Goal: Complete application form: Complete application form

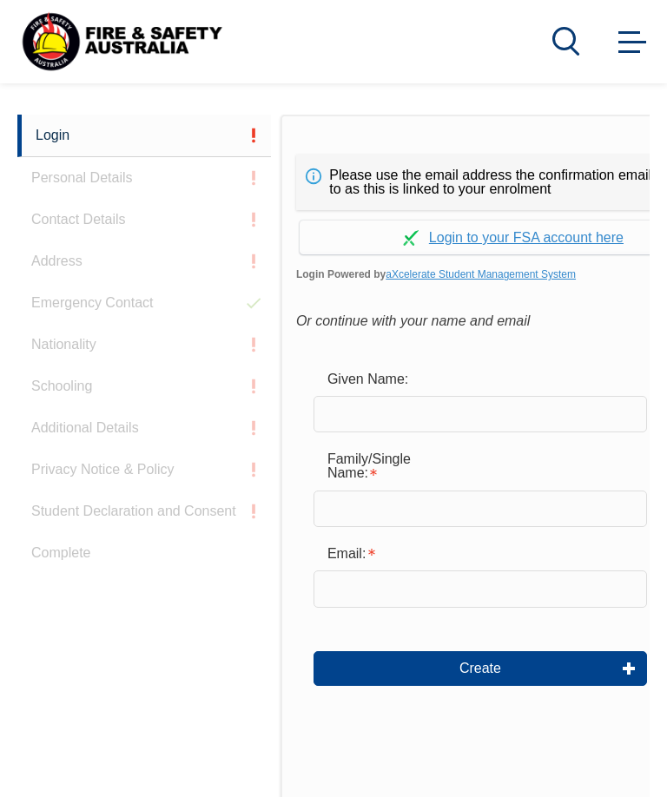
click at [347, 410] on input "text" at bounding box center [479, 414] width 333 height 36
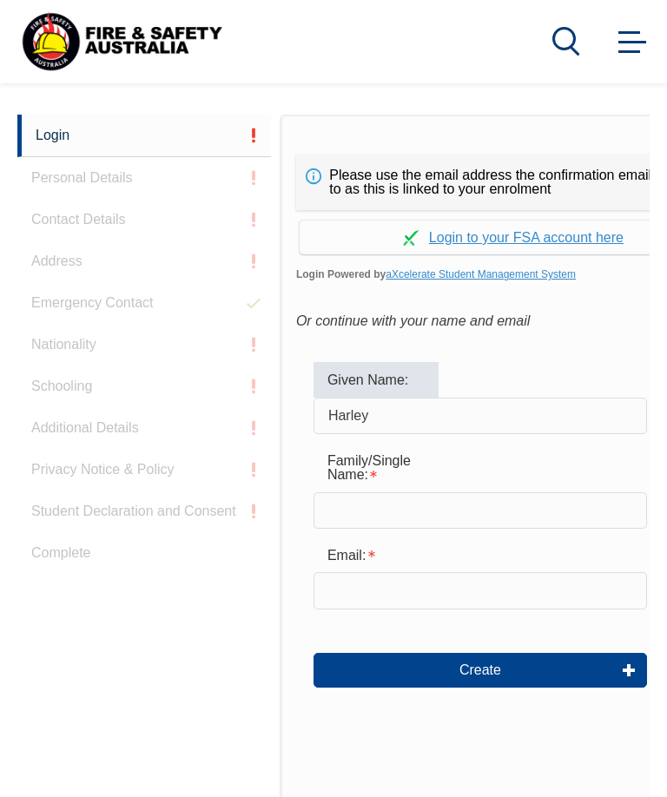
scroll to position [392, 0]
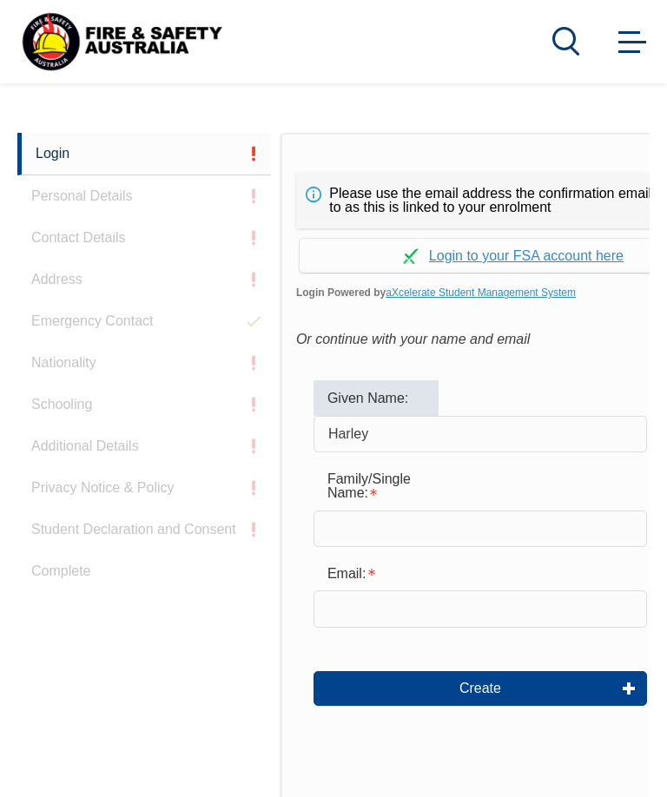
type input "Harley"
click at [500, 521] on input "text" at bounding box center [479, 529] width 333 height 36
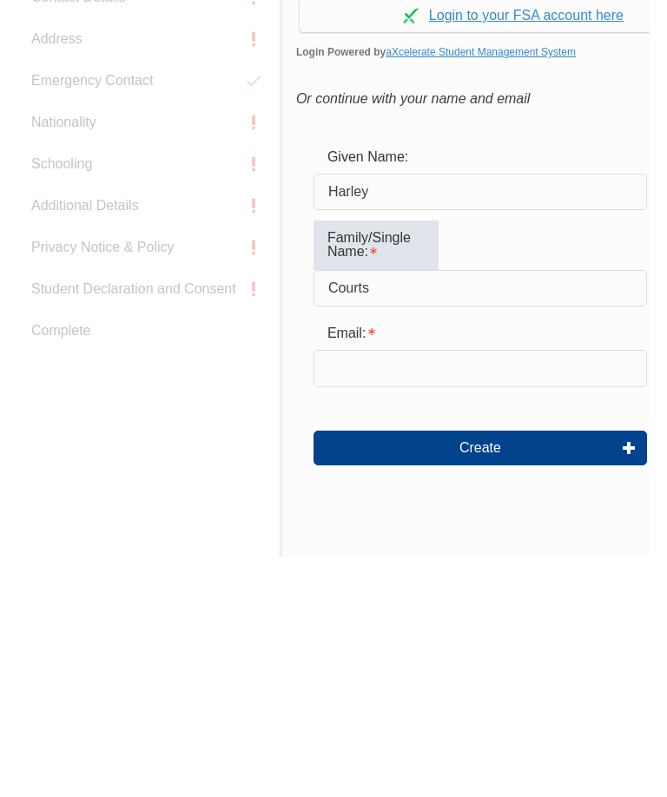
type input "Courts"
click at [496, 590] on input "email" at bounding box center [479, 608] width 333 height 36
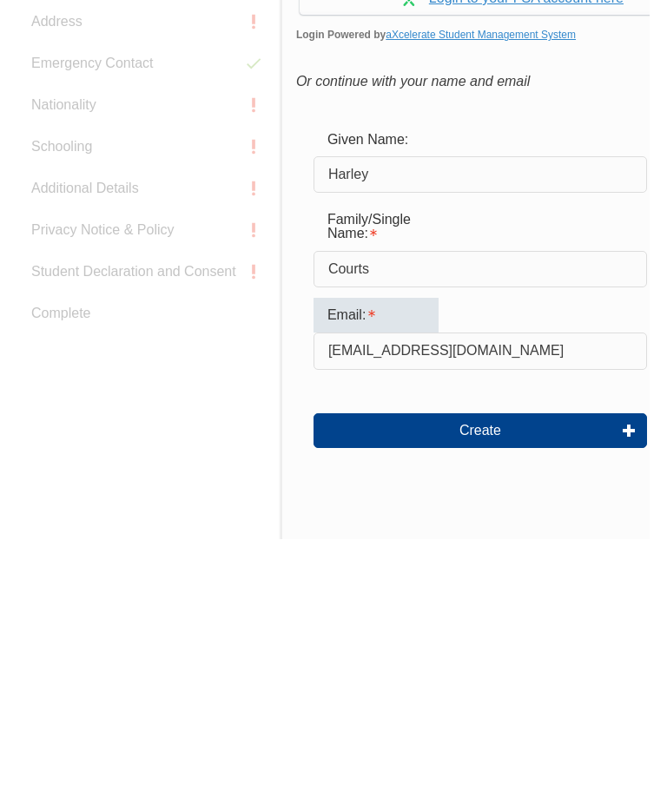
type input "hcourts@thepumphouse.com.au"
click at [523, 671] on button "Create" at bounding box center [479, 688] width 333 height 35
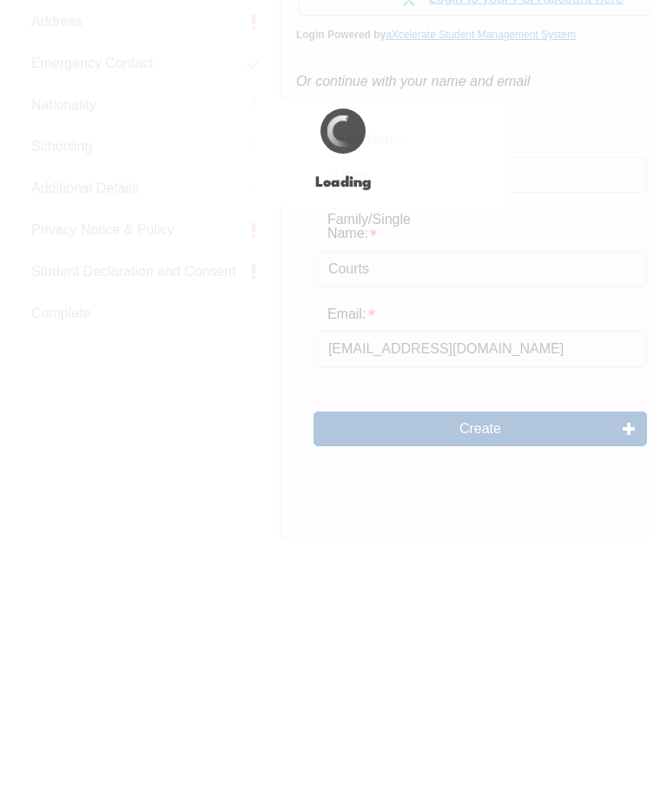
scroll to position [651, 0]
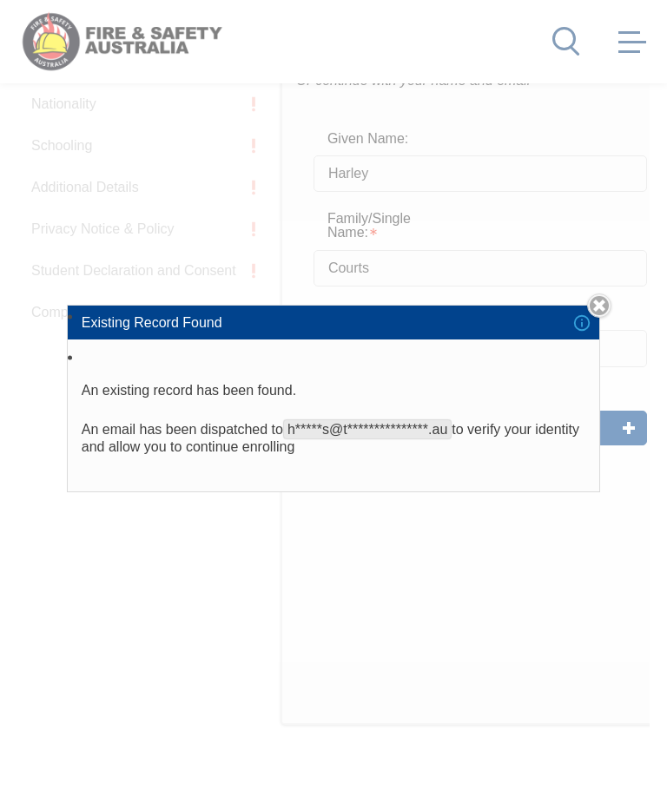
click at [313, 439] on span "**********" at bounding box center [367, 429] width 168 height 20
click at [619, 434] on div "**********" at bounding box center [333, 398] width 667 height 797
click at [312, 450] on li "**********" at bounding box center [333, 418] width 531 height 145
click at [313, 451] on li "**********" at bounding box center [333, 418] width 531 height 145
click at [302, 439] on span "**********" at bounding box center [367, 429] width 168 height 20
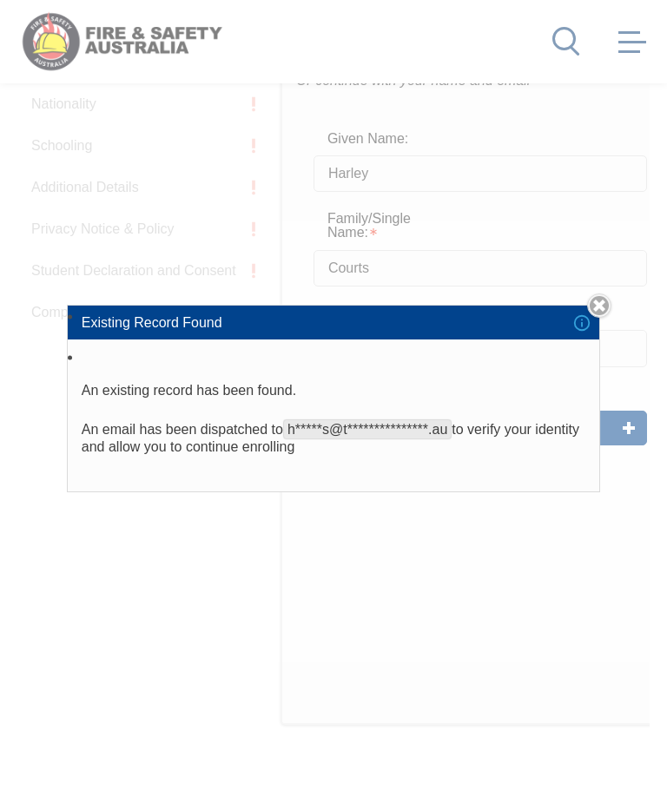
click at [178, 456] on p "**********" at bounding box center [334, 438] width 504 height 35
click at [168, 456] on p "**********" at bounding box center [334, 438] width 504 height 35
click at [311, 439] on span "**********" at bounding box center [367, 429] width 168 height 20
click at [300, 439] on span "**********" at bounding box center [367, 429] width 168 height 20
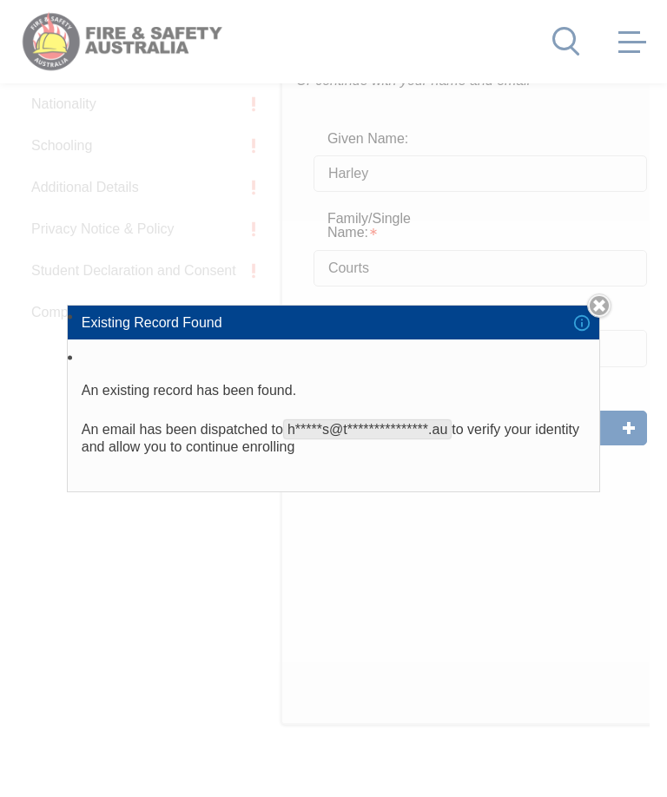
click at [596, 318] on link "Close" at bounding box center [599, 305] width 24 height 24
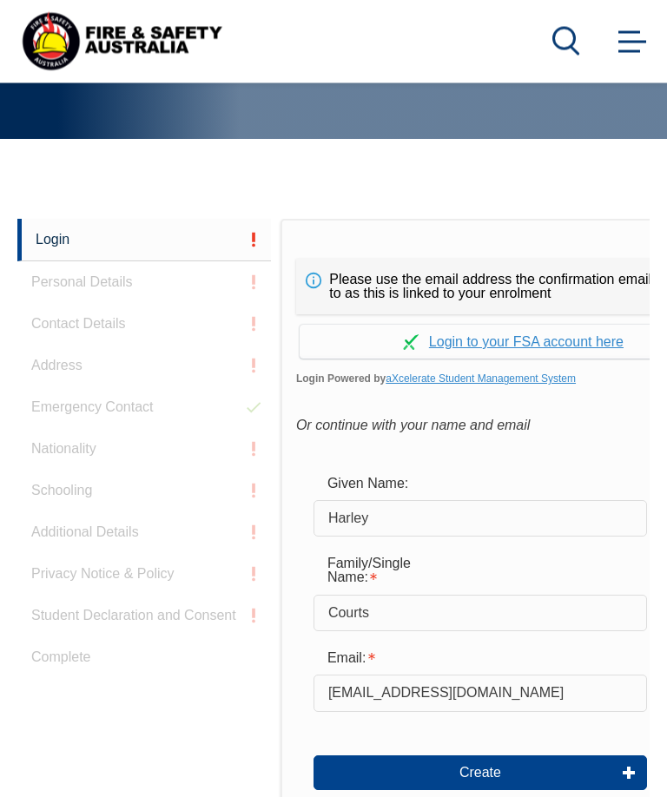
scroll to position [306, 0]
click at [569, 342] on link "Continue with aXcelerate" at bounding box center [513, 342] width 427 height 34
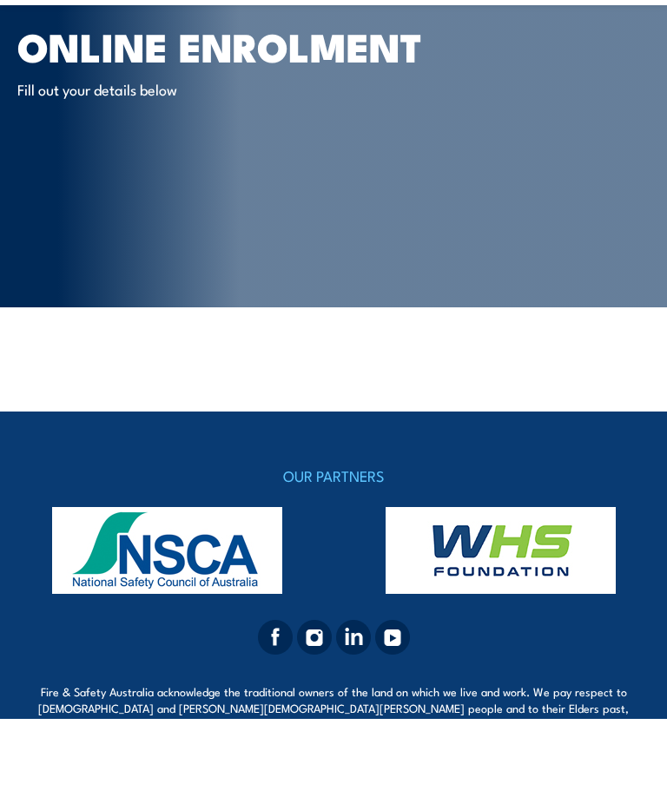
scroll to position [82, 0]
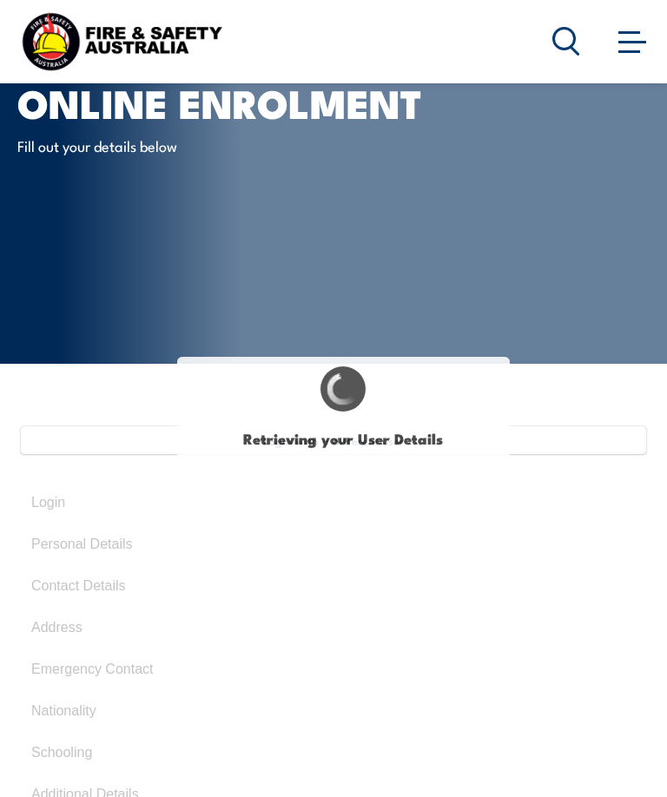
type input "Harley"
type input "Courts"
type input "August 31, 1987"
type input "W4LLNTDCXK"
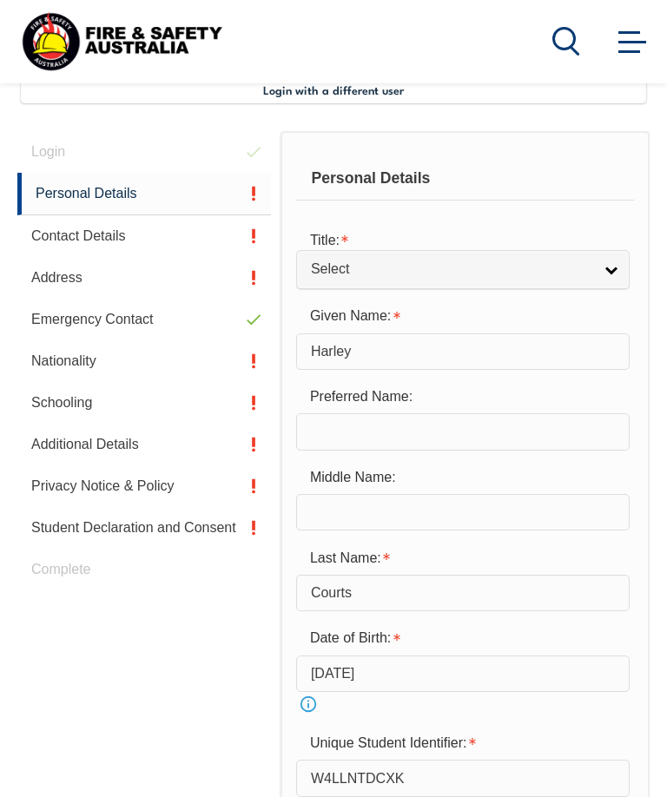
scroll to position [421, 0]
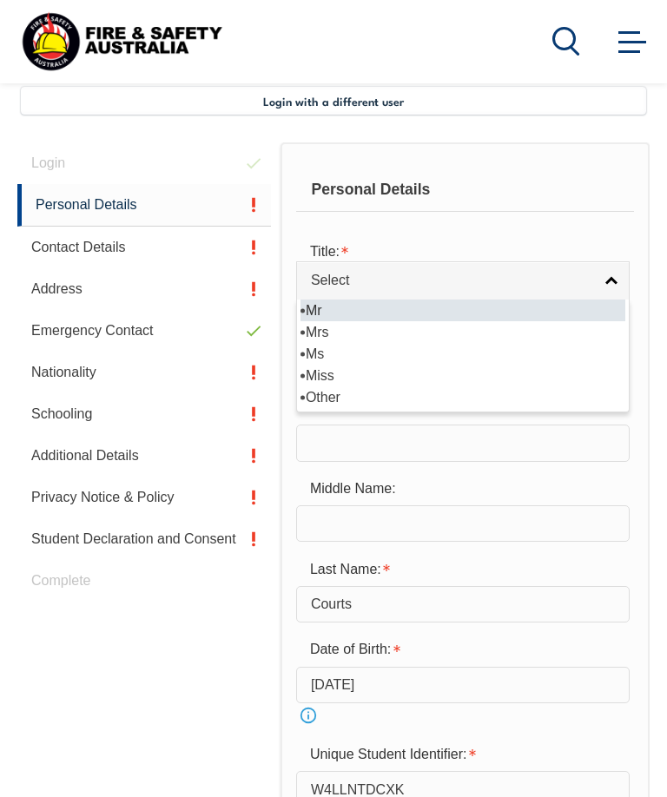
select select "Mr"
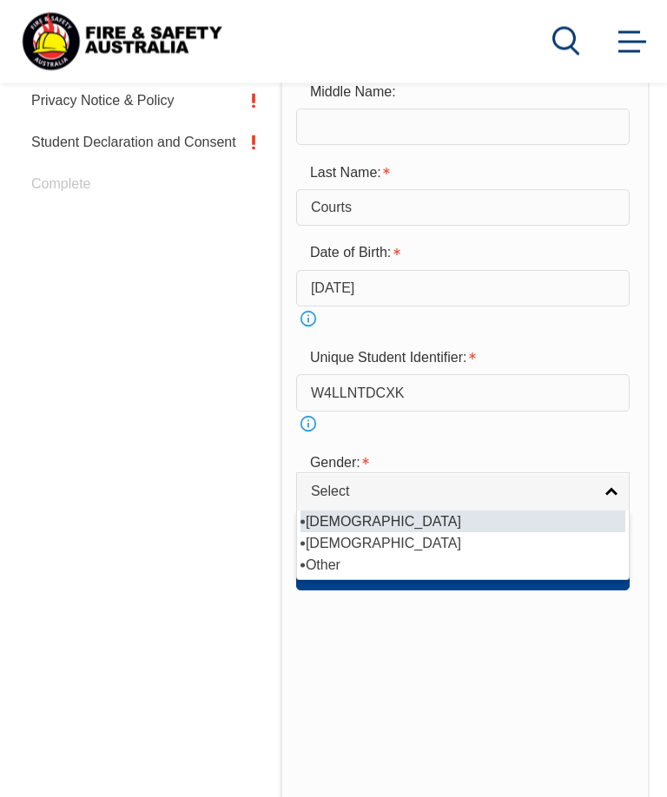
scroll to position [818, 0]
select select "M"
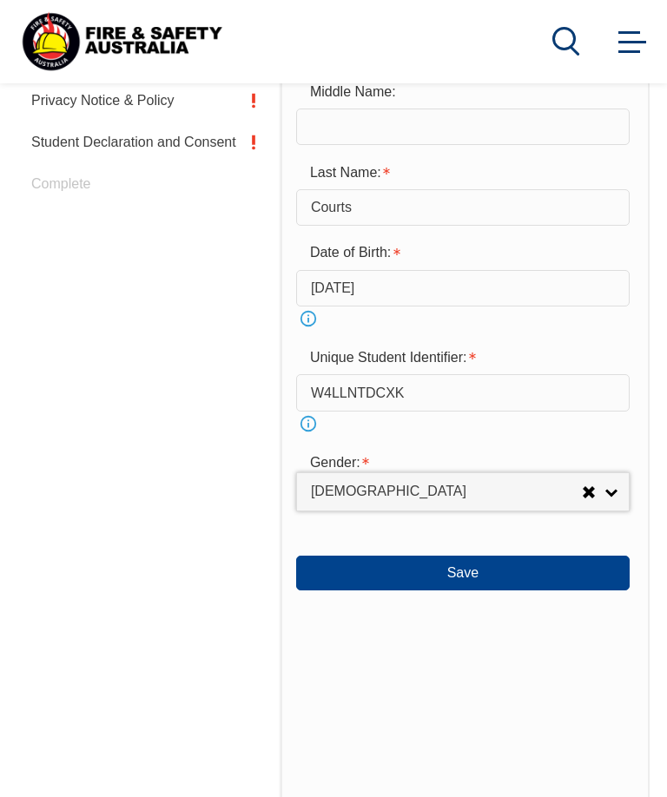
click at [519, 590] on button "Save" at bounding box center [462, 573] width 333 height 35
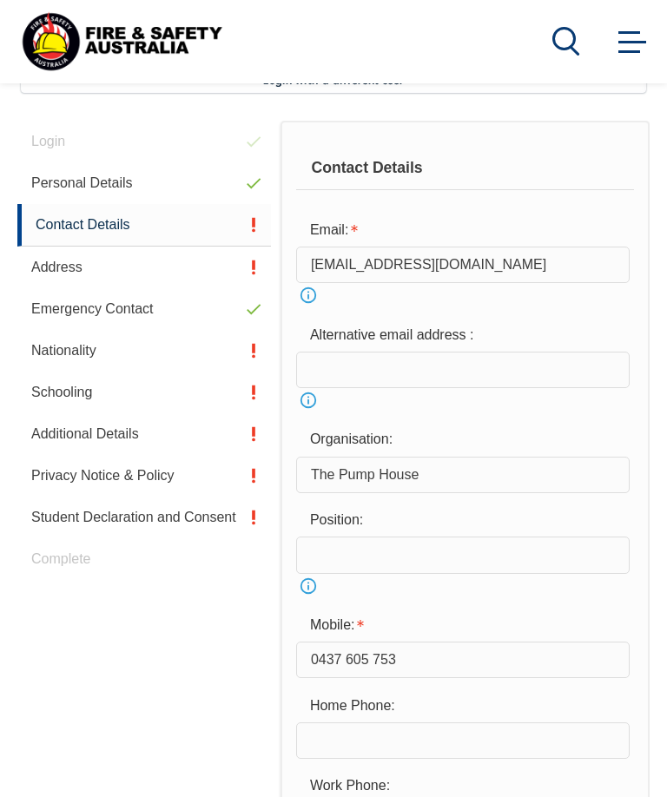
scroll to position [421, 0]
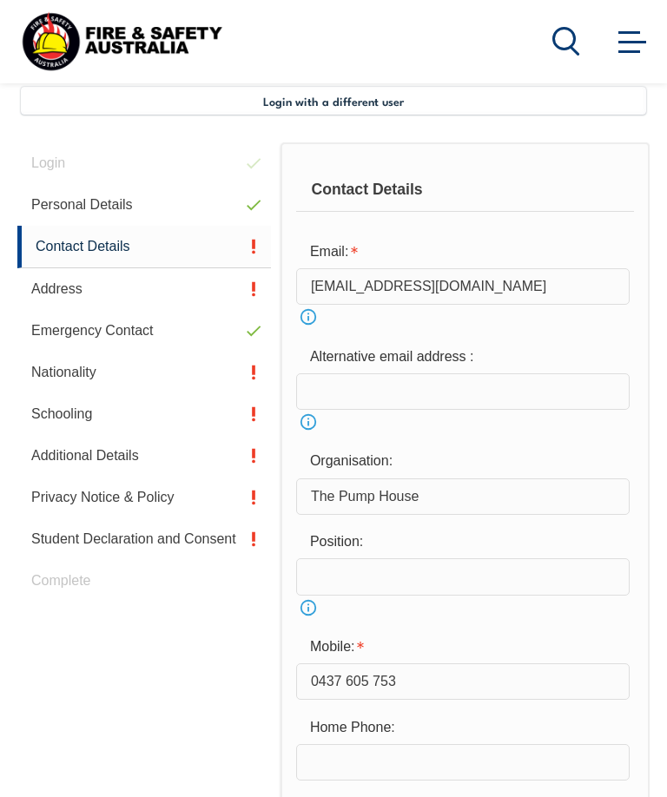
click at [484, 577] on input "text" at bounding box center [462, 576] width 333 height 36
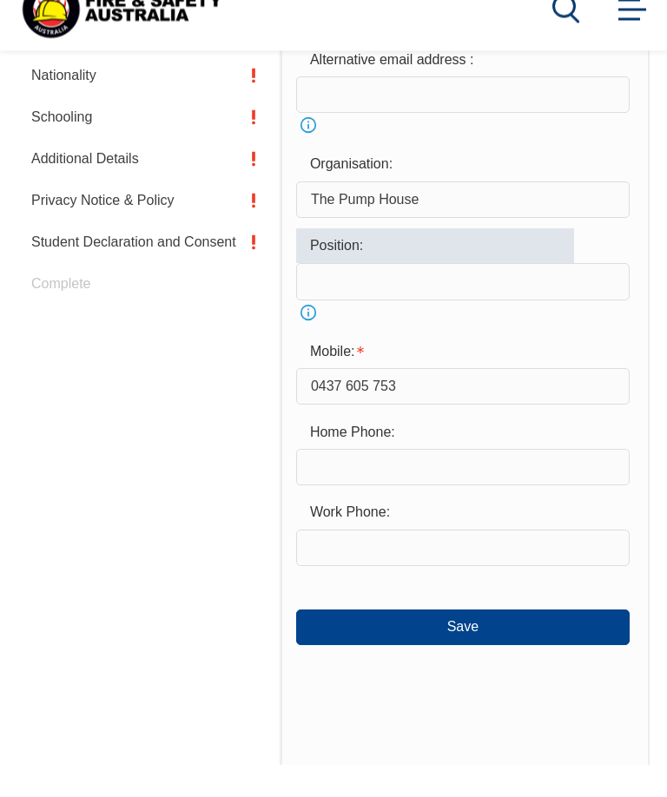
scroll to position [693, 0]
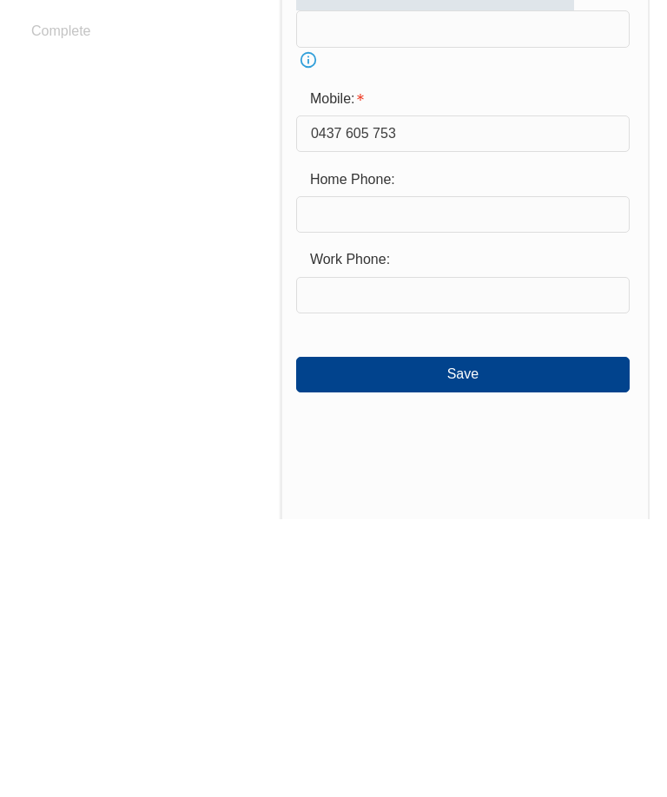
click at [587, 635] on button "Save" at bounding box center [462, 652] width 333 height 35
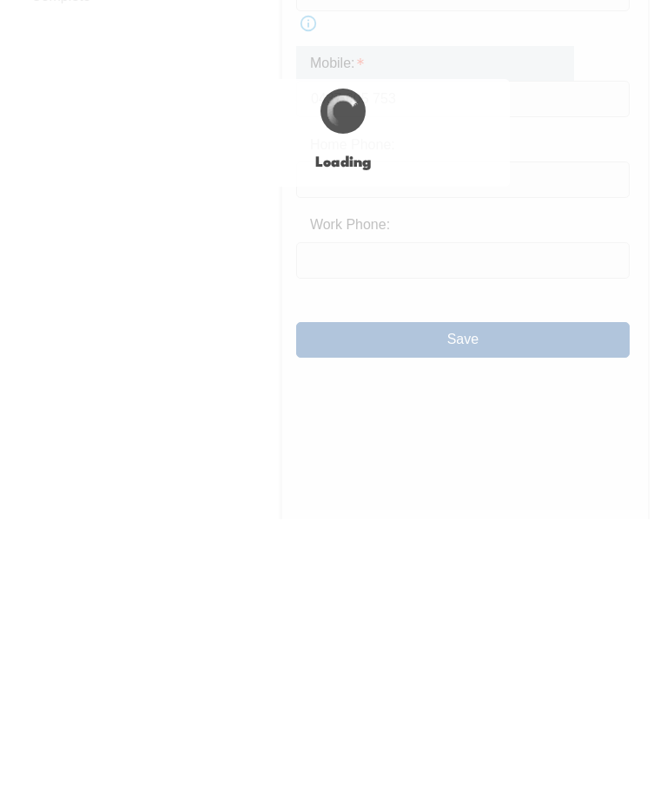
scroll to position [728, 0]
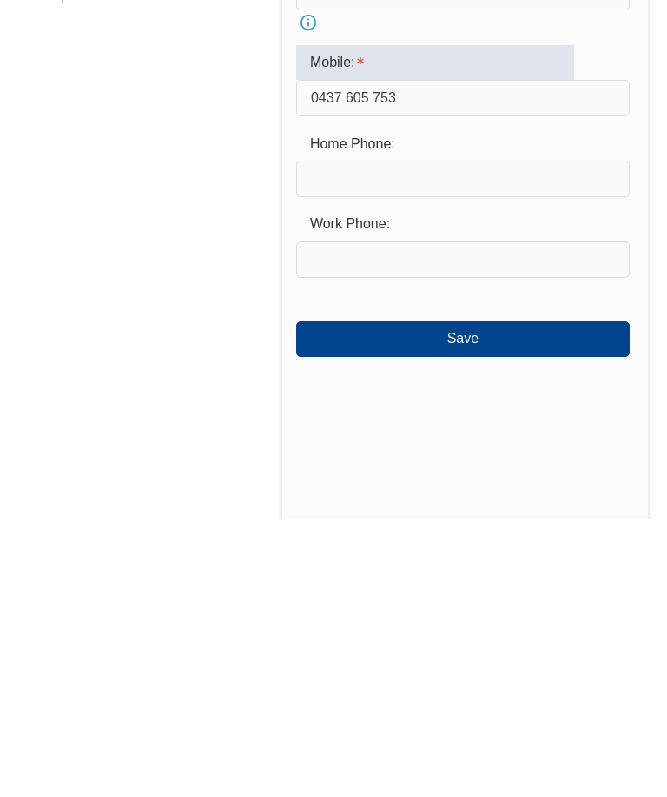
click at [531, 485] on div "Work Phone:" at bounding box center [435, 501] width 278 height 33
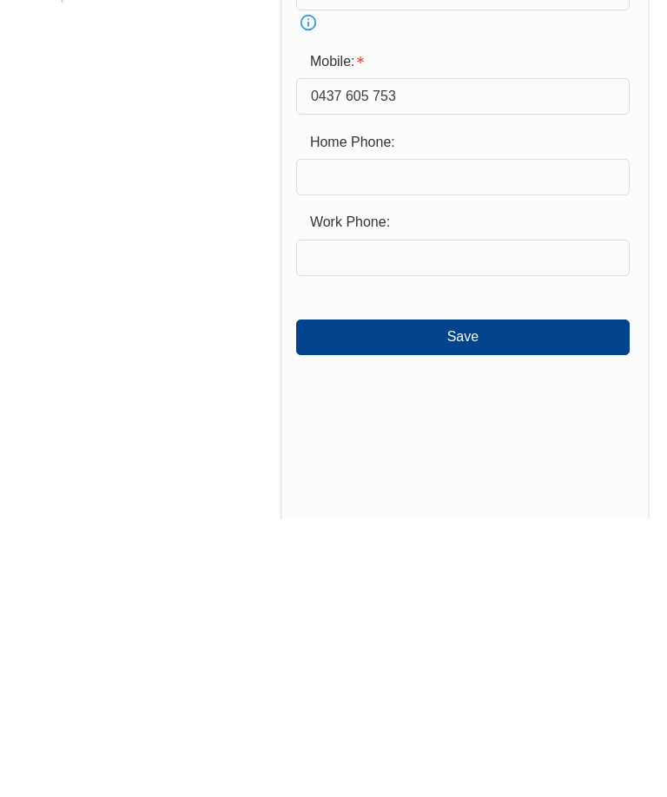
scroll to position [1006, 0]
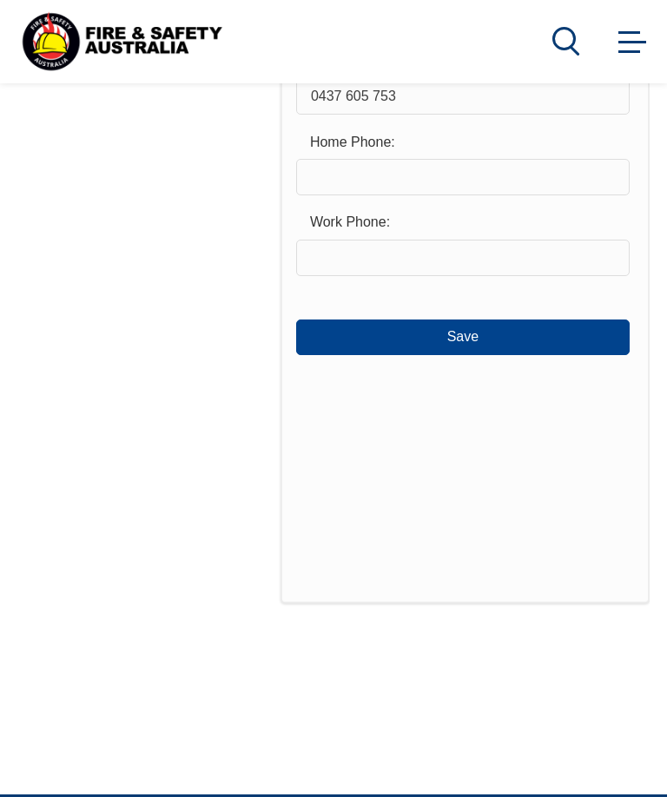
click at [522, 350] on button "Save" at bounding box center [462, 337] width 333 height 35
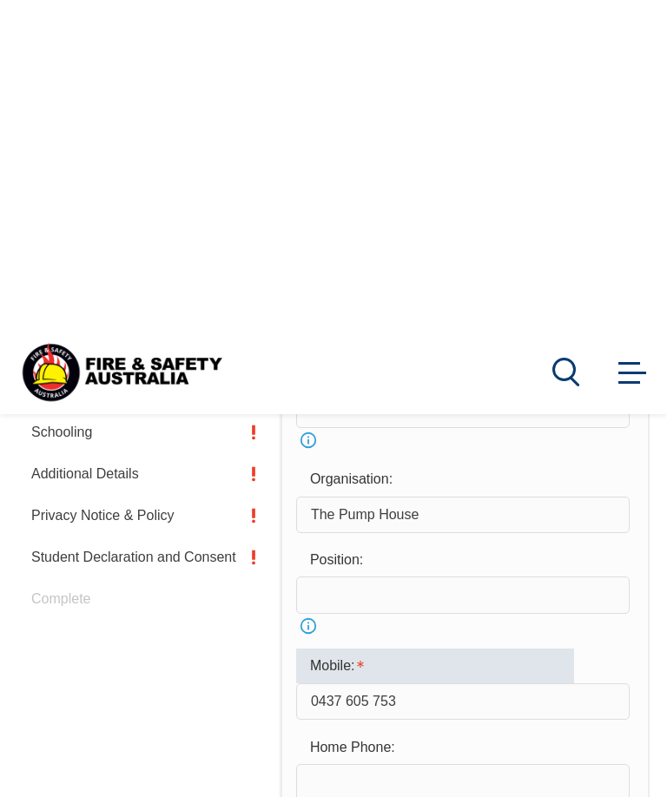
scroll to position [750, 0]
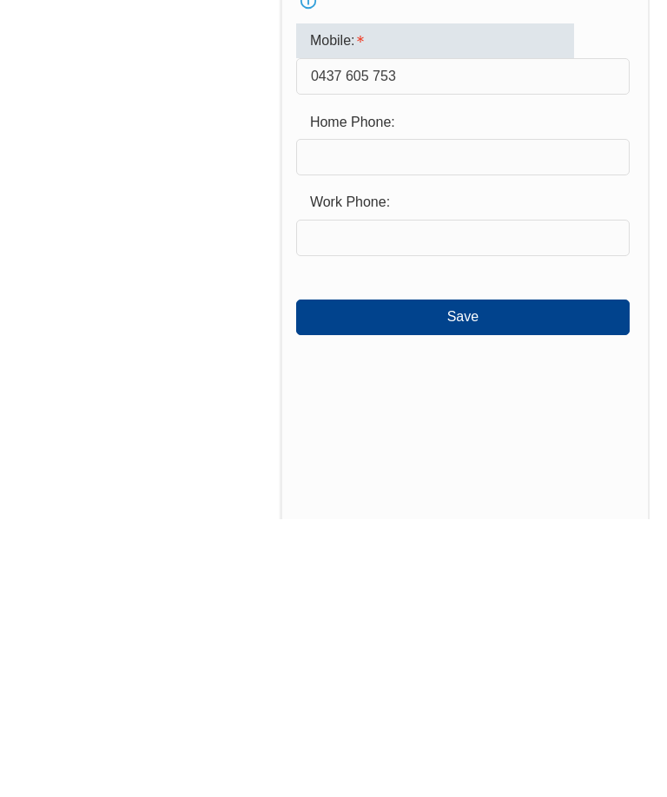
click at [363, 577] on button "Save" at bounding box center [462, 594] width 333 height 35
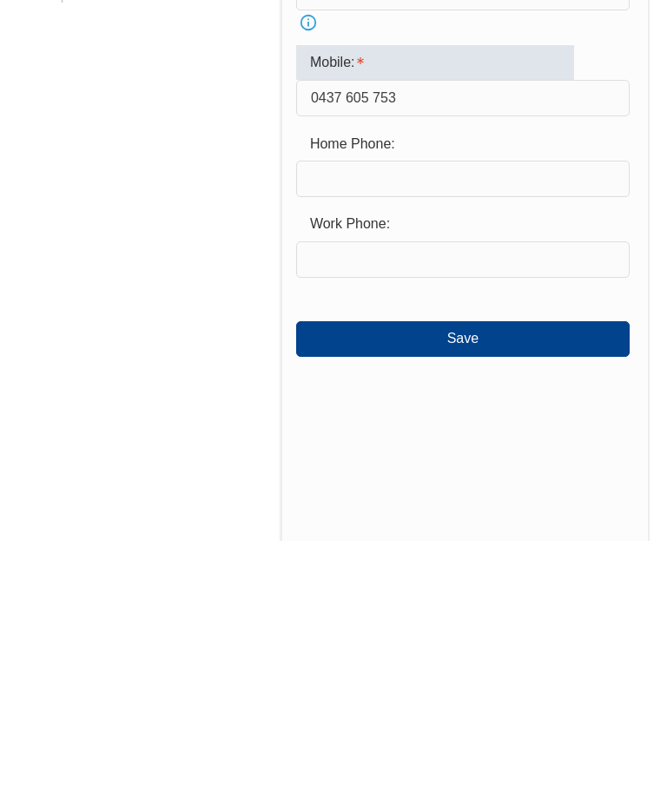
click at [425, 336] on input "0437 605 753" at bounding box center [462, 354] width 333 height 36
click at [236, 226] on div "Login Personal Details Contact Details Address Emergency Contact Nationality Sc…" at bounding box center [148, 406] width 263 height 1187
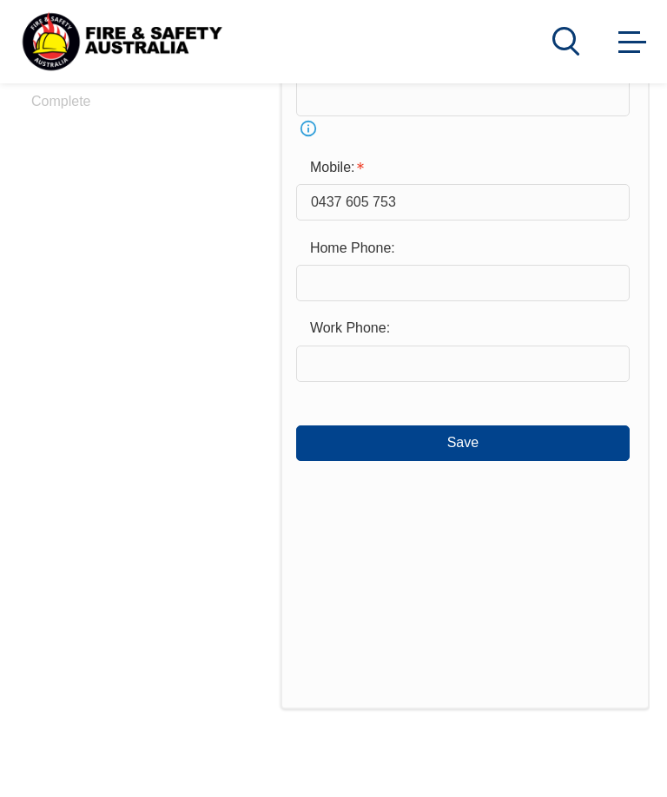
scroll to position [899, 0]
click at [366, 461] on button "Save" at bounding box center [462, 443] width 333 height 35
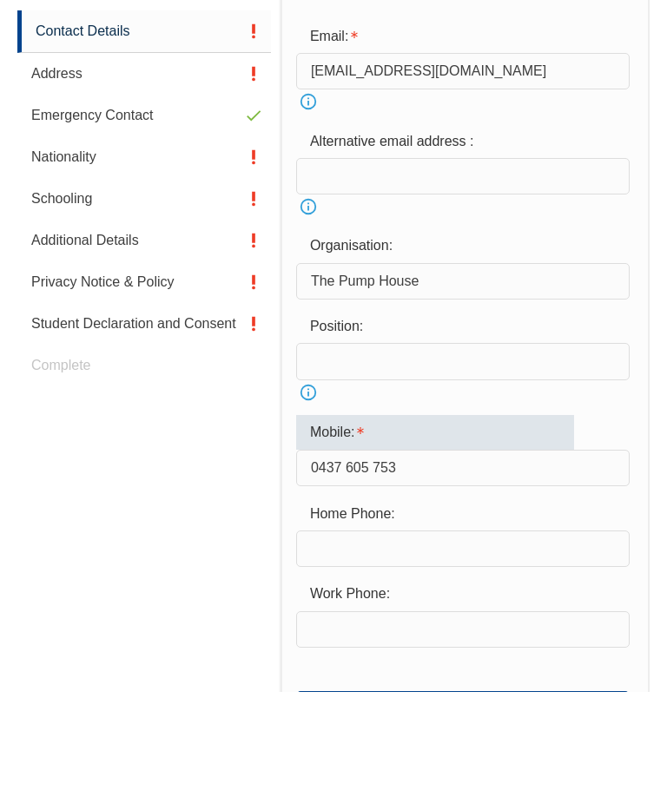
scroll to position [537, 0]
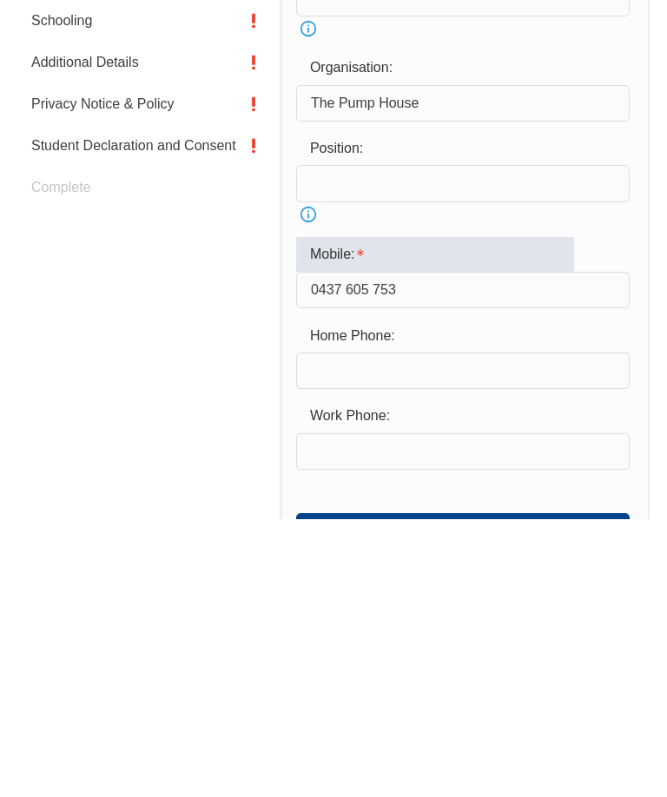
click at [443, 550] on input "0437 605 753" at bounding box center [462, 568] width 333 height 36
click at [432, 550] on input "0437 605 753" at bounding box center [462, 568] width 333 height 36
click at [333, 630] on input "text" at bounding box center [462, 648] width 333 height 36
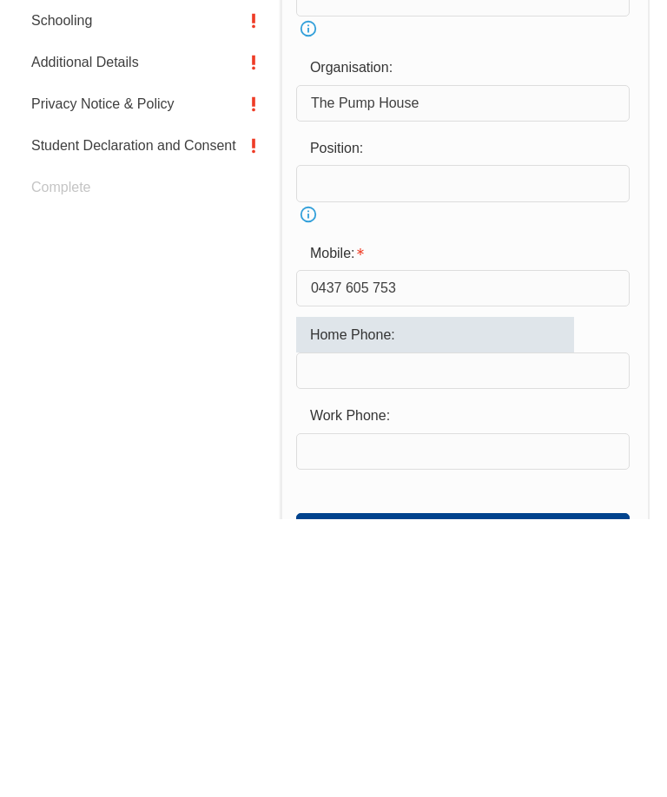
click at [315, 711] on input "text" at bounding box center [462, 729] width 333 height 36
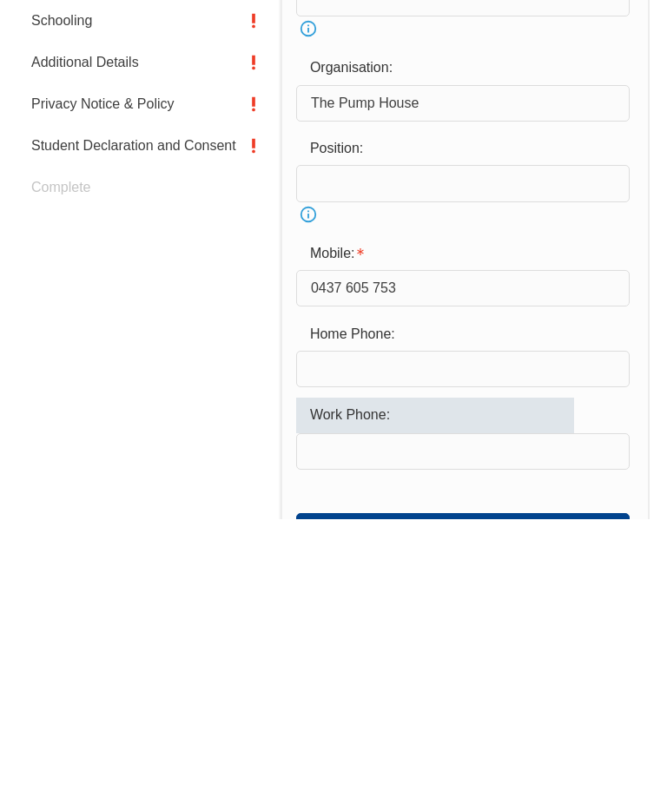
click at [377, 791] on button "Save" at bounding box center [462, 808] width 333 height 35
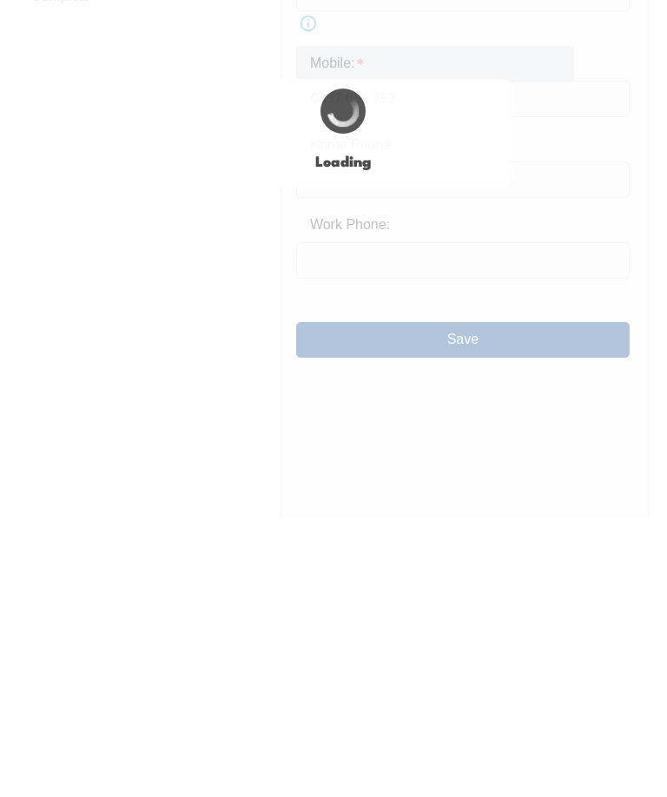
scroll to position [728, 0]
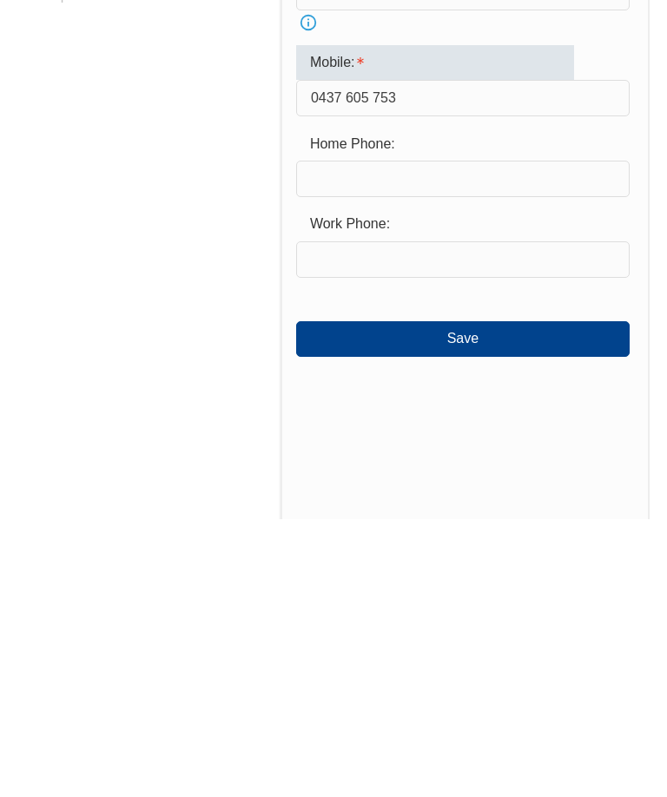
click at [335, 323] on div "Mobile:" at bounding box center [435, 340] width 278 height 35
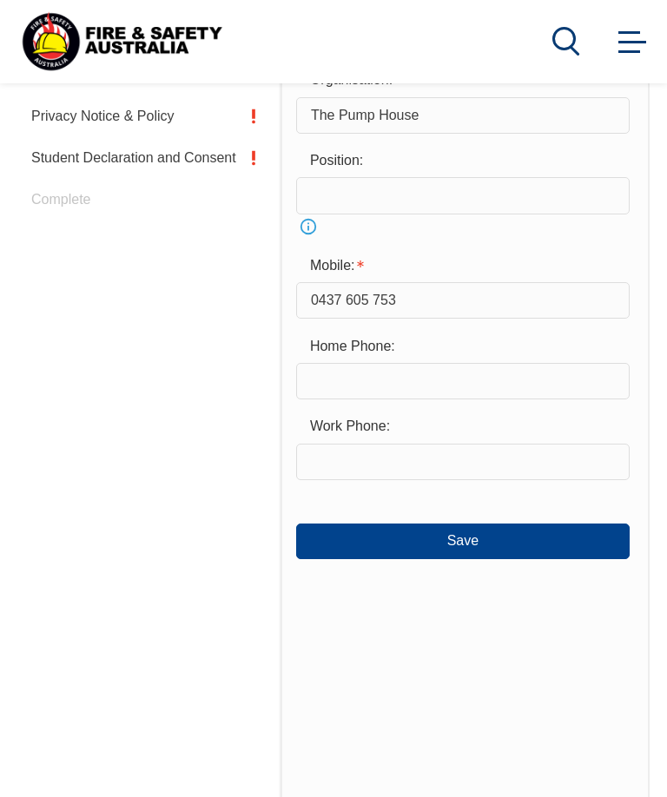
scroll to position [803, 0]
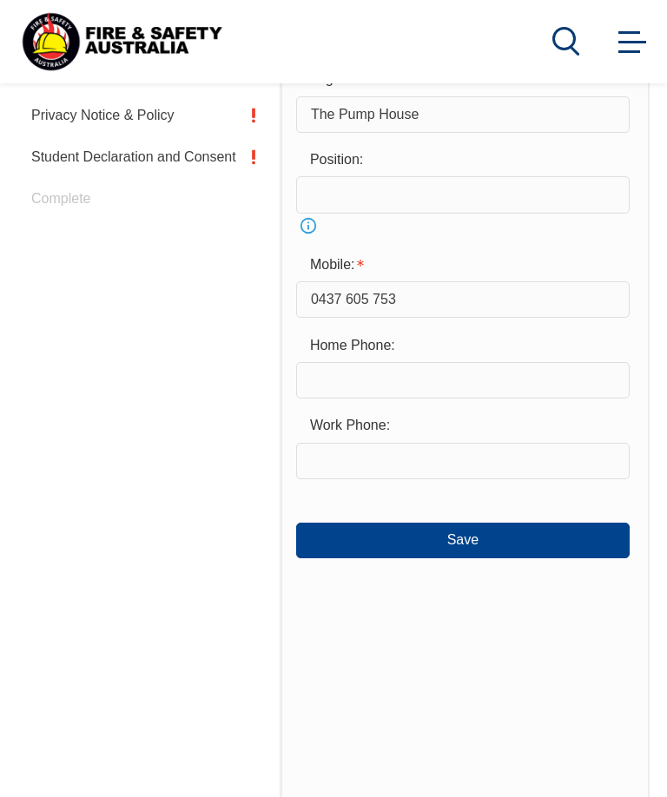
click at [358, 556] on button "Save" at bounding box center [462, 540] width 333 height 35
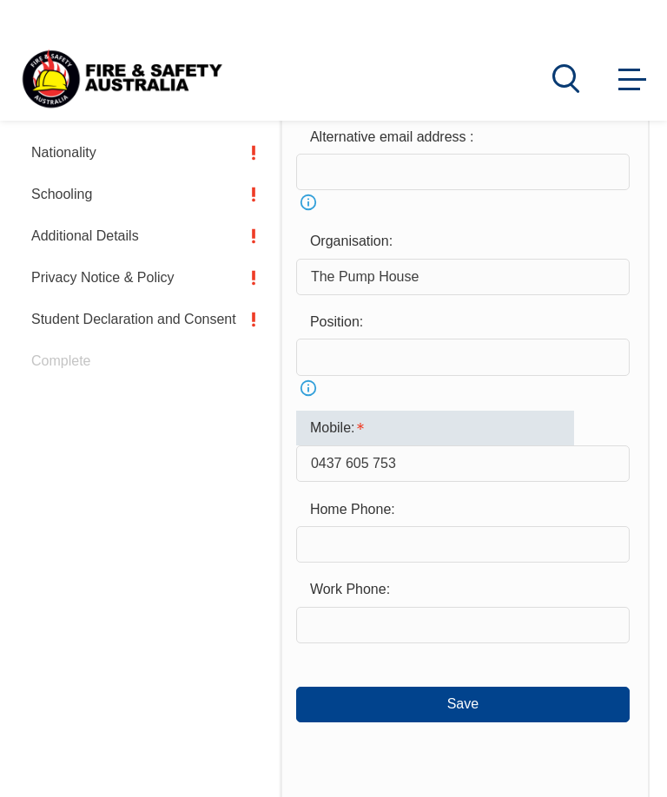
scroll to position [693, 0]
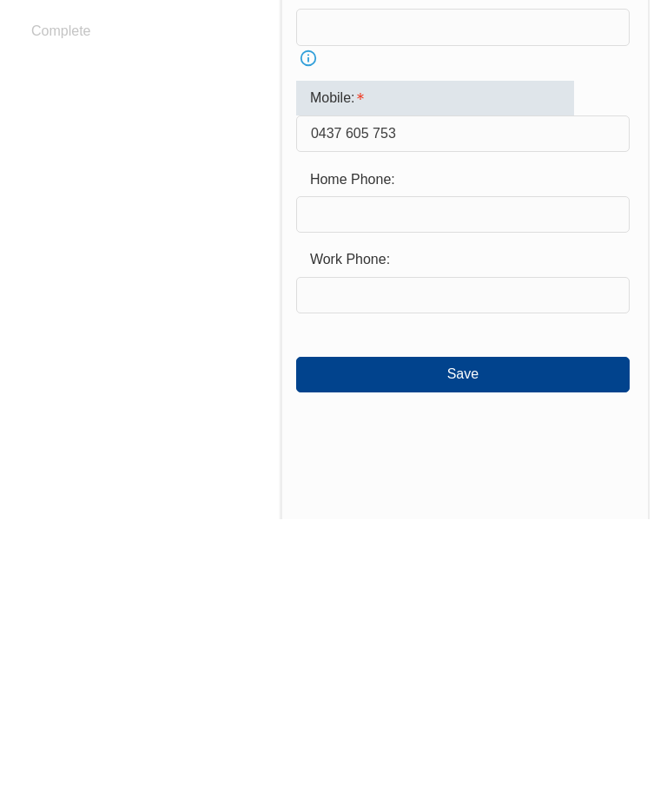
click at [339, 359] on div "Mobile:" at bounding box center [435, 376] width 278 height 35
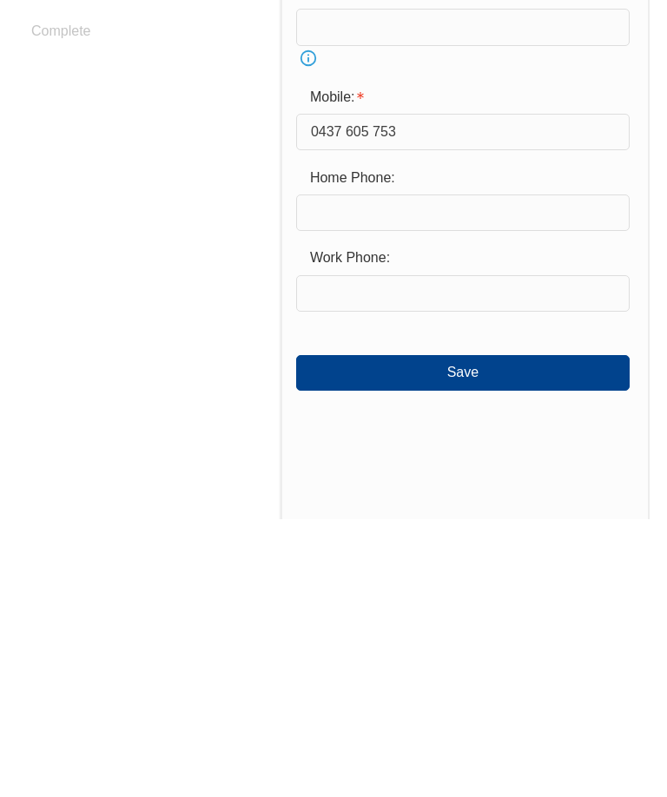
scroll to position [971, 0]
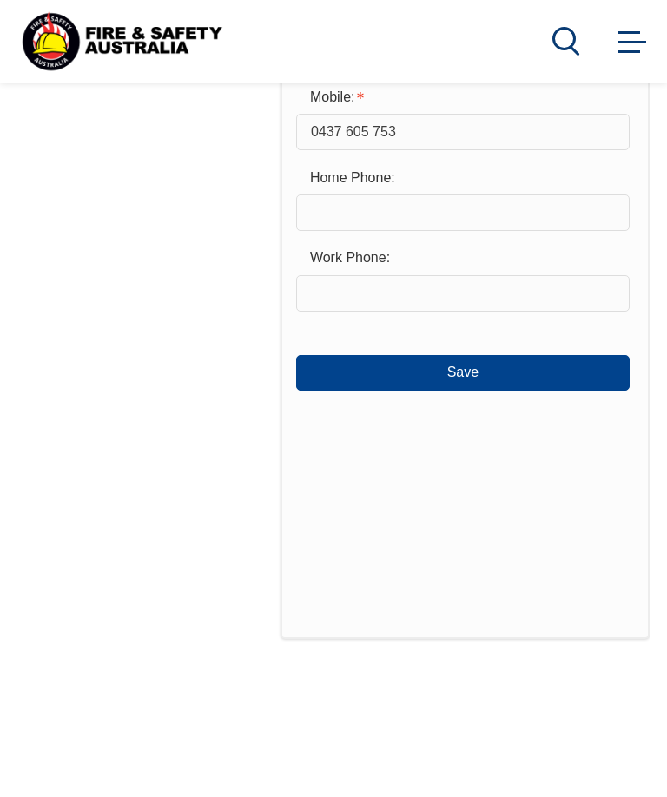
click at [311, 108] on div "Mobile:" at bounding box center [435, 97] width 278 height 33
click at [326, 112] on div "Mobile:" at bounding box center [435, 97] width 278 height 33
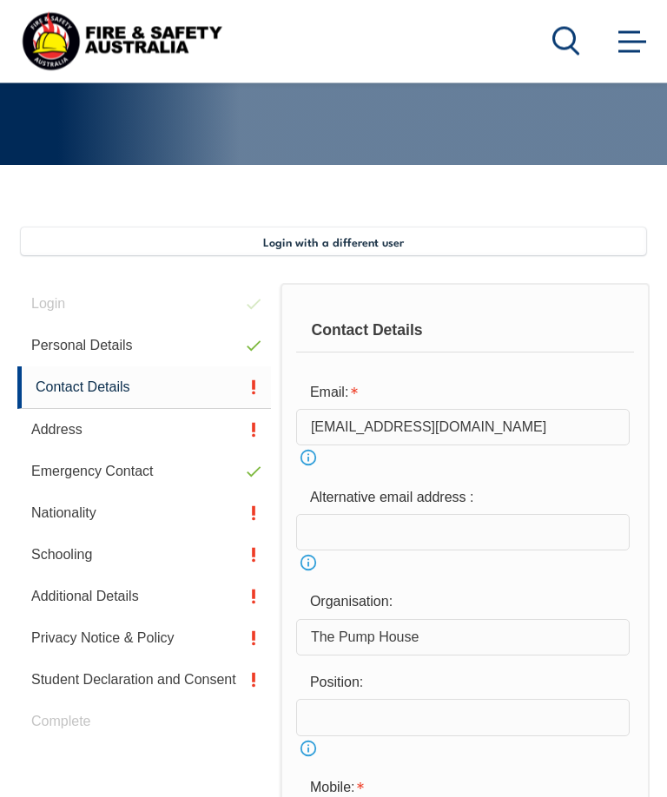
scroll to position [280, 0]
click at [54, 427] on link "Address" at bounding box center [144, 430] width 254 height 42
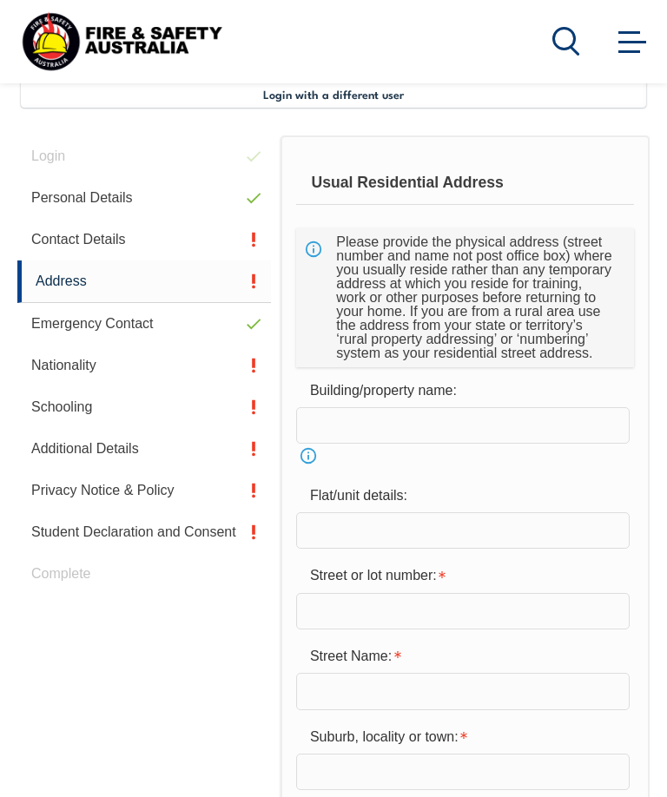
scroll to position [421, 0]
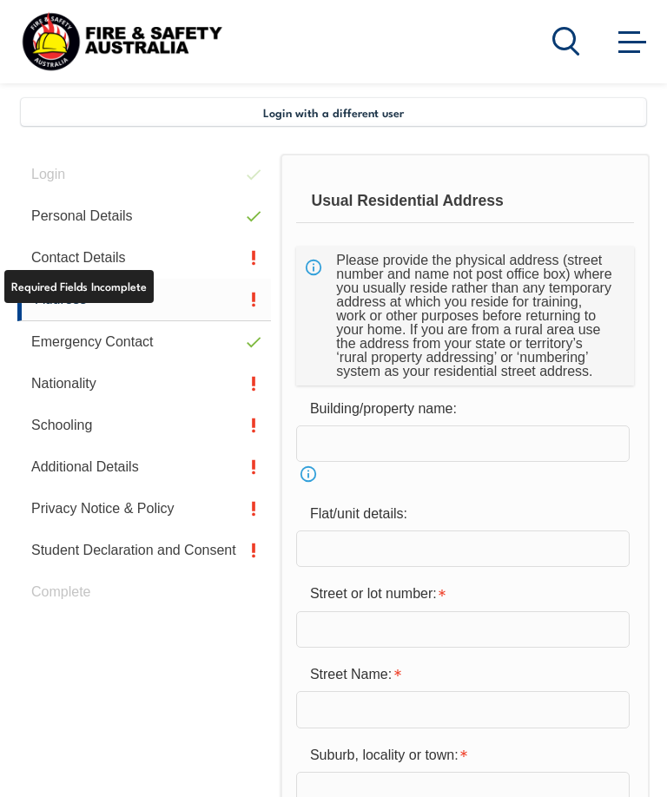
click at [64, 256] on link "Contact Details" at bounding box center [144, 258] width 254 height 42
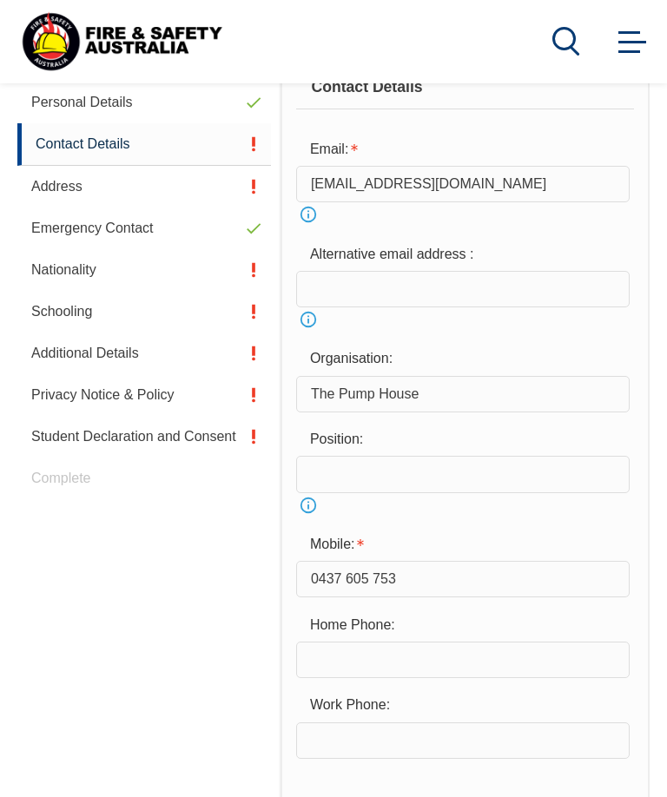
scroll to position [554, 0]
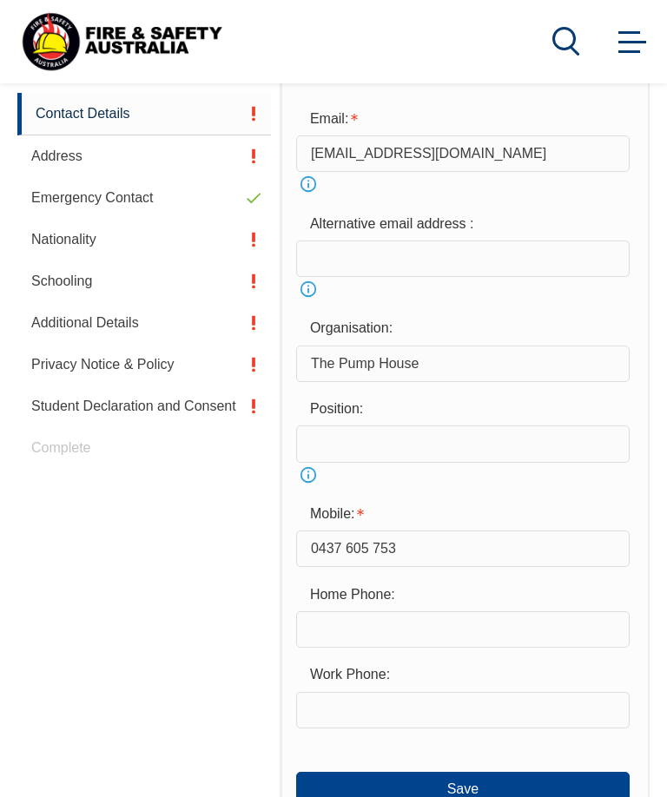
click at [317, 446] on input "text" at bounding box center [462, 443] width 333 height 36
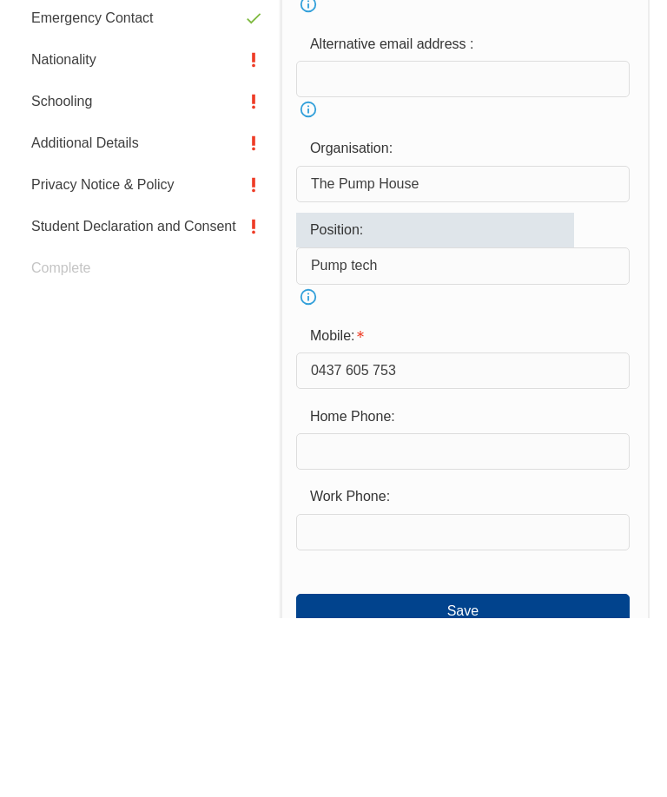
type input "Pump tech"
click at [313, 613] on input "text" at bounding box center [462, 631] width 333 height 36
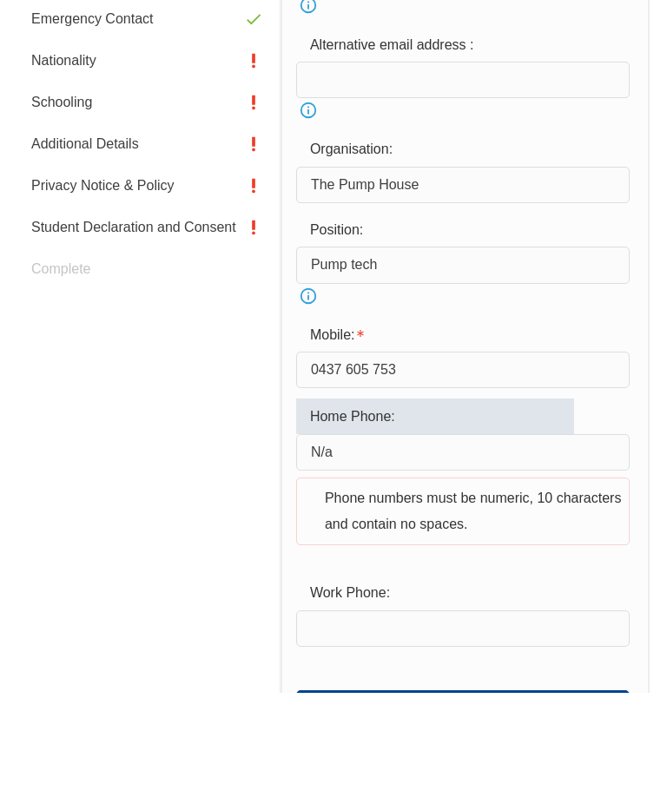
scroll to position [629, 0]
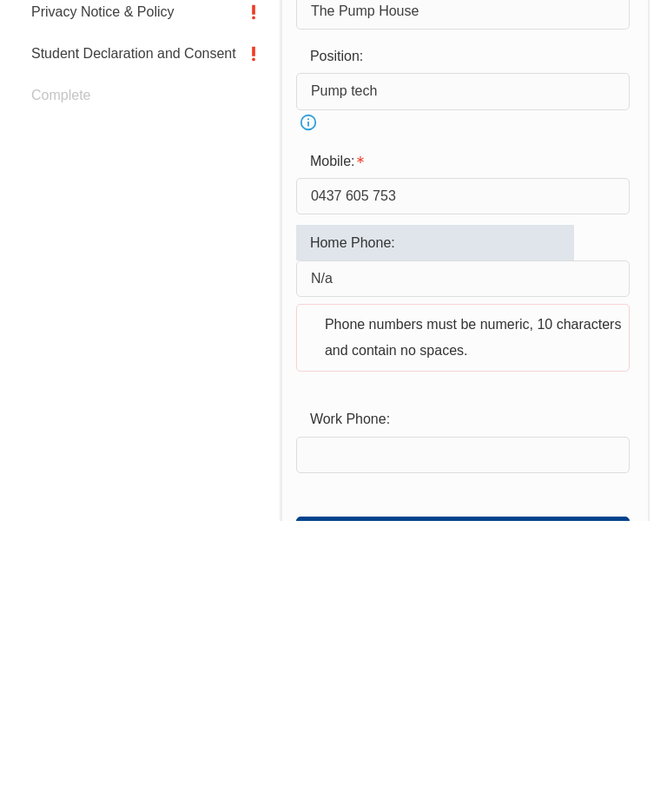
type input "N/a"
click at [326, 714] on input "text" at bounding box center [462, 732] width 333 height 36
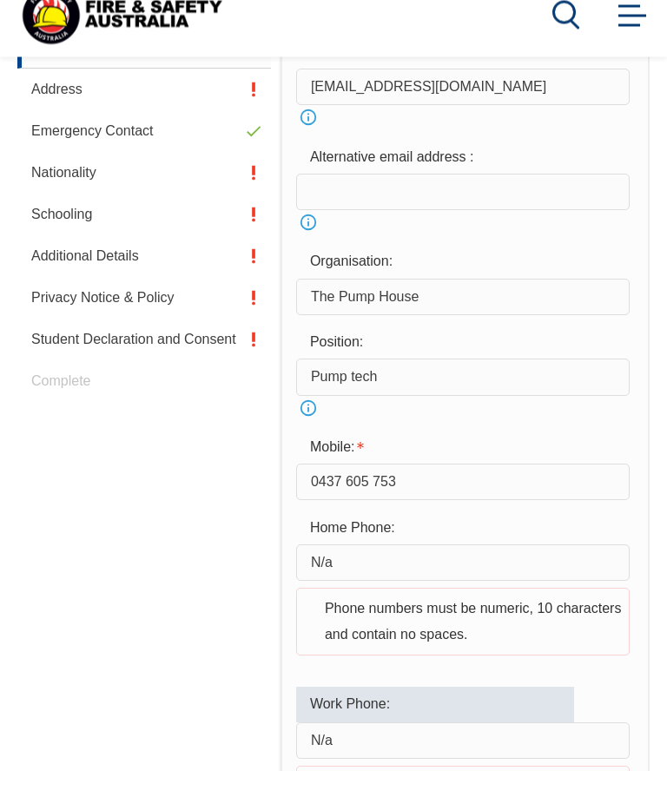
scroll to position [537, 0]
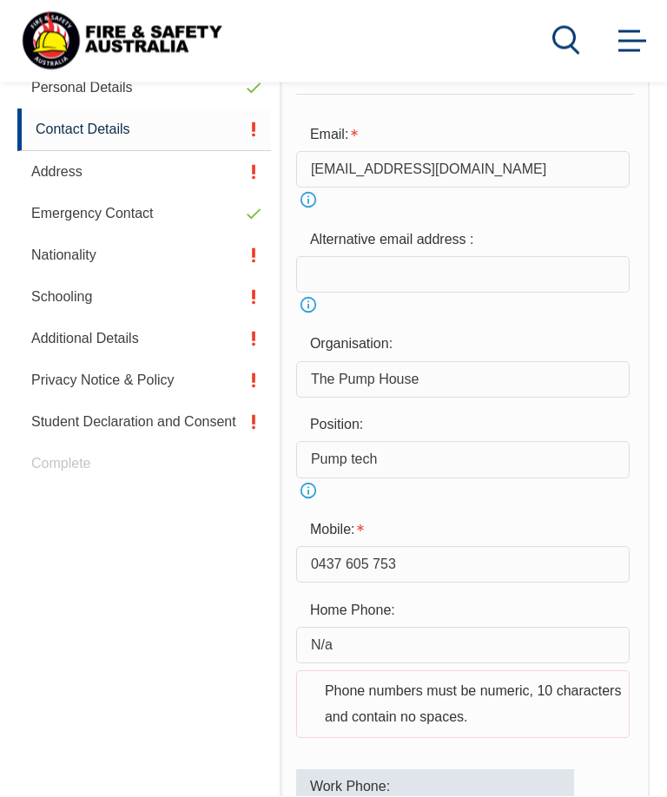
type input "N/a"
click at [328, 271] on input "email" at bounding box center [462, 276] width 333 height 36
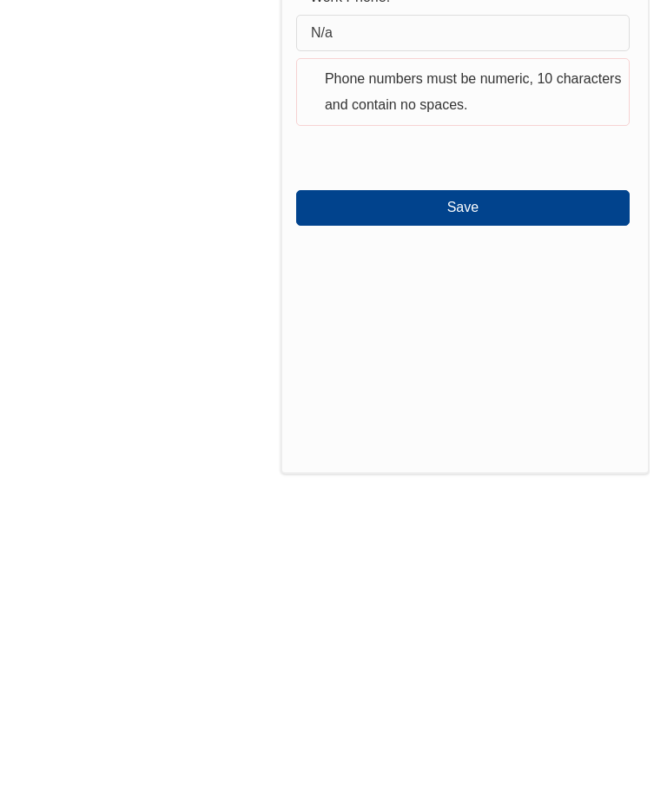
type input "n/a"
click at [345, 468] on button "Save" at bounding box center [462, 485] width 333 height 35
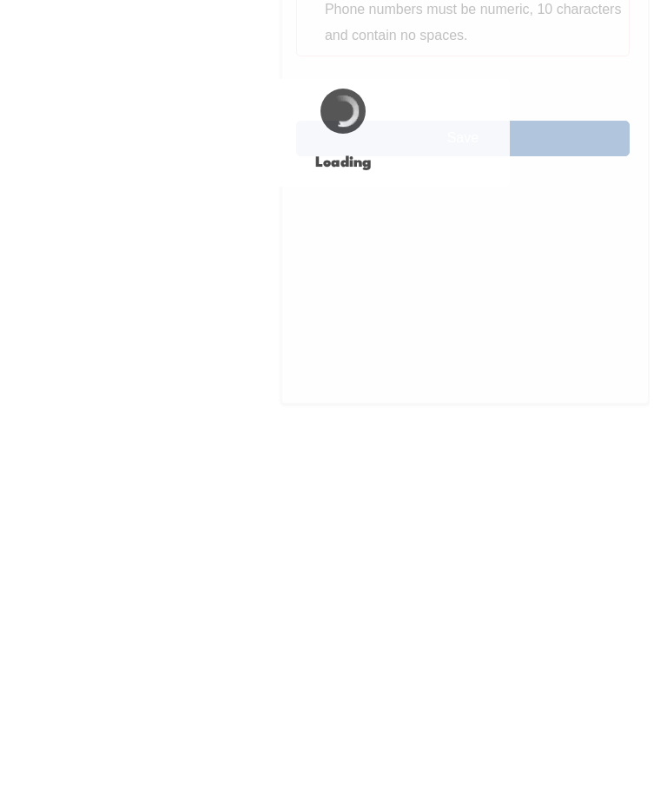
scroll to position [973, 0]
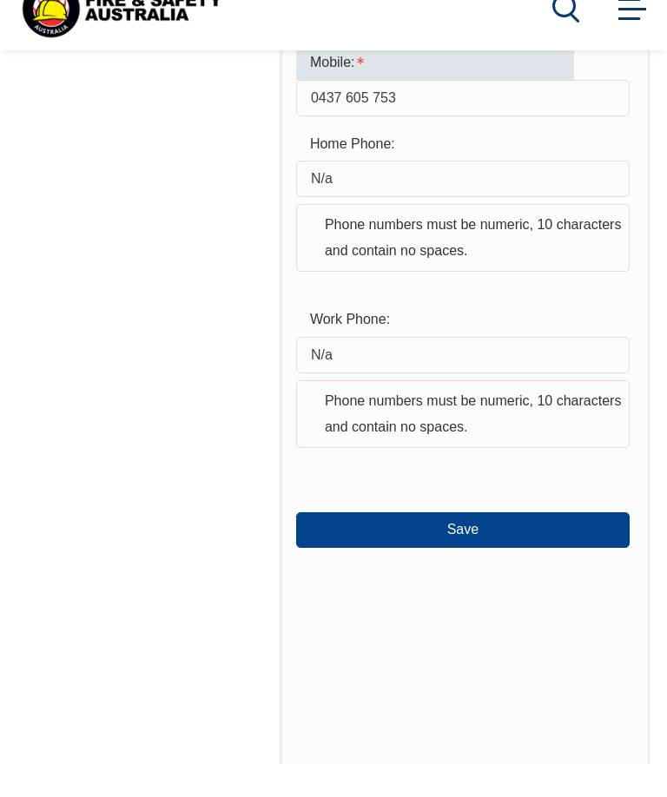
click at [369, 113] on input "0437 605 753" at bounding box center [462, 131] width 333 height 36
type input "0437605753"
click at [344, 545] on button "Save" at bounding box center [462, 562] width 333 height 35
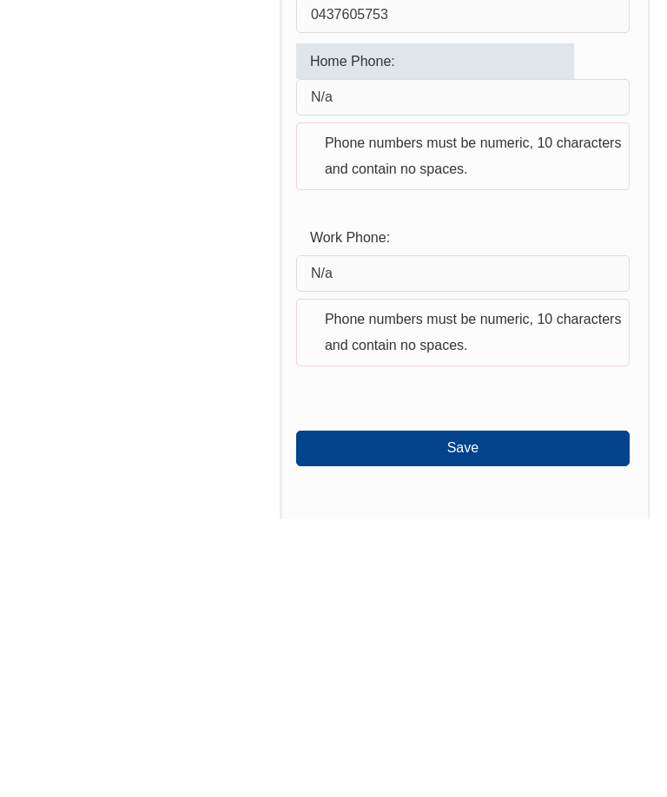
scroll to position [811, 0]
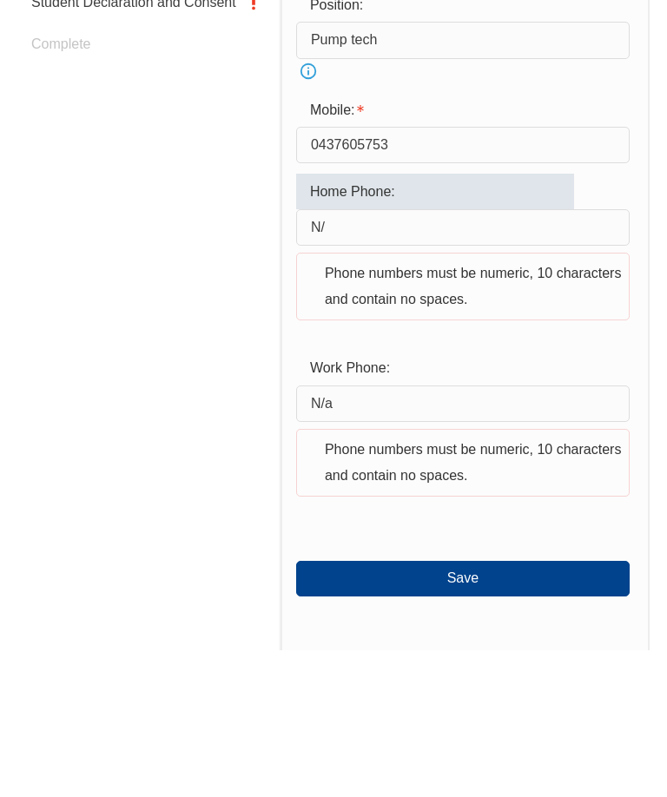
type input "N"
click at [349, 532] on input "N/a" at bounding box center [462, 550] width 333 height 36
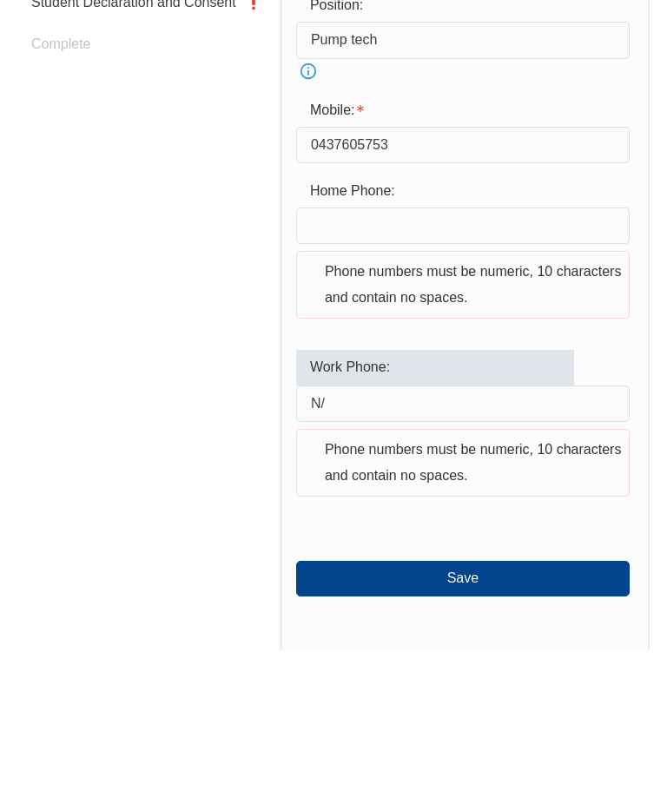
type input "N"
click at [191, 327] on div "Login Personal Details Contact Details Address Emergency Contact Nationality Sc…" at bounding box center [148, 442] width 263 height 1378
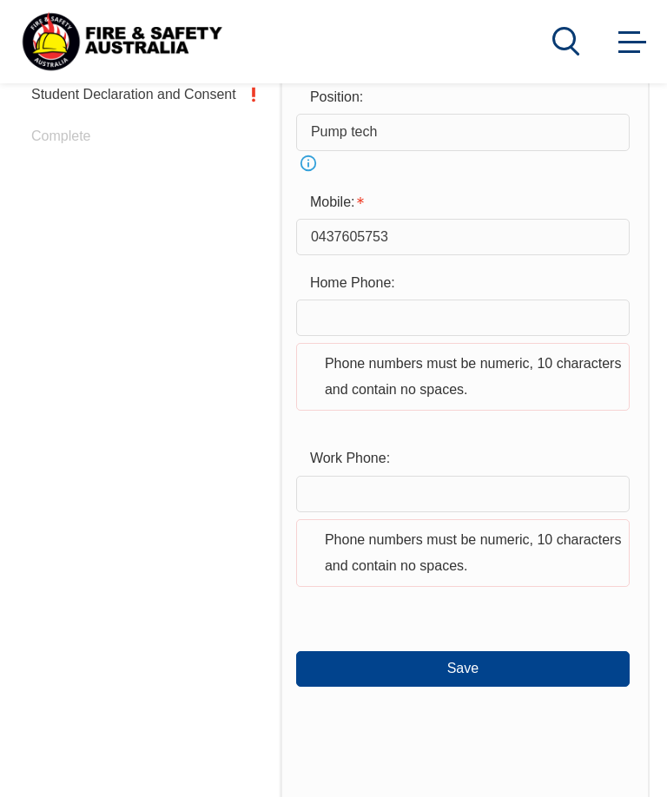
scroll to position [875, 0]
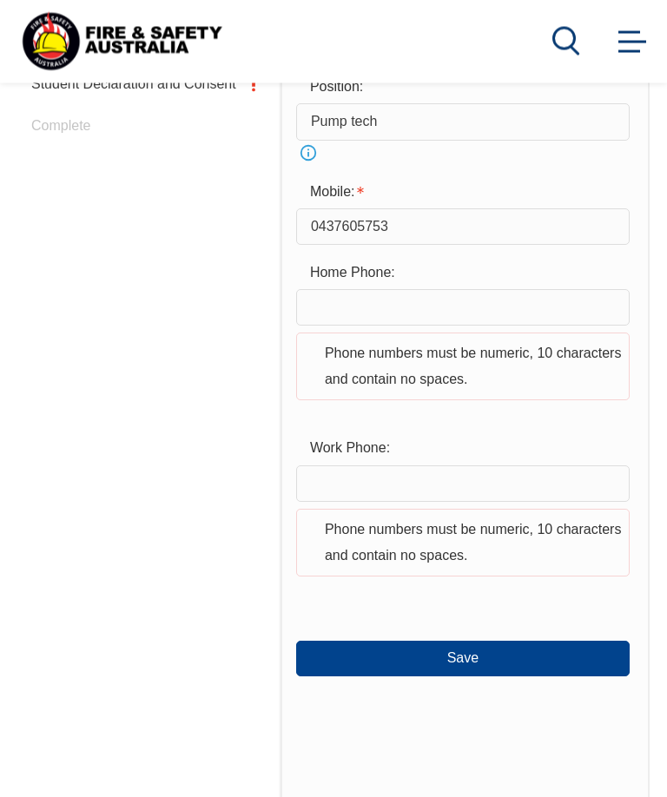
click at [335, 304] on input "text" at bounding box center [462, 308] width 333 height 36
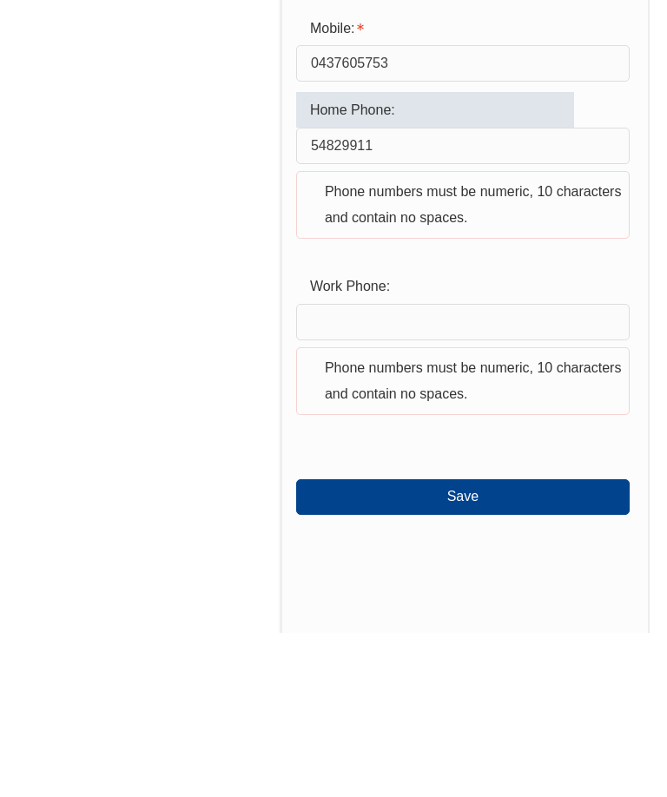
type input "54829911"
click at [330, 468] on input "text" at bounding box center [462, 486] width 333 height 36
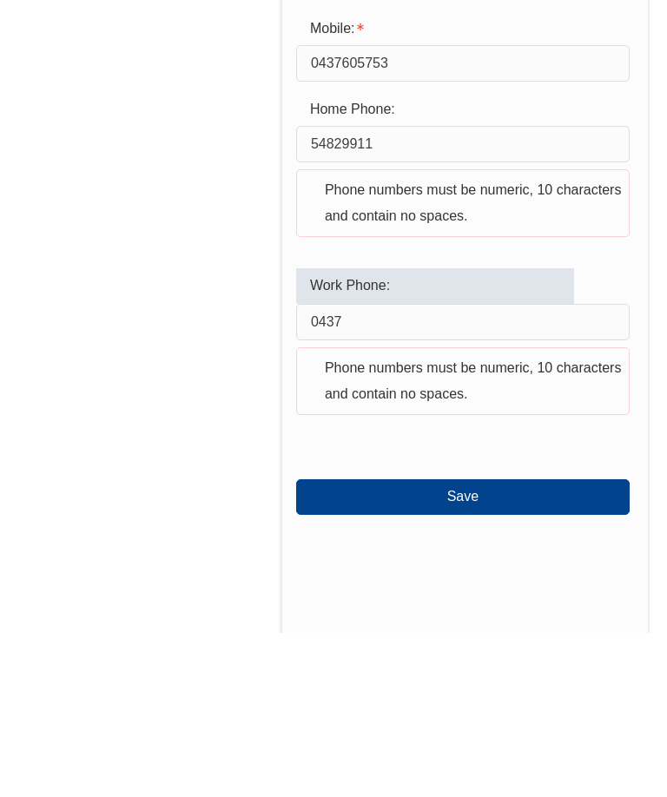
type input "0437605753"
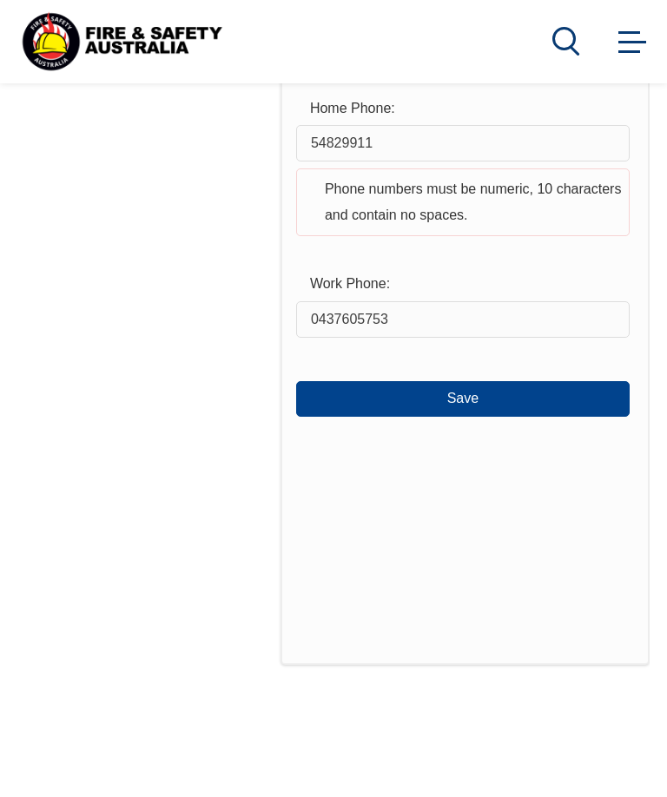
click at [328, 400] on button "Save" at bounding box center [462, 398] width 333 height 35
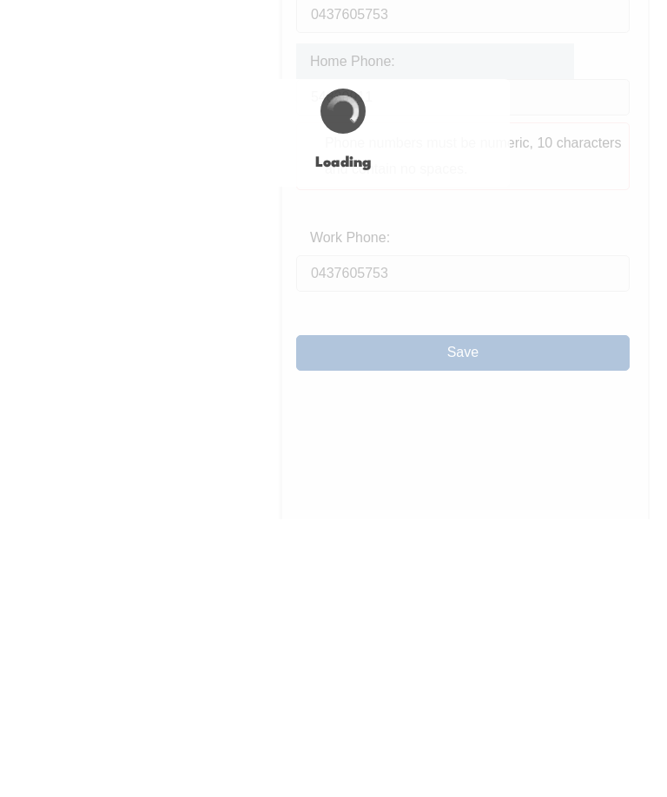
scroll to position [811, 0]
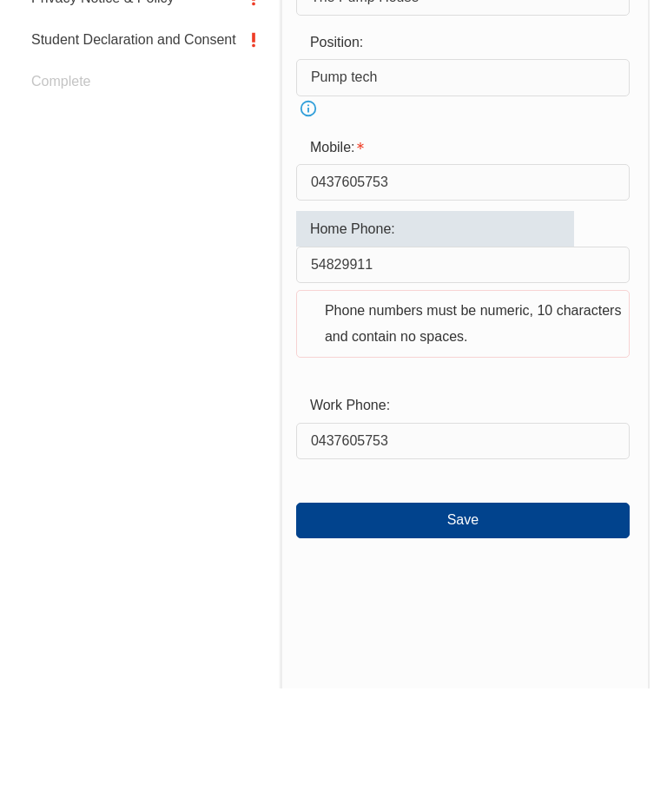
click at [301, 356] on input "54829911" at bounding box center [462, 374] width 333 height 36
click at [392, 356] on input "54829911" at bounding box center [462, 374] width 333 height 36
type input "5"
click at [399, 612] on button "Save" at bounding box center [462, 629] width 333 height 35
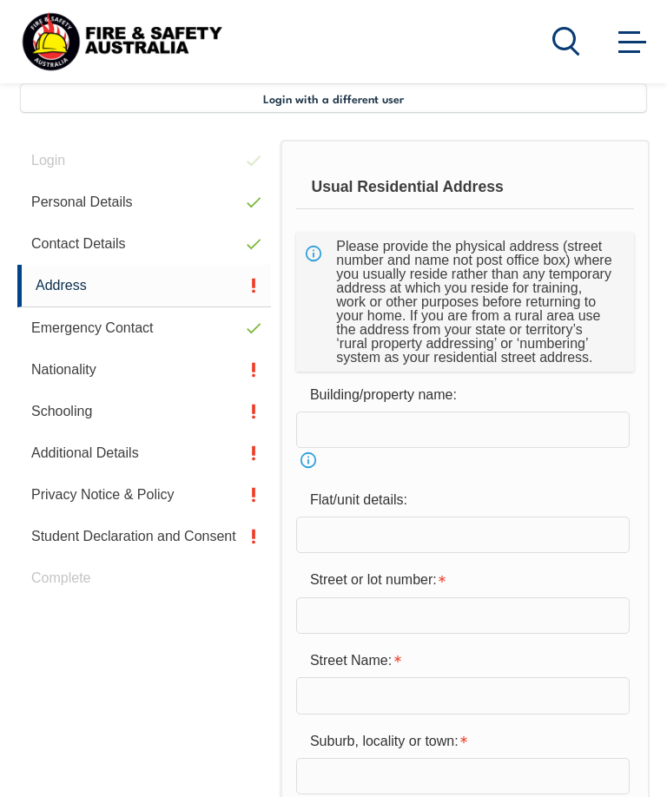
scroll to position [421, 0]
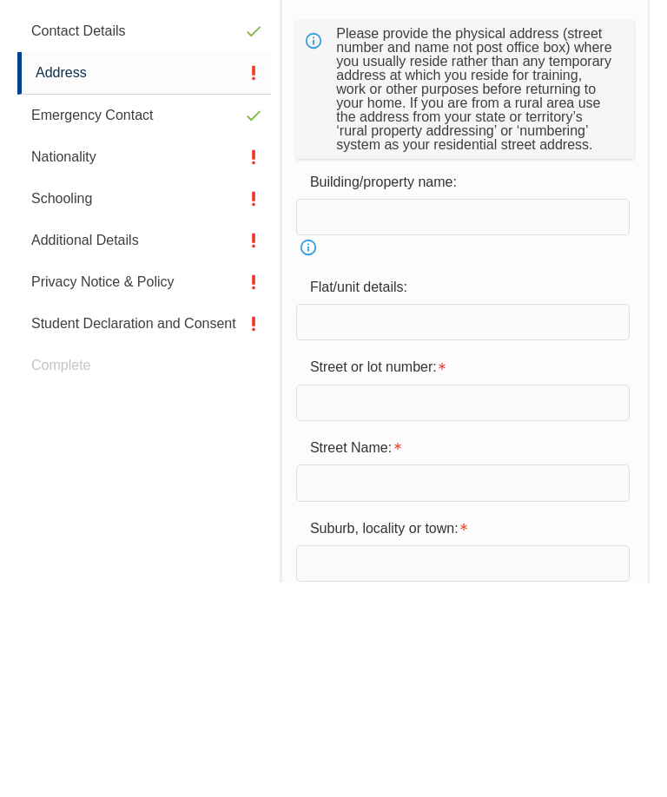
click at [330, 600] on input "text" at bounding box center [462, 618] width 333 height 36
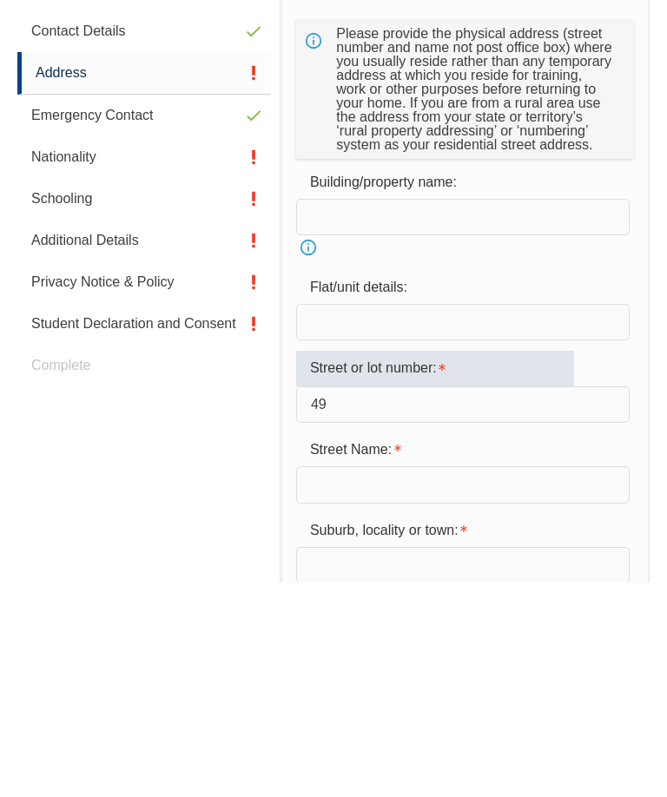
type input "49"
click at [328, 682] on input "text" at bounding box center [462, 700] width 333 height 36
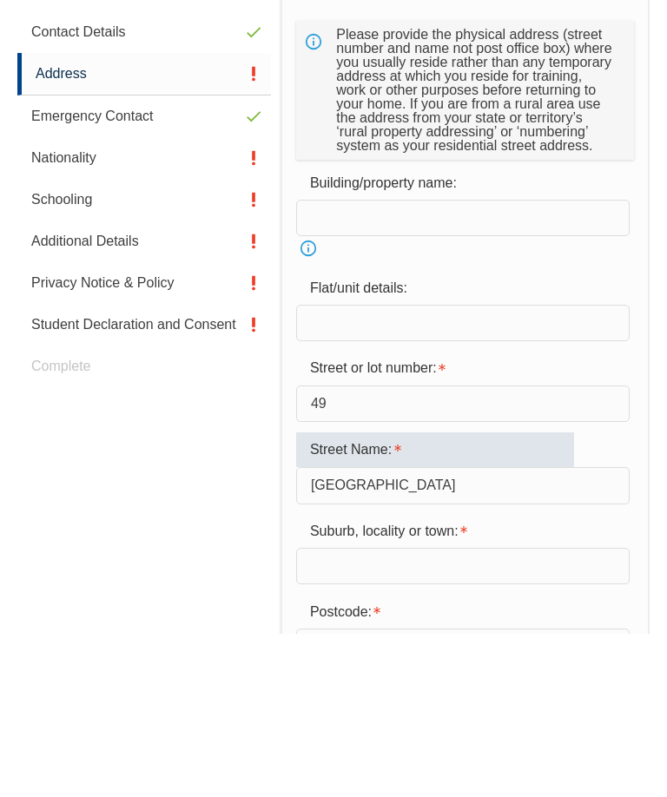
scroll to position [499, 0]
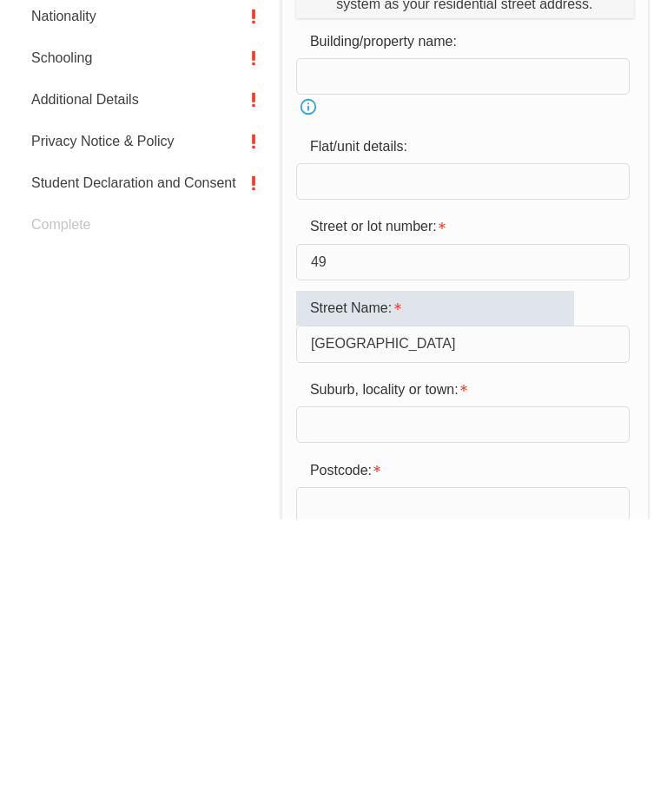
type input "Gate road"
click at [337, 684] on input "text" at bounding box center [462, 702] width 333 height 36
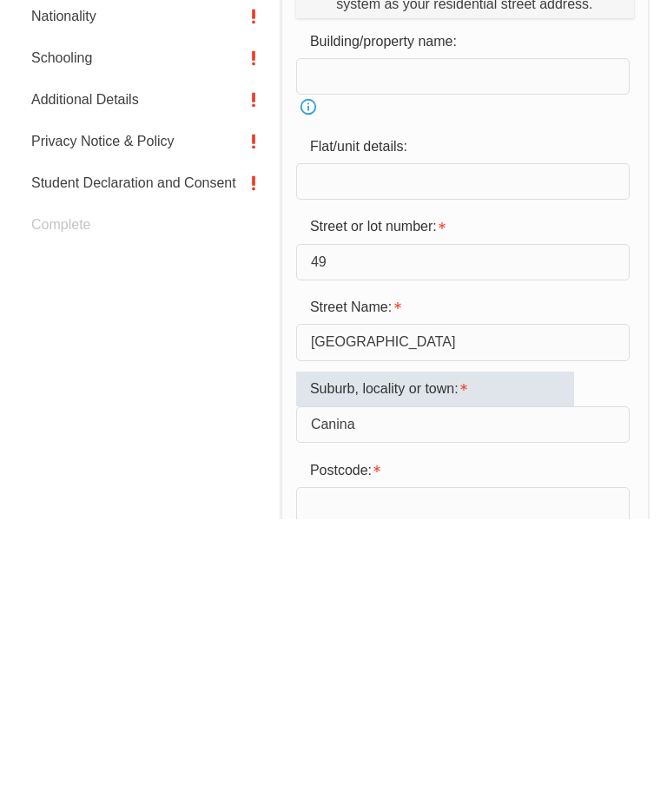
type input "Canina"
click at [320, 765] on input "text" at bounding box center [462, 783] width 333 height 36
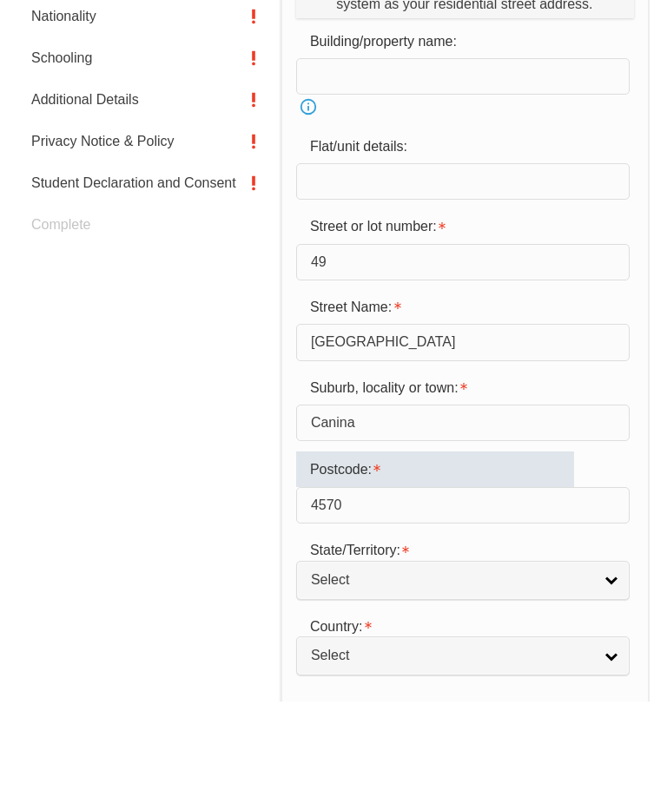
scroll to position [683, 0]
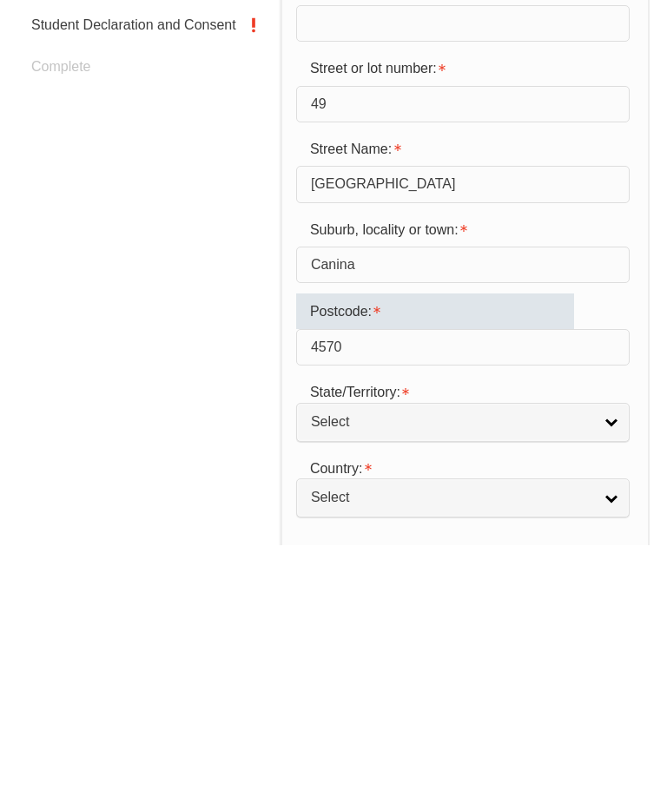
type input "4570"
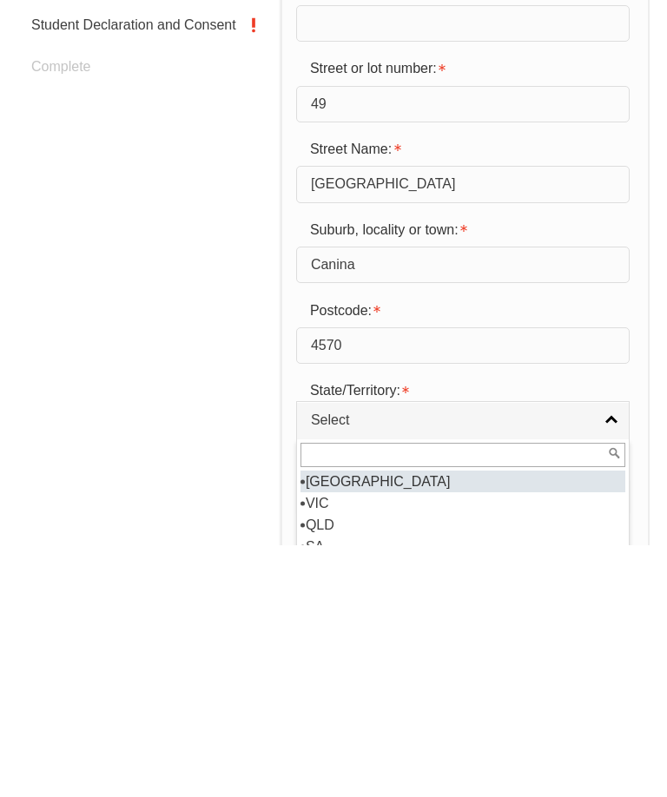
select select "QLD"
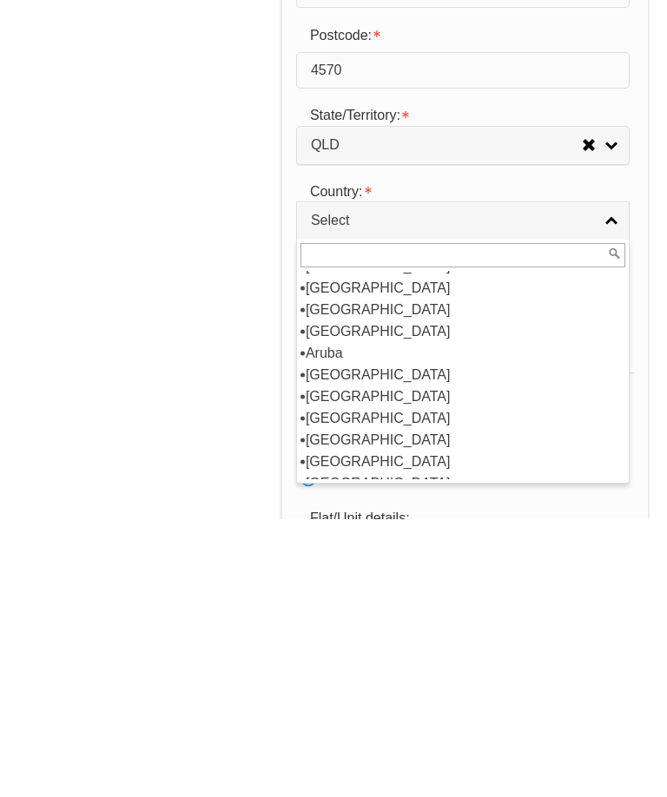
scroll to position [188, 0]
select select "1101"
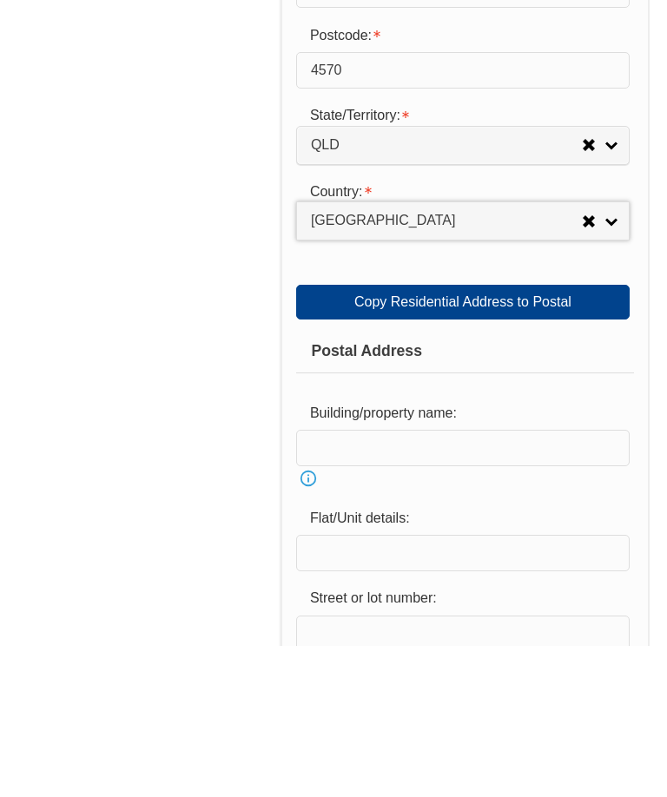
scroll to position [1059, 0]
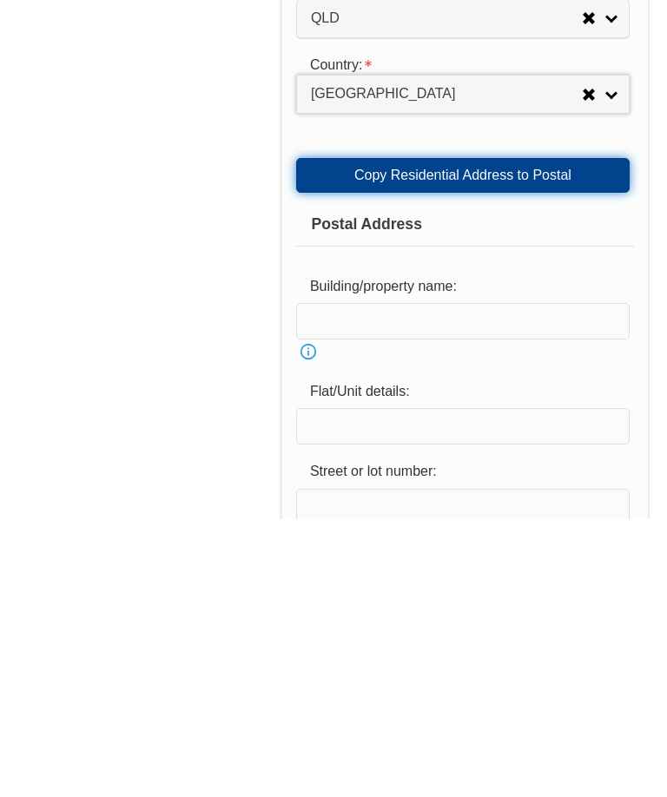
click at [333, 436] on link "Copy Residential Address to Postal" at bounding box center [462, 453] width 333 height 35
type input "49"
type input "Gate road"
type input "Canina"
select select "QLD"
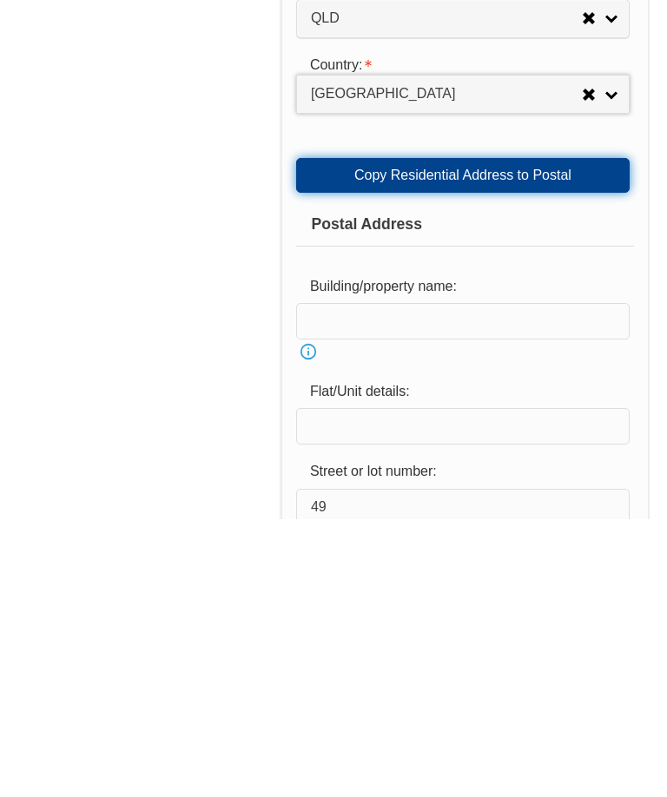
type input "4570"
select select "1101"
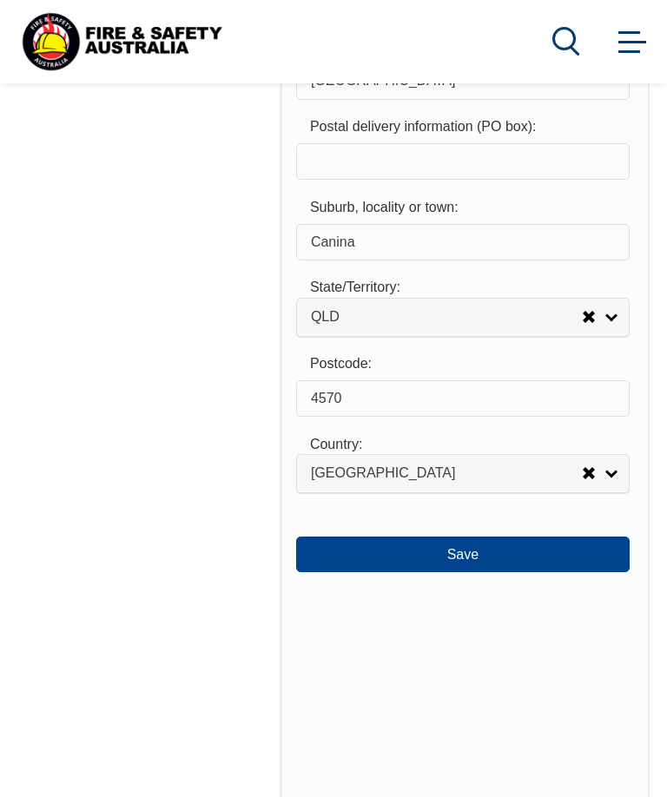
scroll to position [1905, 0]
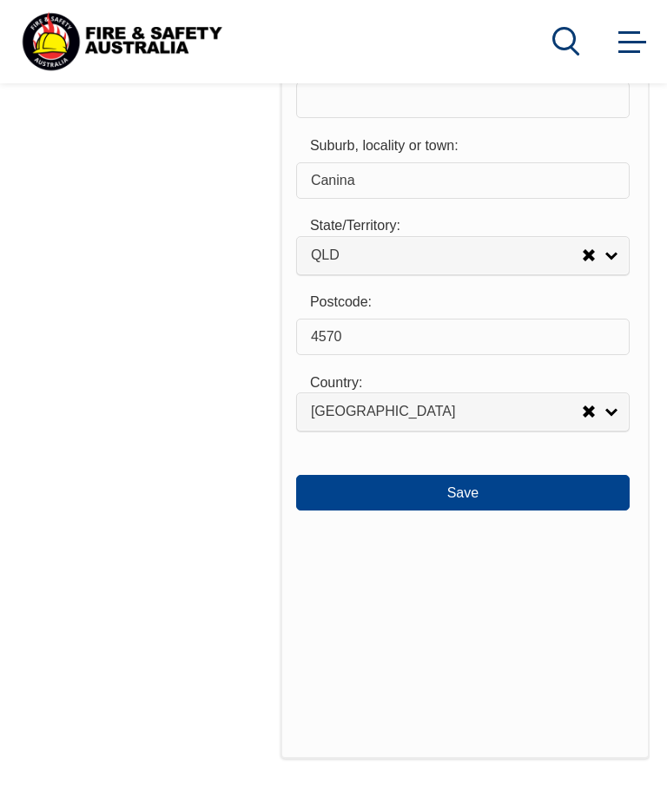
click at [352, 510] on button "Save" at bounding box center [462, 492] width 333 height 35
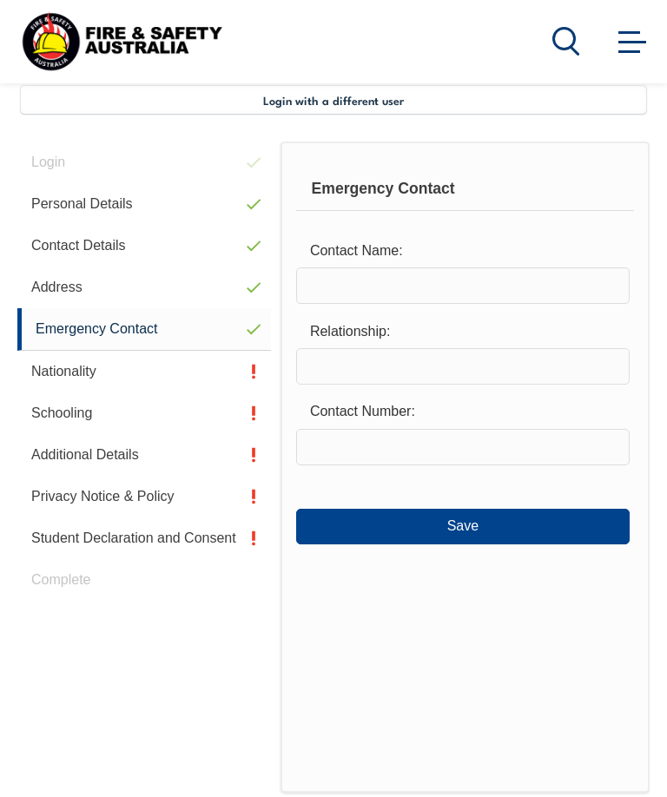
scroll to position [421, 0]
click at [331, 286] on input "text" at bounding box center [462, 286] width 333 height 36
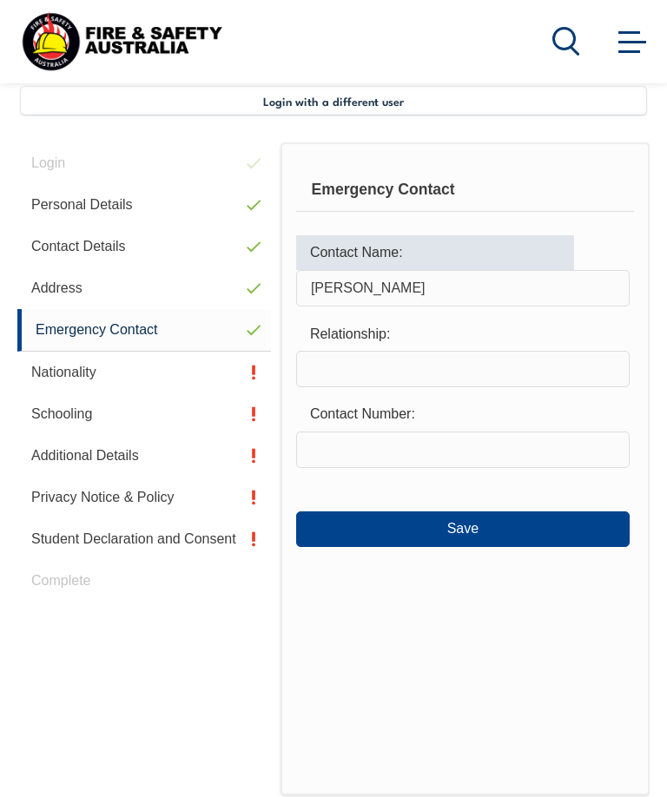
type input "Natalie Spurway"
click at [326, 357] on input "text" at bounding box center [462, 369] width 333 height 36
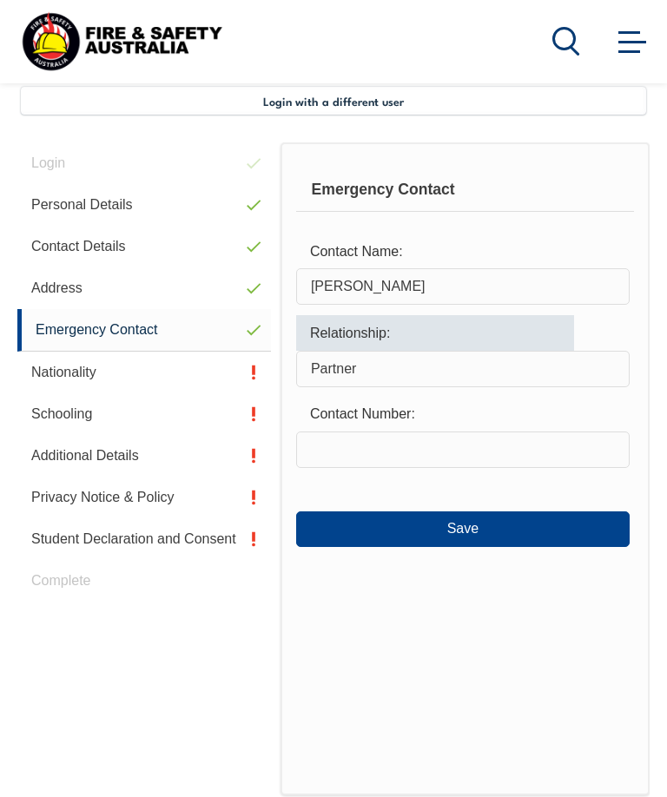
type input "Partner"
click at [322, 445] on input "text" at bounding box center [462, 450] width 333 height 36
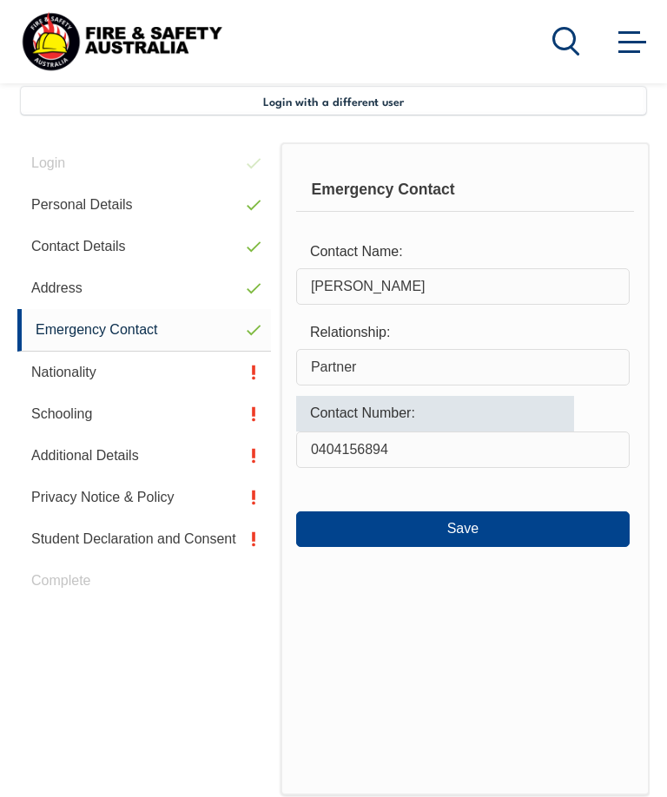
type input "0404156894"
click at [550, 530] on button "Save" at bounding box center [462, 528] width 333 height 35
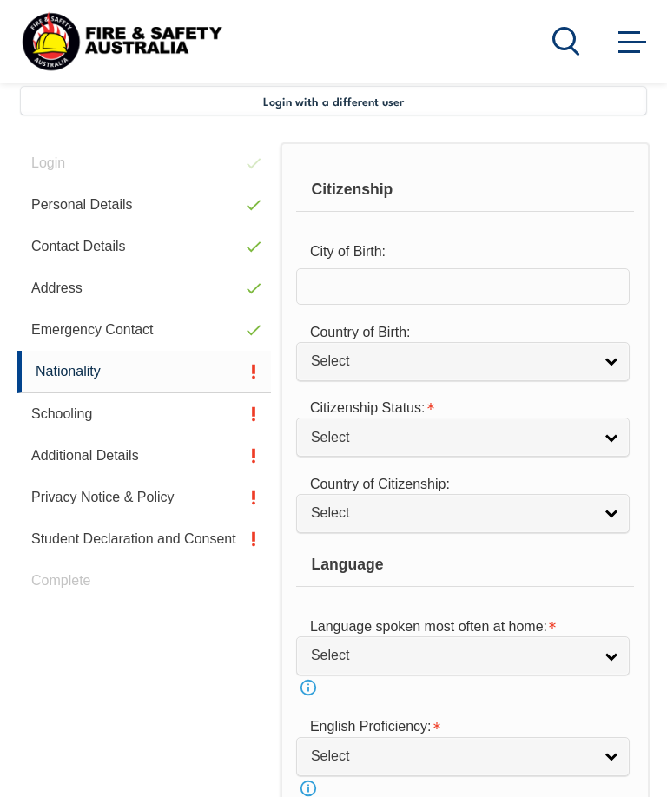
click at [517, 293] on input "text" at bounding box center [462, 286] width 333 height 36
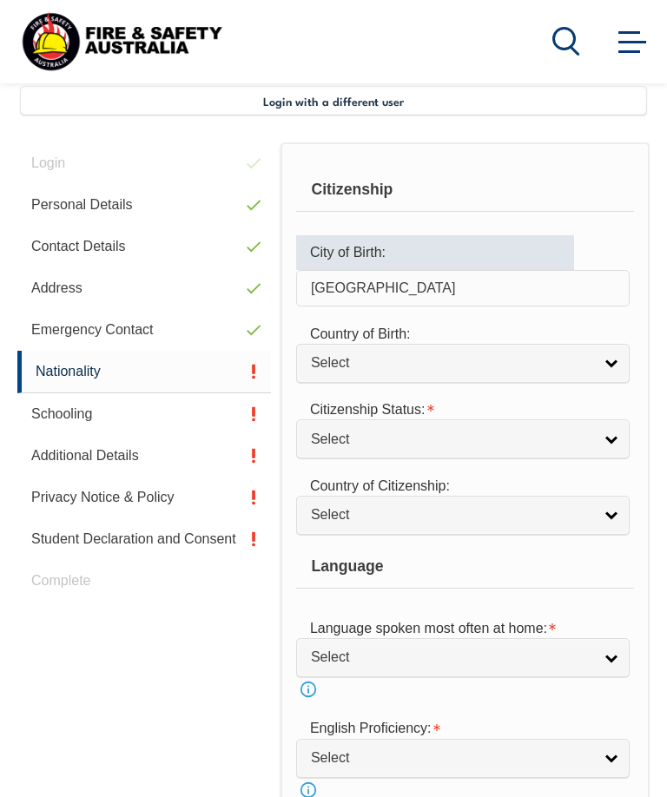
type input "Southport"
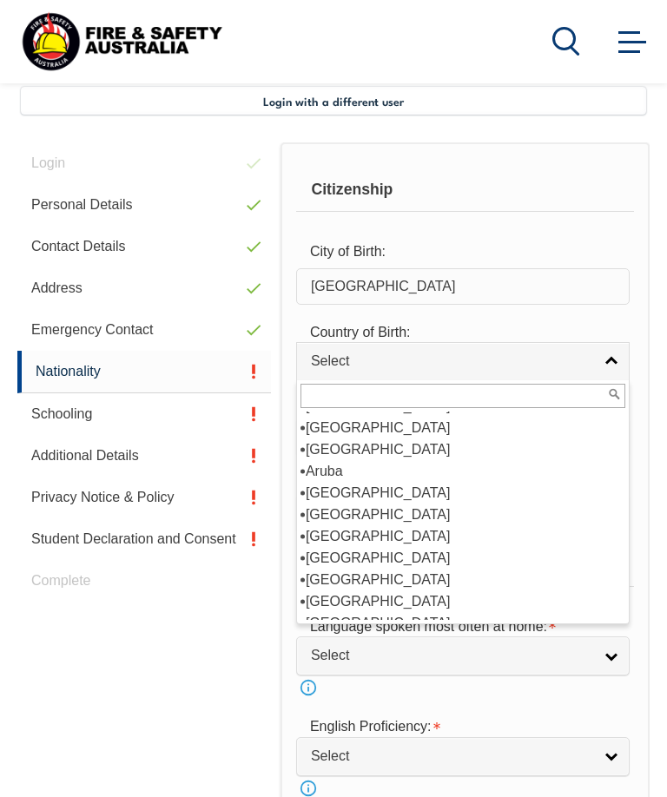
scroll to position [216, 0]
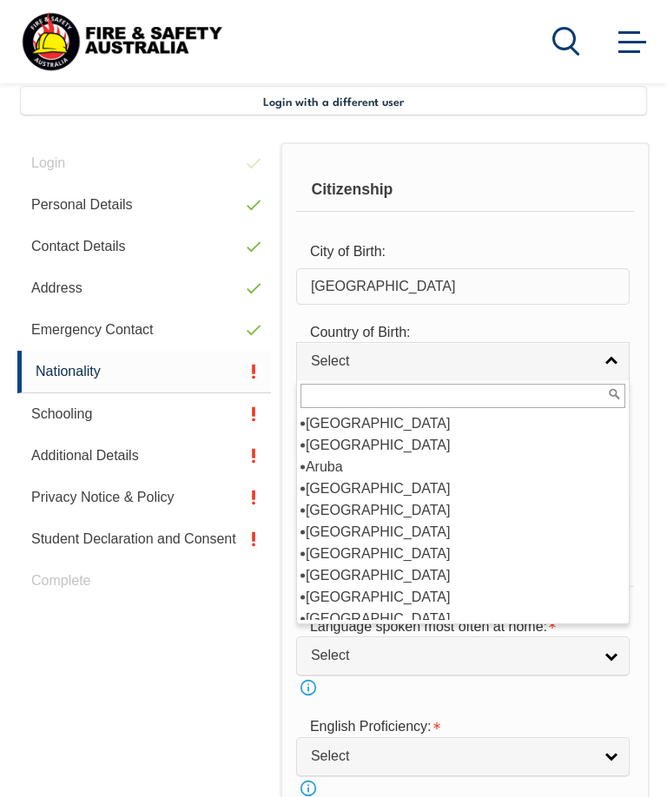
select select "1101"
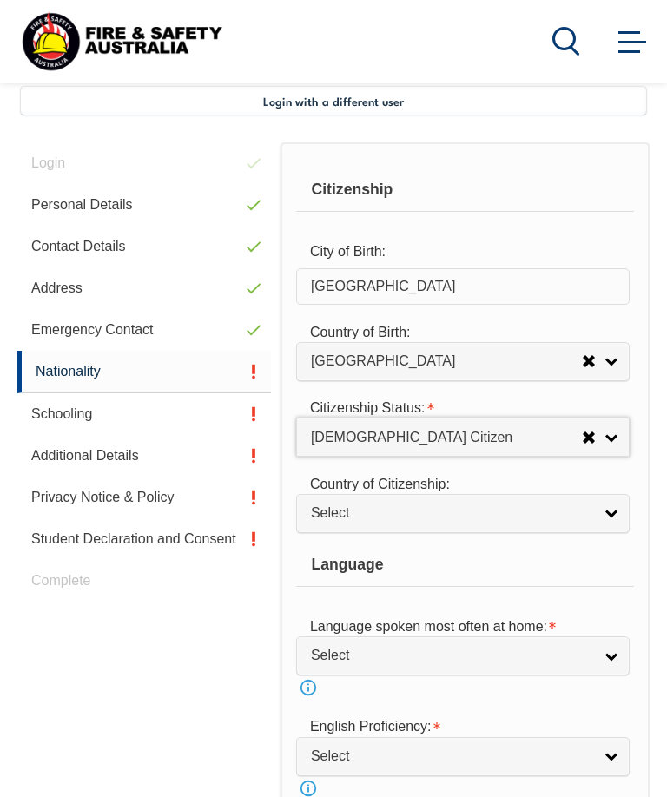
select select "1"
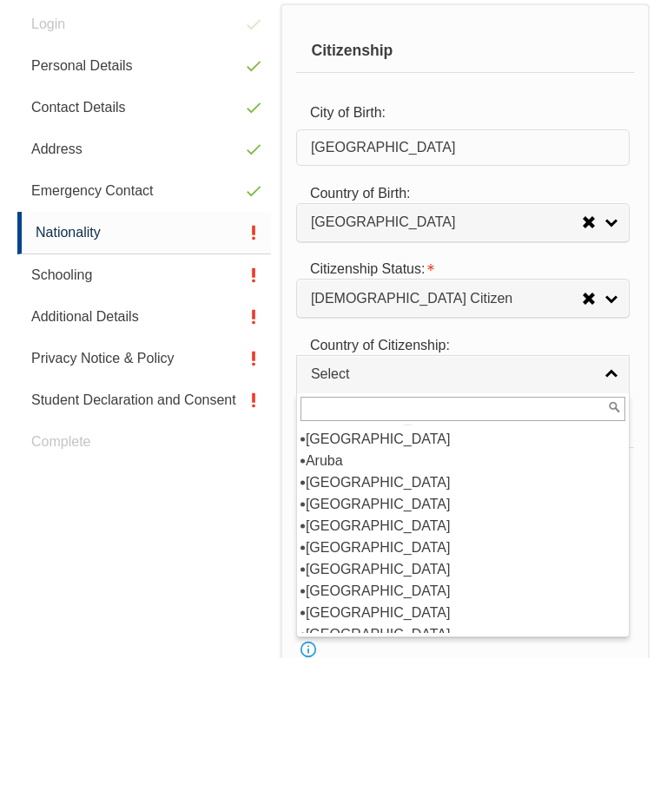
scroll to position [233, 0]
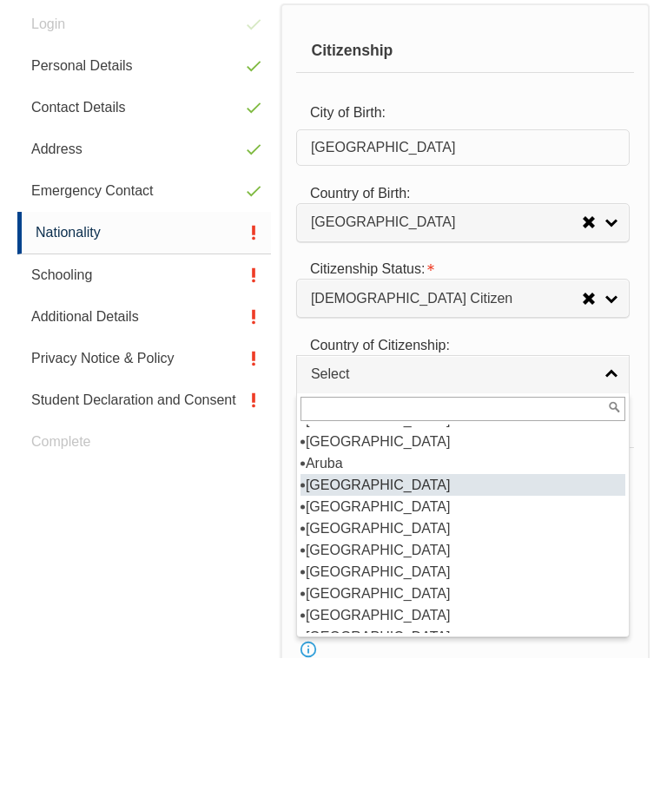
select select "1101"
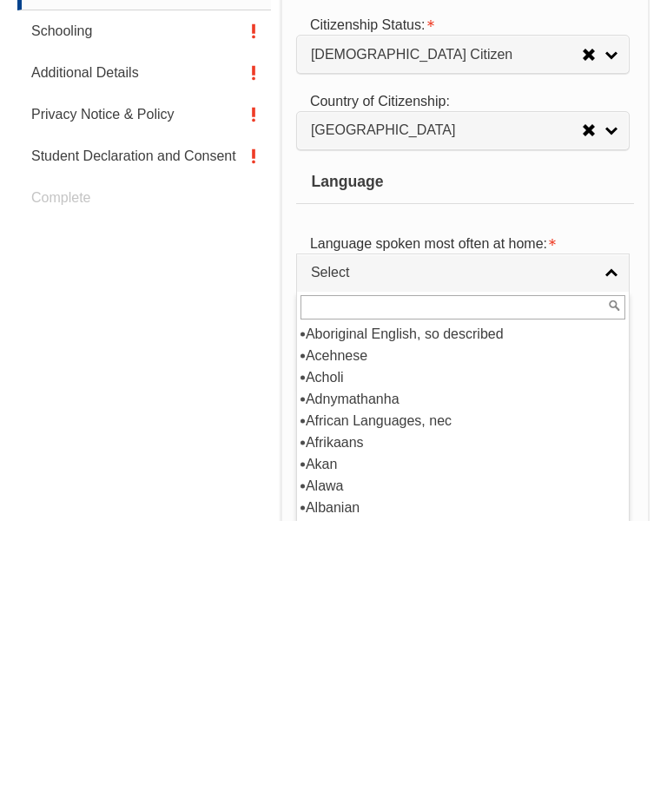
scroll to position [0, 0]
select select "8998"
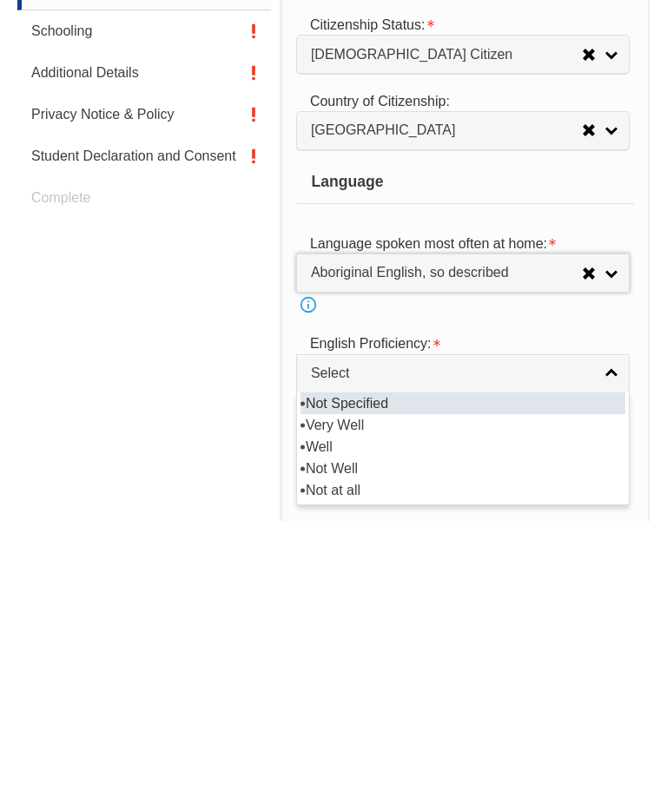
scroll to position [804, 0]
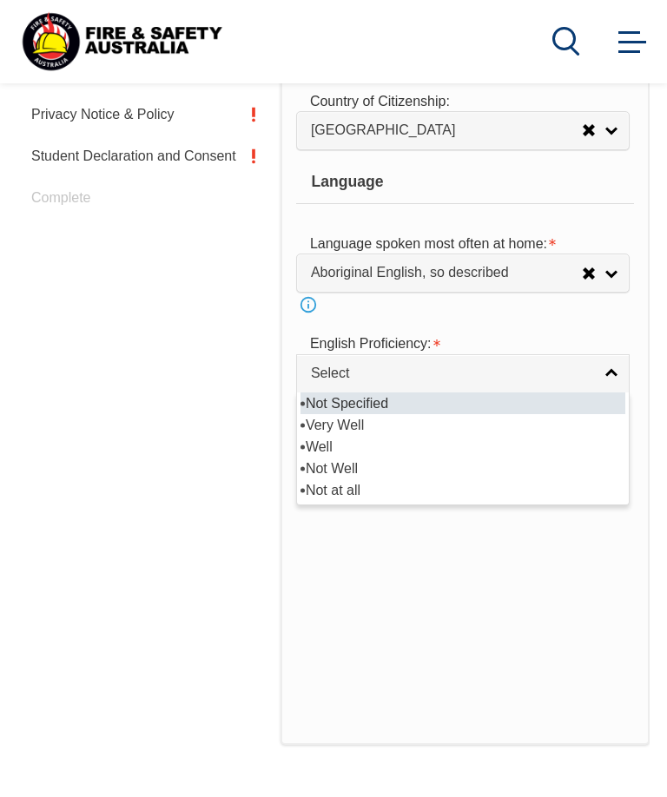
select select "2"
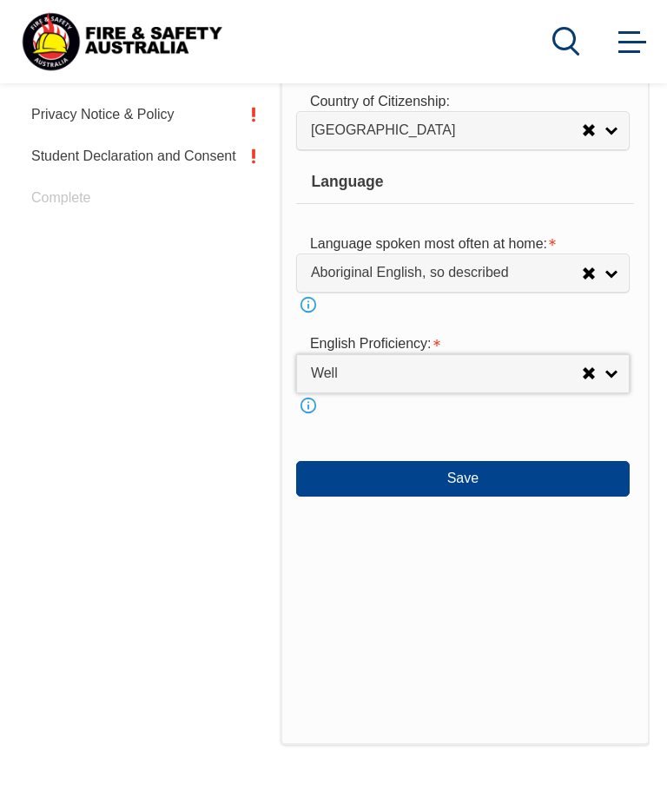
click at [550, 496] on button "Save" at bounding box center [462, 478] width 333 height 35
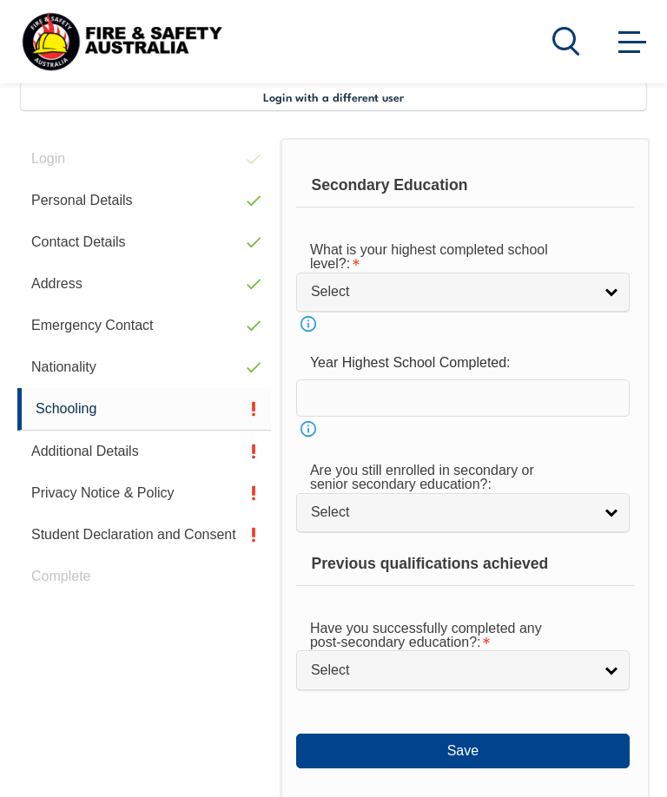
scroll to position [421, 0]
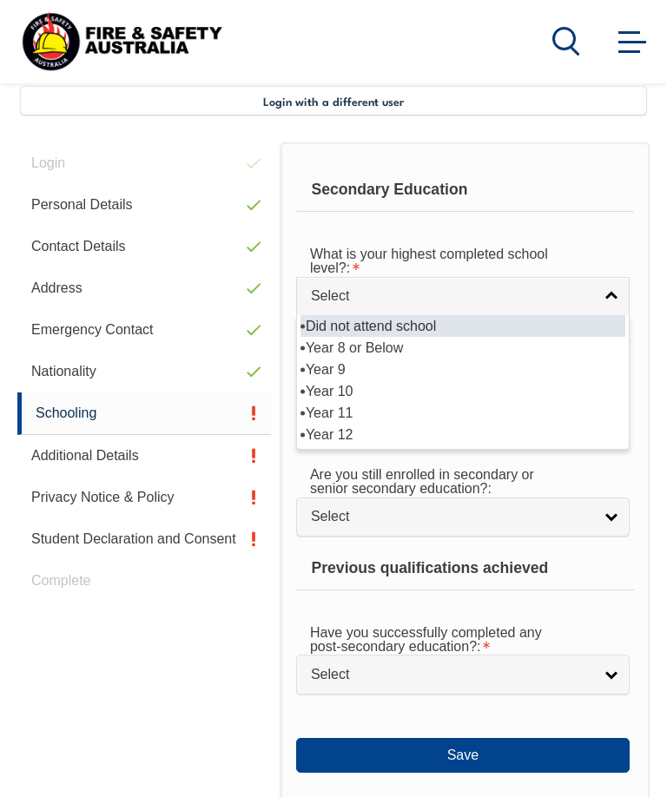
select select "10"
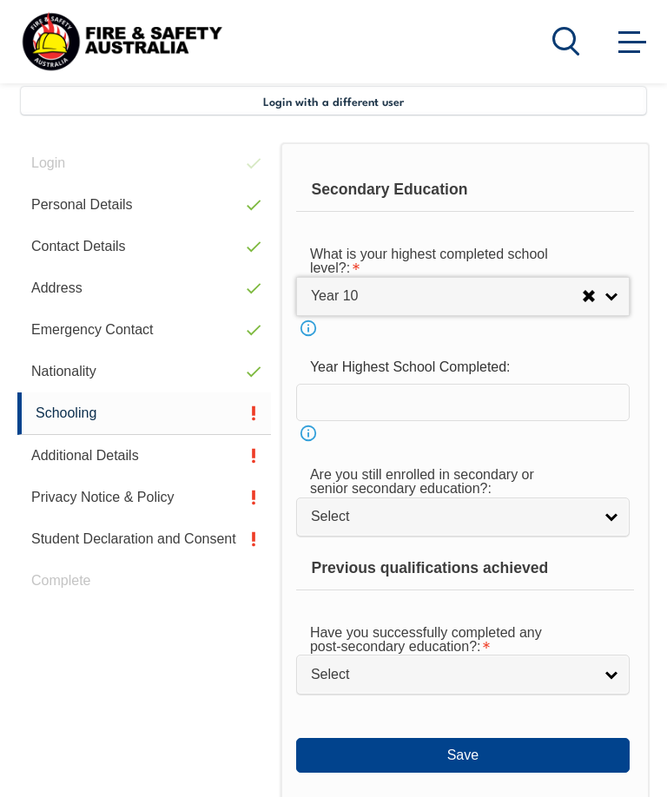
click at [339, 412] on input "text" at bounding box center [462, 402] width 333 height 36
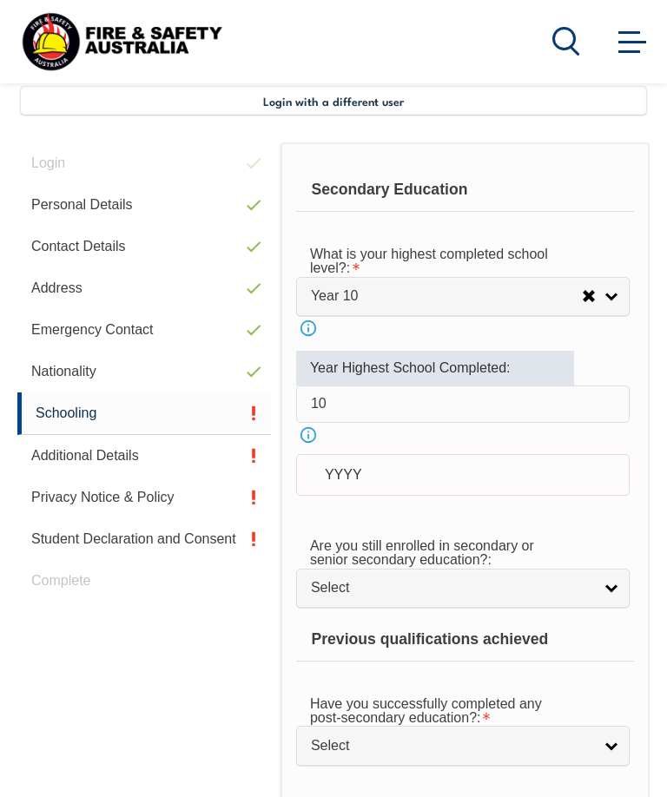
type input "10"
click at [334, 486] on div "YYYY" at bounding box center [462, 475] width 333 height 42
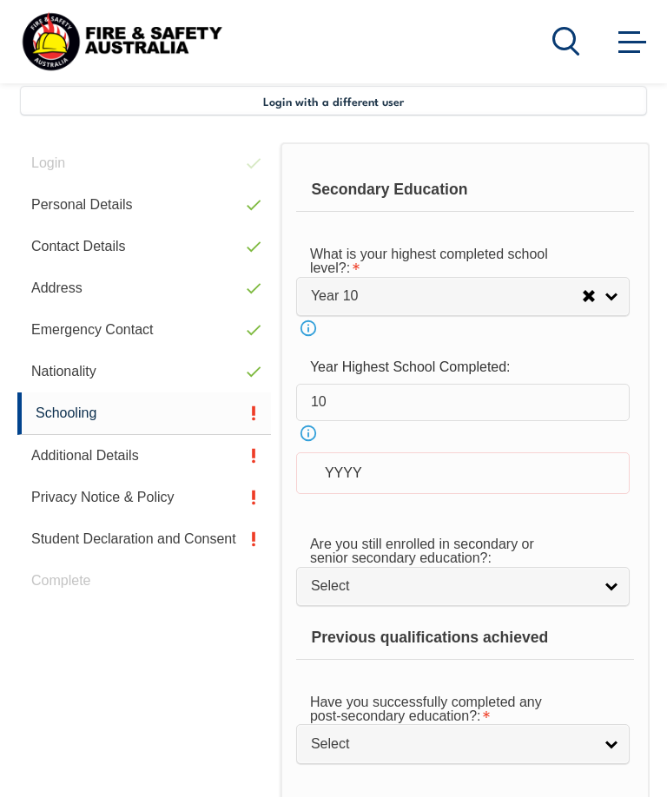
click at [339, 485] on div "YYYY" at bounding box center [462, 473] width 333 height 42
click at [334, 478] on div "YYYY" at bounding box center [462, 473] width 333 height 42
click at [300, 437] on link "Info" at bounding box center [308, 433] width 24 height 24
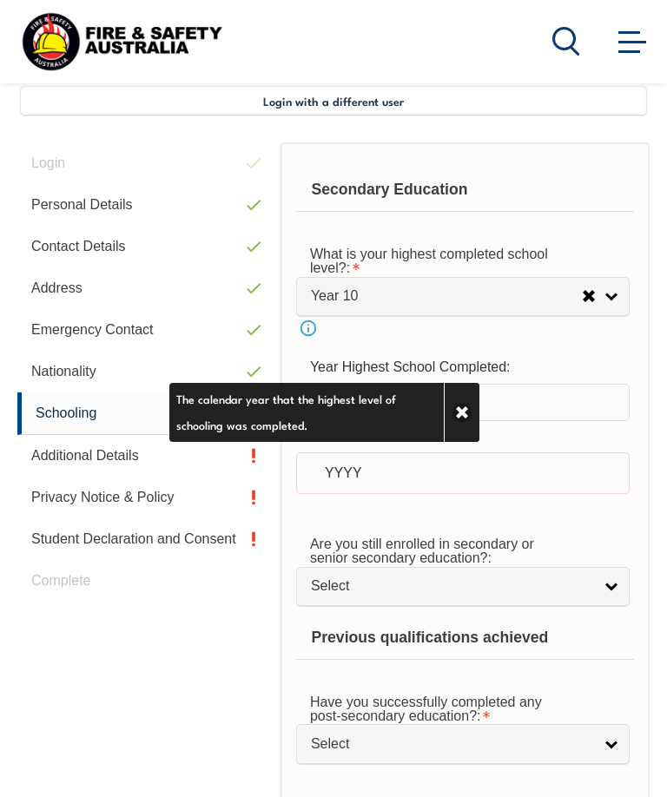
click at [469, 420] on link "Close" at bounding box center [462, 412] width 36 height 59
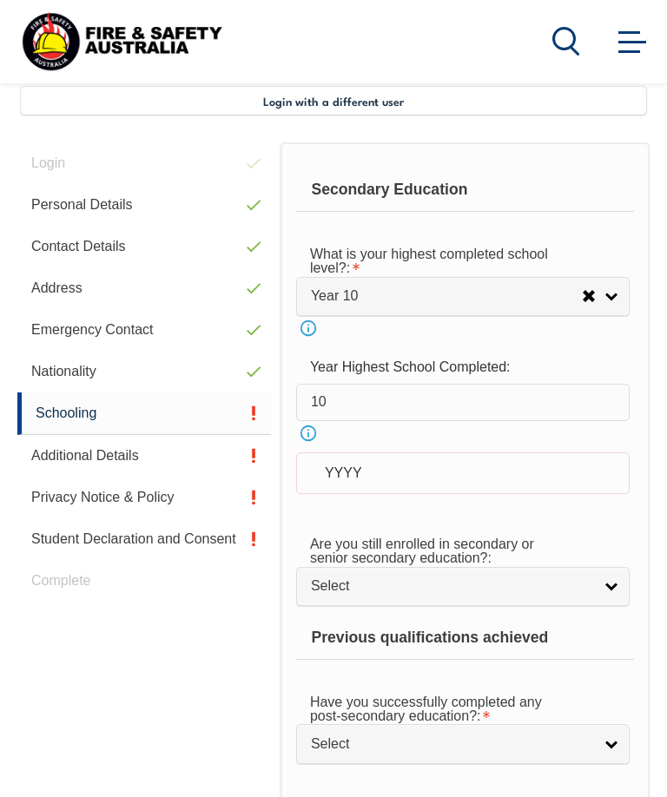
click at [405, 490] on div "YYYY" at bounding box center [462, 473] width 333 height 42
click at [335, 489] on div "YYYY" at bounding box center [462, 473] width 333 height 42
click at [327, 477] on div "YYYY" at bounding box center [462, 473] width 333 height 42
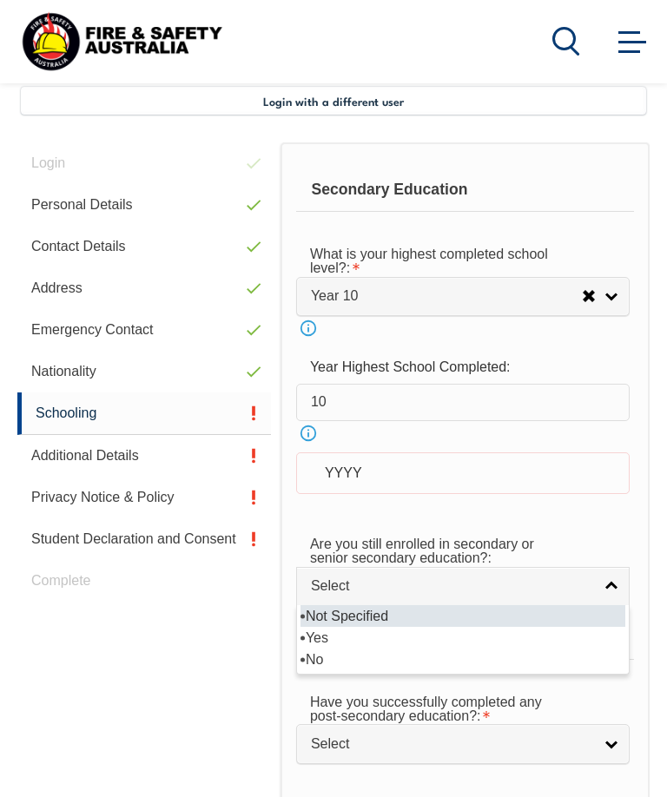
select select "false"
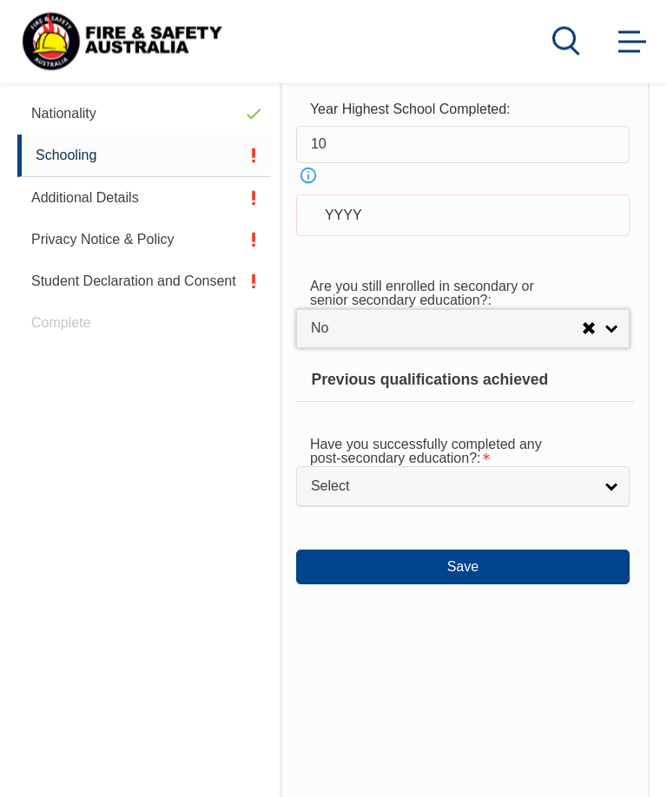
scroll to position [679, 0]
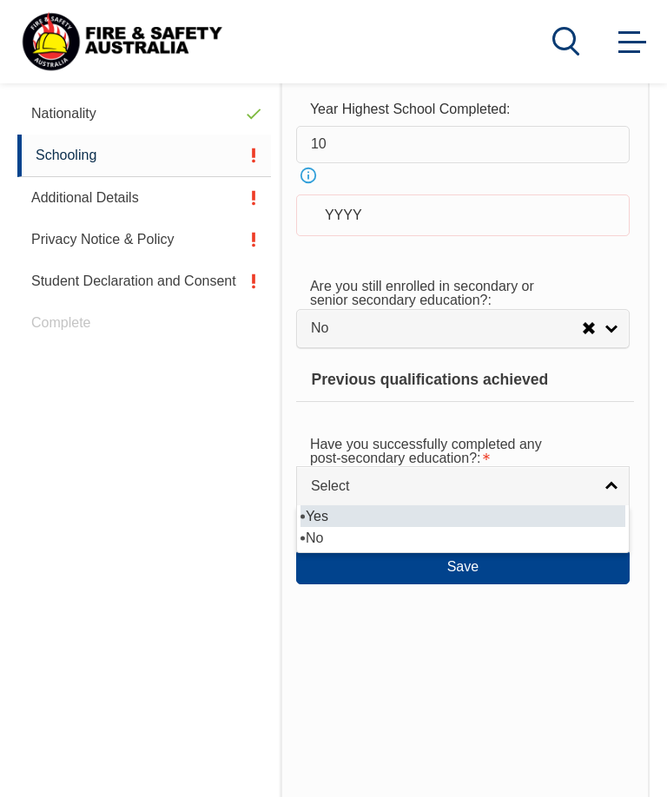
select select "false"
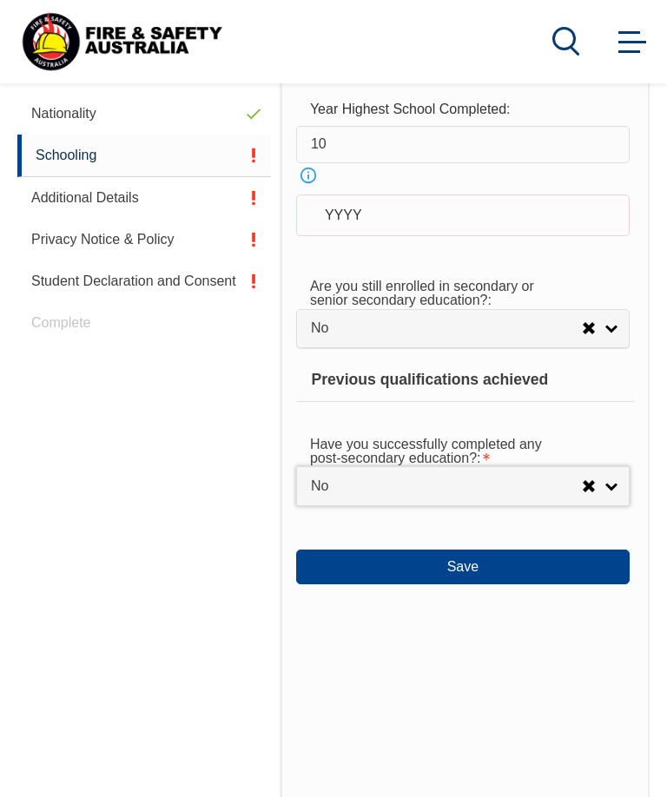
click at [334, 584] on button "Save" at bounding box center [462, 567] width 333 height 35
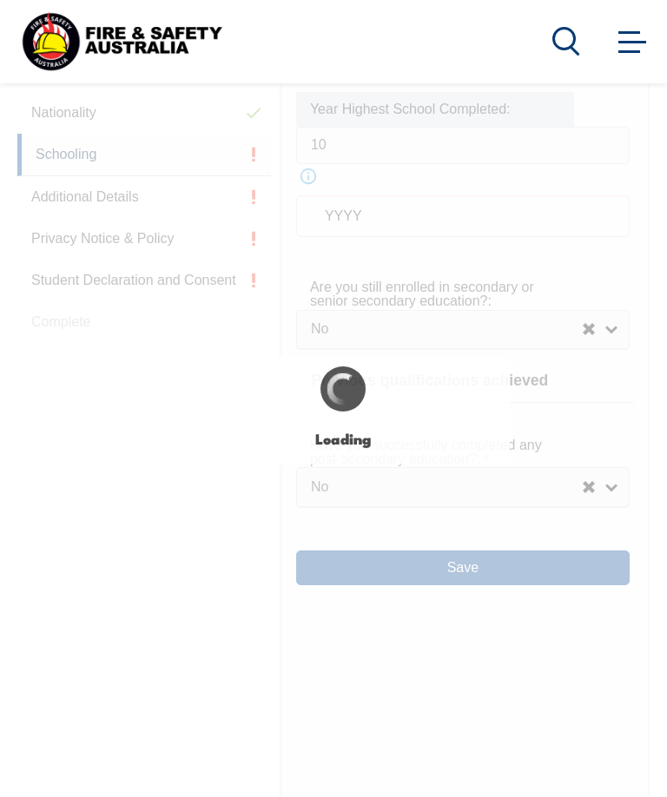
scroll to position [678, 0]
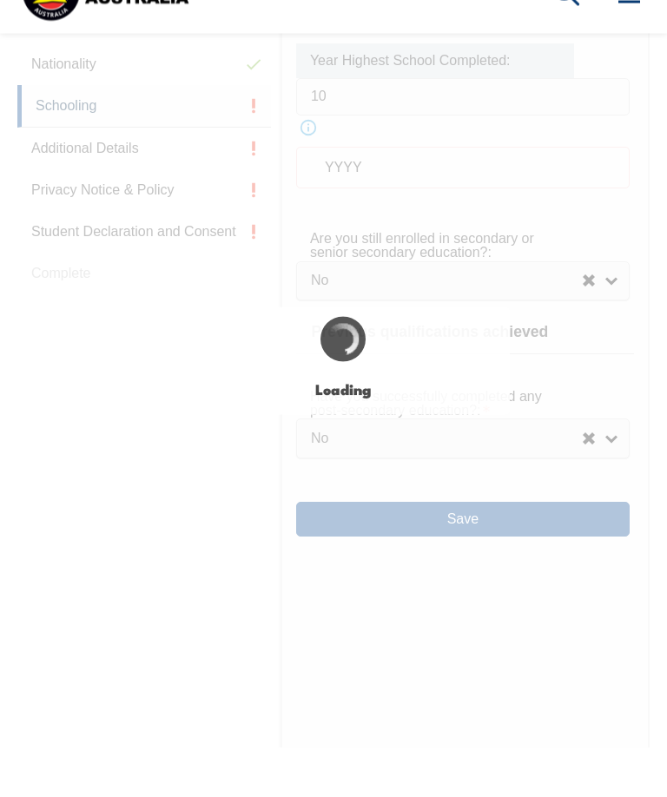
select select "false"
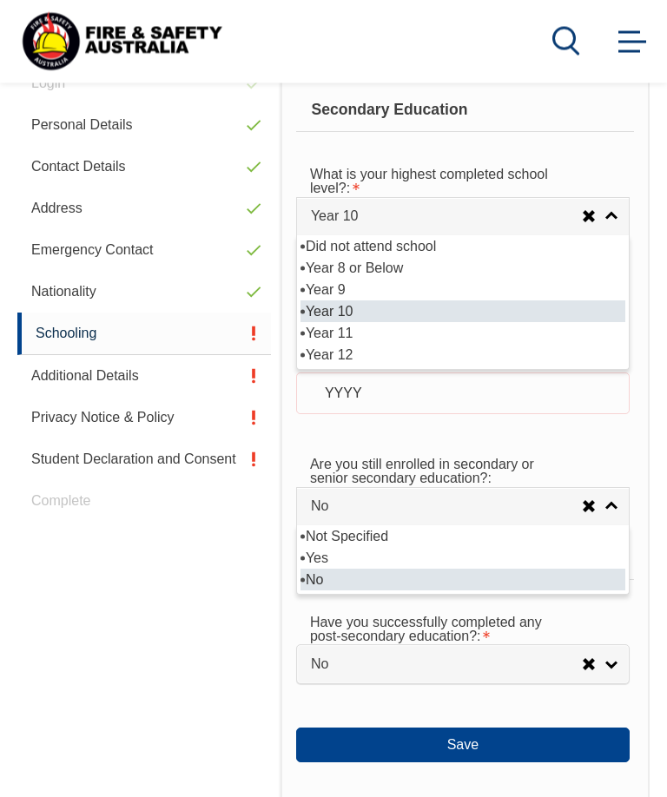
scroll to position [501, 0]
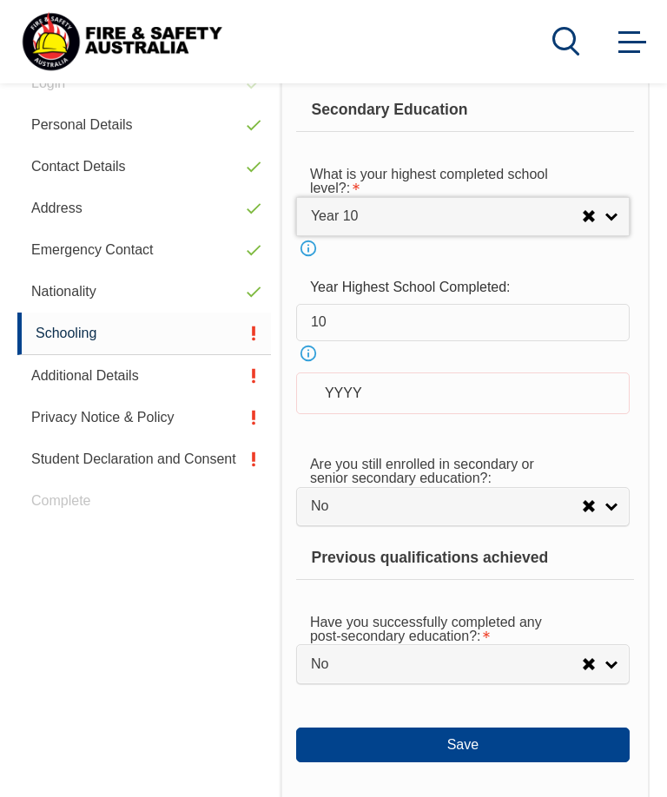
click at [351, 412] on div "YYYY" at bounding box center [462, 393] width 333 height 42
click at [331, 405] on div "YYYY" at bounding box center [462, 393] width 333 height 42
click at [353, 332] on input "10" at bounding box center [462, 322] width 333 height 36
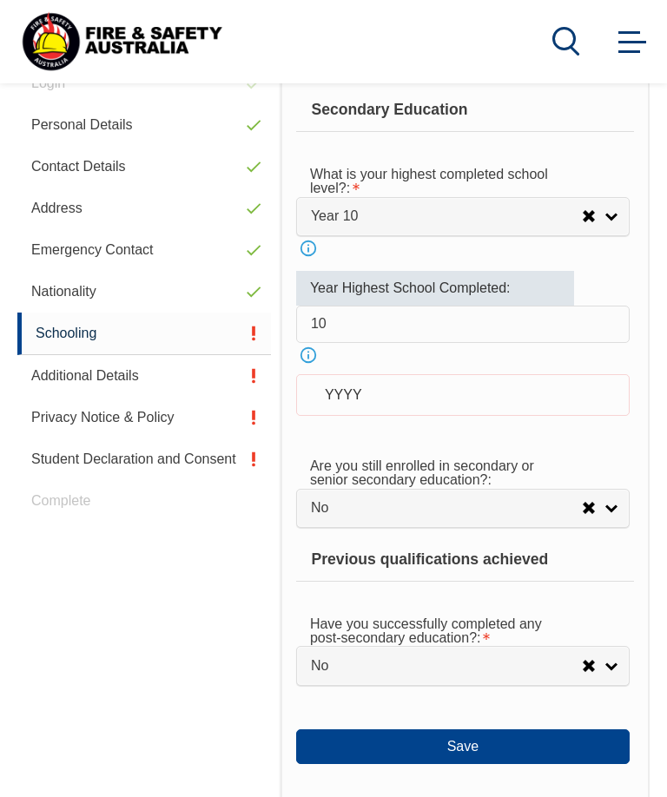
scroll to position [500, 0]
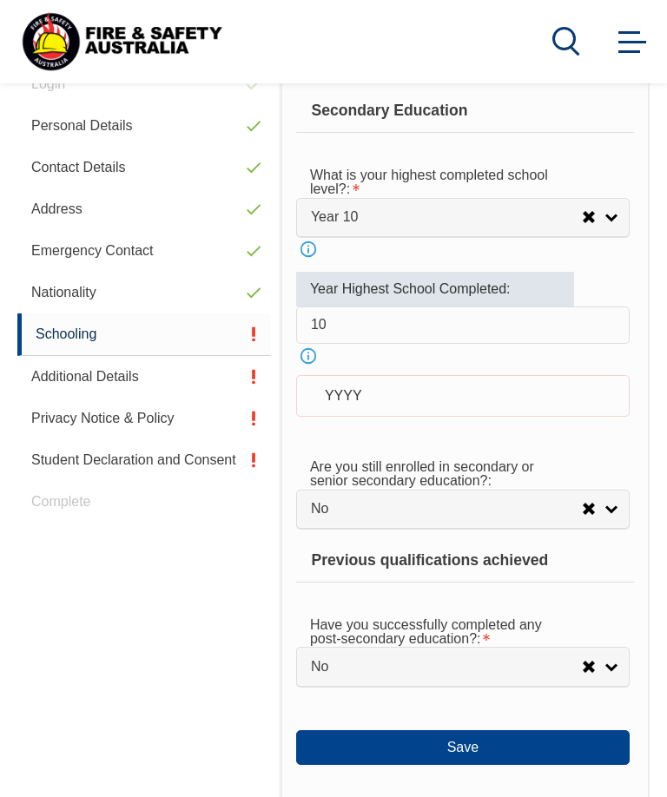
click at [361, 339] on input "10" at bounding box center [462, 324] width 333 height 36
click at [338, 417] on div "YYYY" at bounding box center [462, 396] width 333 height 42
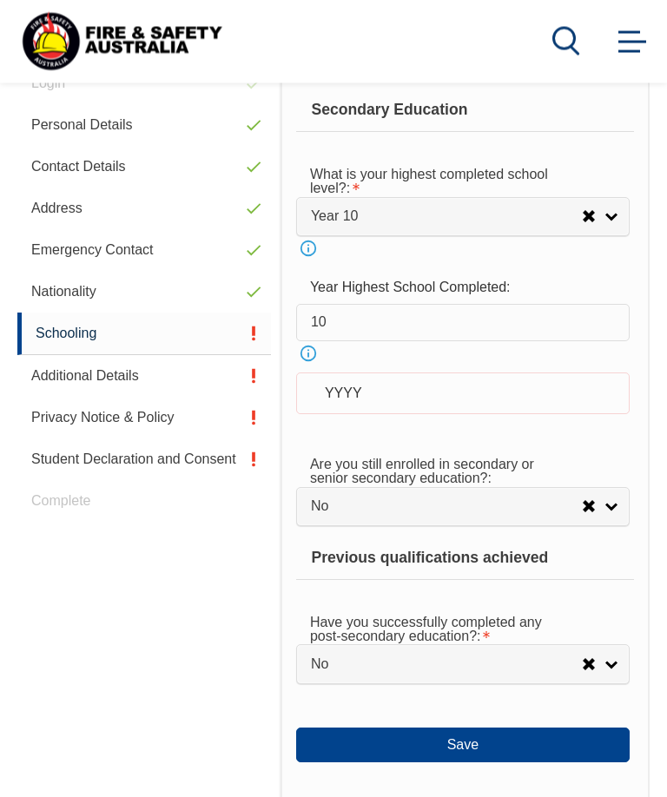
click at [324, 411] on div "YYYY" at bounding box center [462, 394] width 333 height 42
click at [372, 763] on button "Save" at bounding box center [462, 745] width 333 height 35
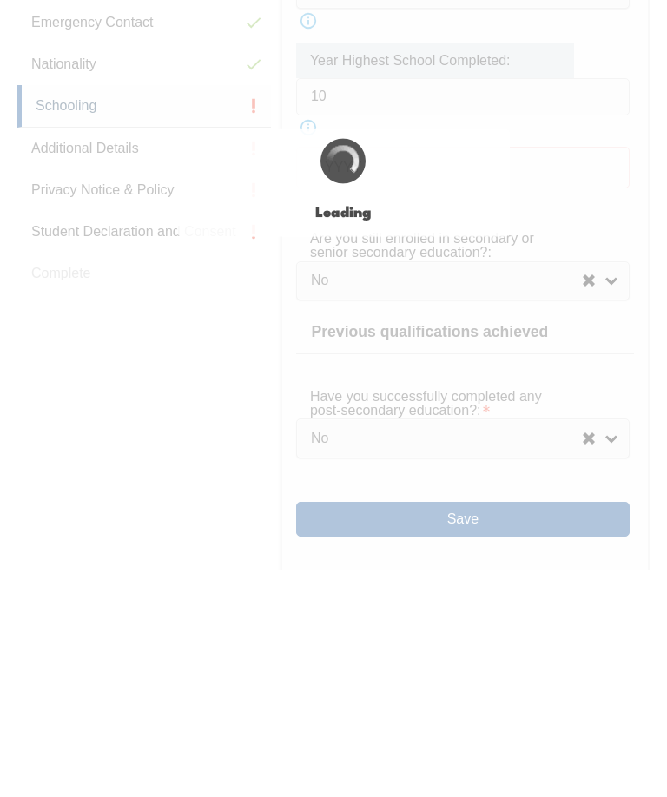
select select "false"
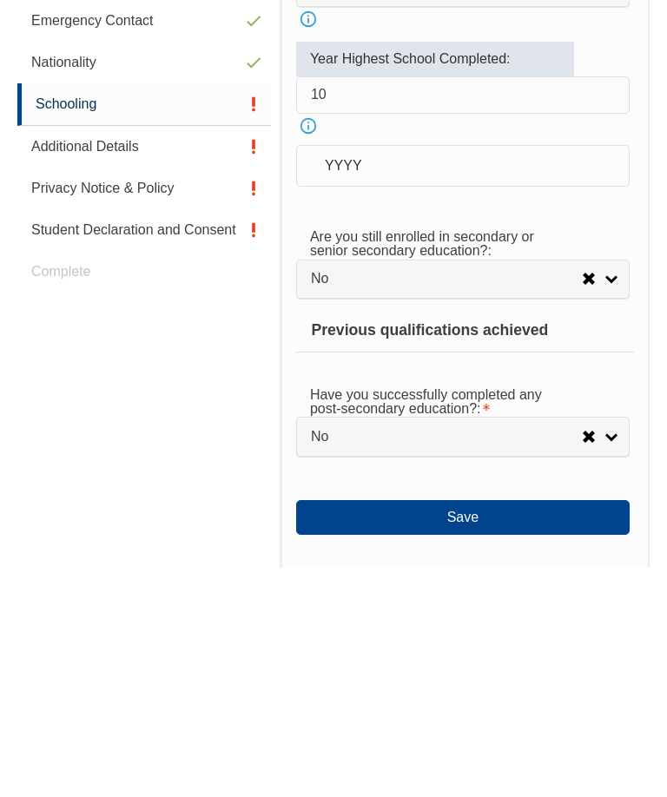
click at [321, 375] on div "YYYY" at bounding box center [462, 396] width 333 height 42
click at [320, 375] on div "YYYY" at bounding box center [462, 396] width 333 height 42
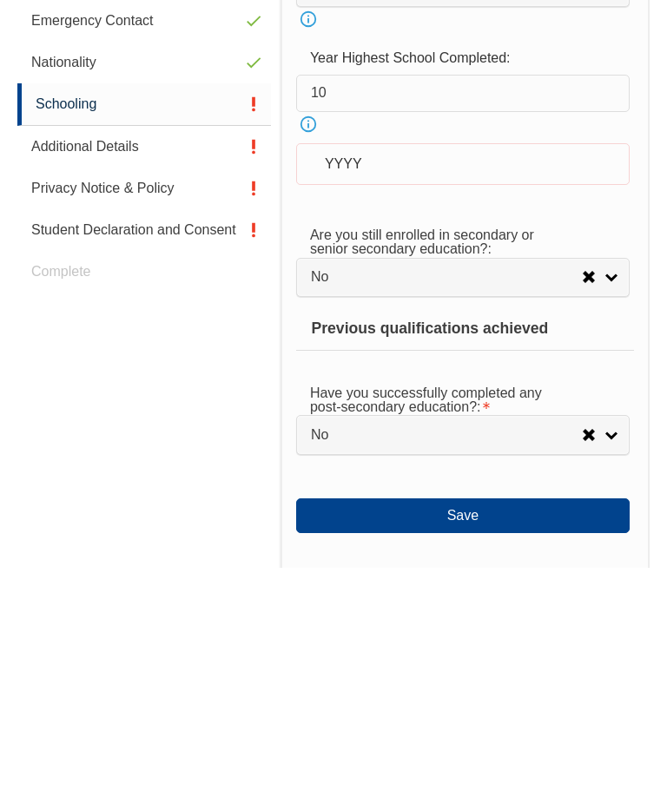
scroll to position [730, 0]
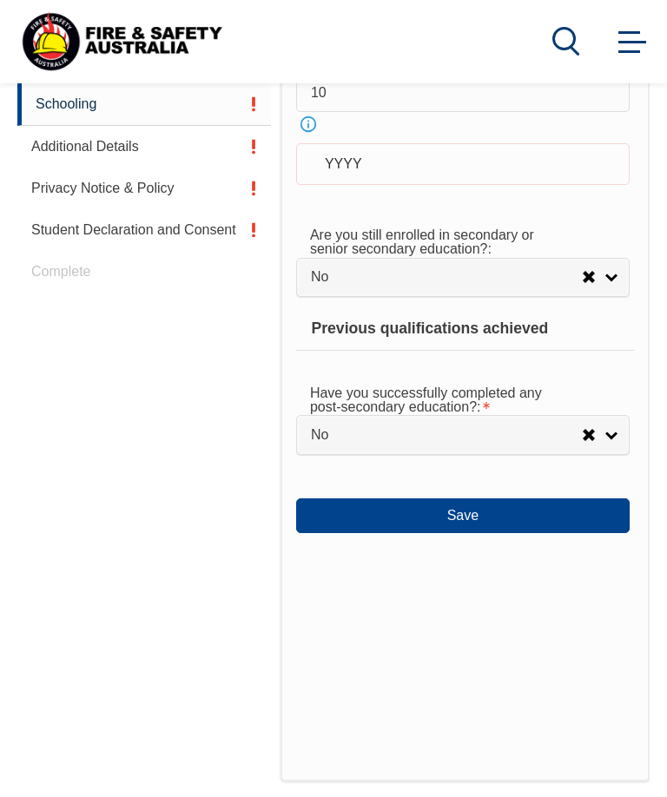
click at [321, 183] on div "YYYY" at bounding box center [462, 164] width 333 height 42
click at [321, 175] on div "YYYY" at bounding box center [462, 164] width 333 height 42
click at [318, 172] on div "YYYY" at bounding box center [462, 164] width 333 height 42
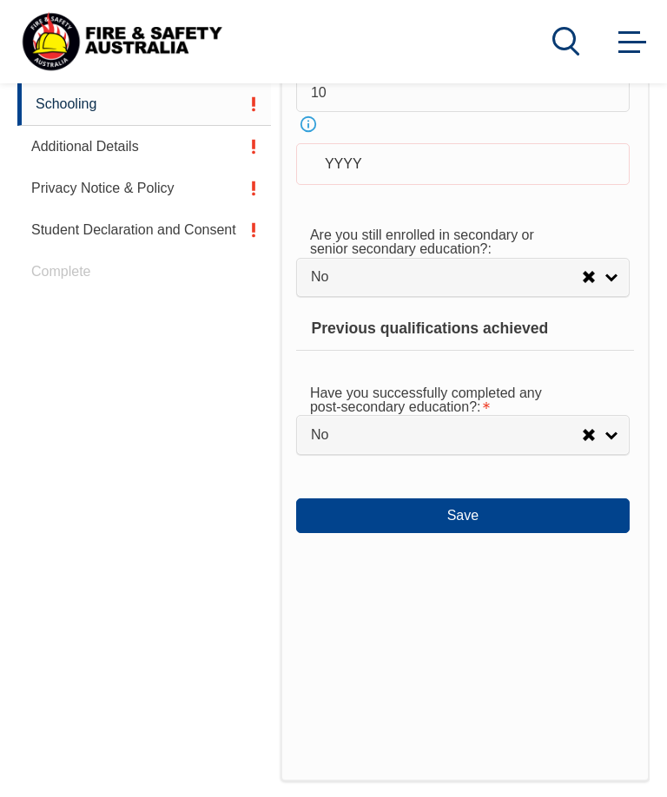
click at [317, 172] on div "YYYY" at bounding box center [462, 164] width 333 height 42
click at [314, 185] on div "YYYY" at bounding box center [462, 164] width 333 height 42
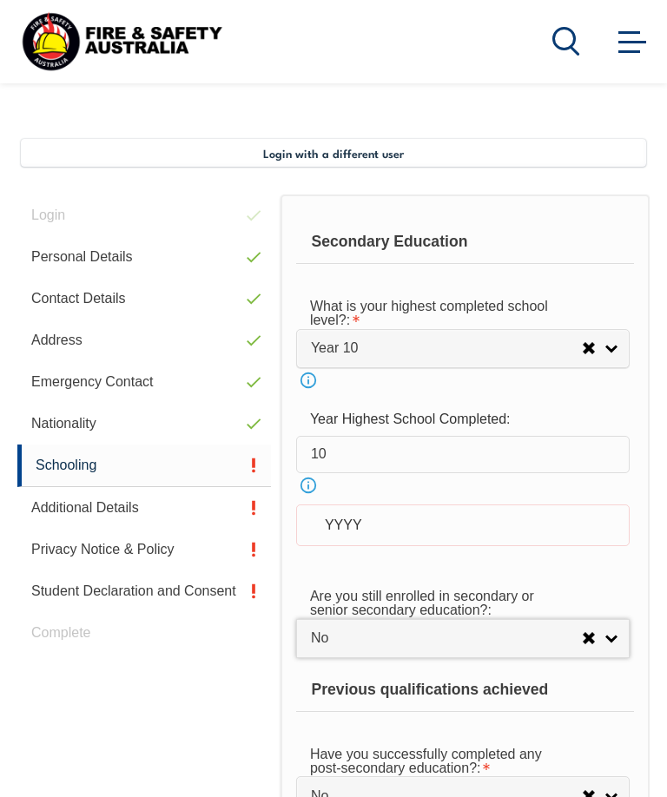
scroll to position [368, 0]
click at [352, 457] on input "10" at bounding box center [462, 455] width 333 height 36
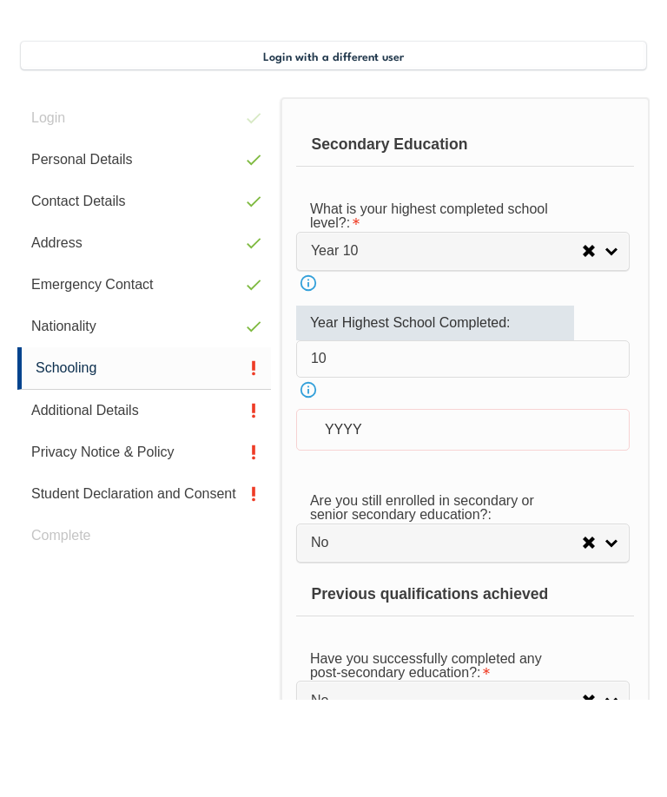
click at [326, 507] on div "YYYY" at bounding box center [462, 528] width 333 height 42
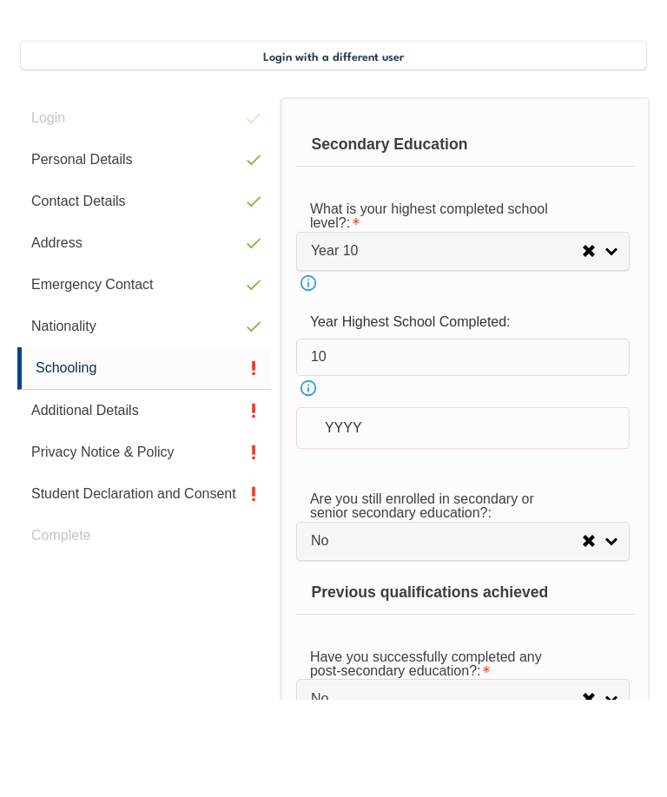
scroll to position [466, 0]
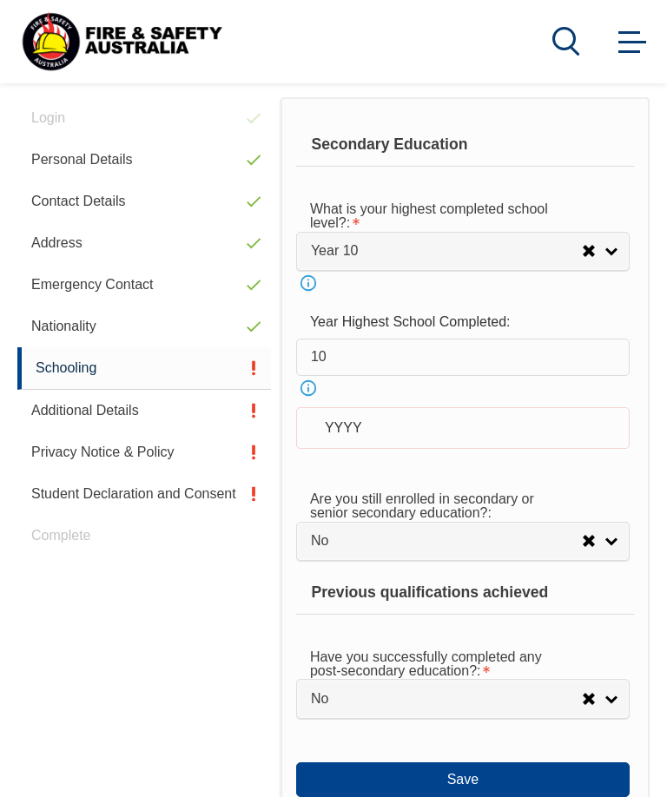
click at [381, 796] on button "Save" at bounding box center [462, 779] width 333 height 35
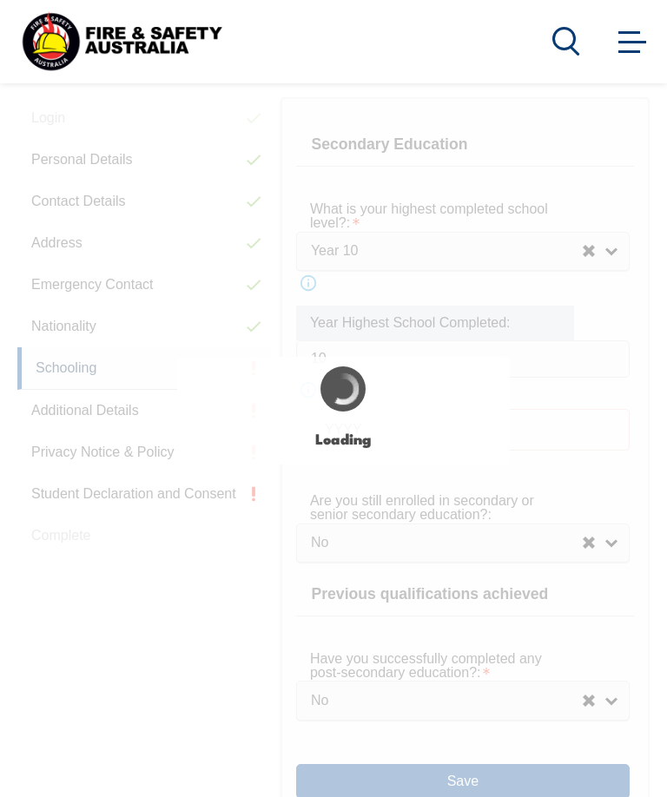
scroll to position [465, 0]
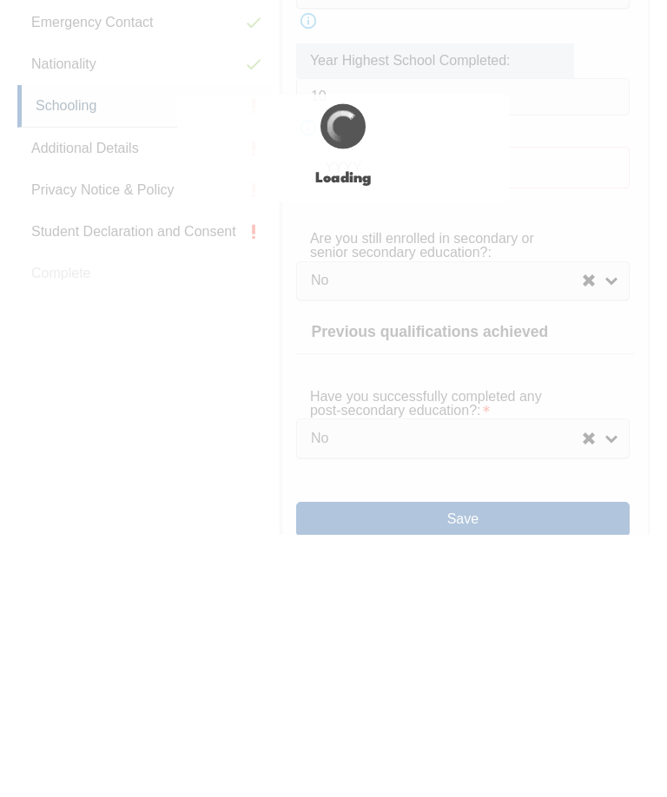
select select "false"
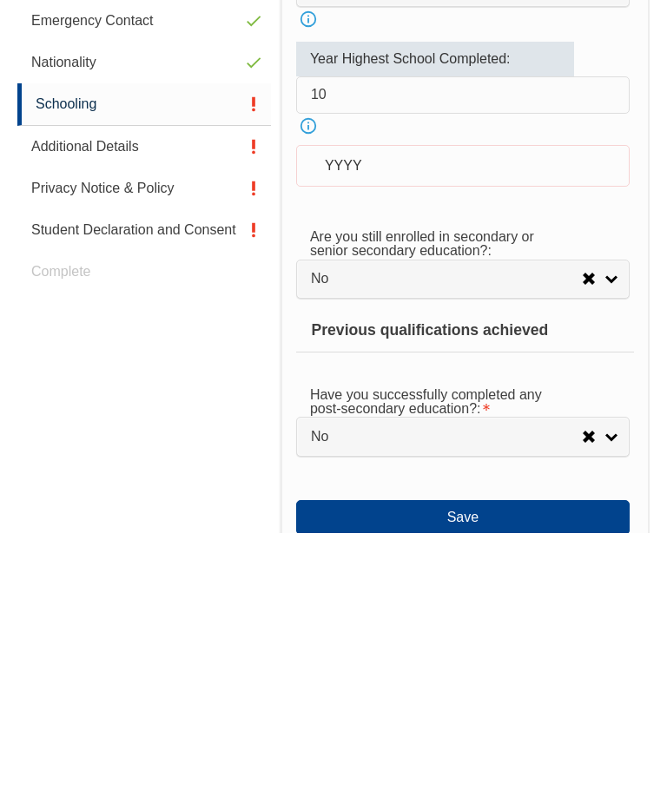
click at [355, 341] on input "10" at bounding box center [462, 359] width 333 height 36
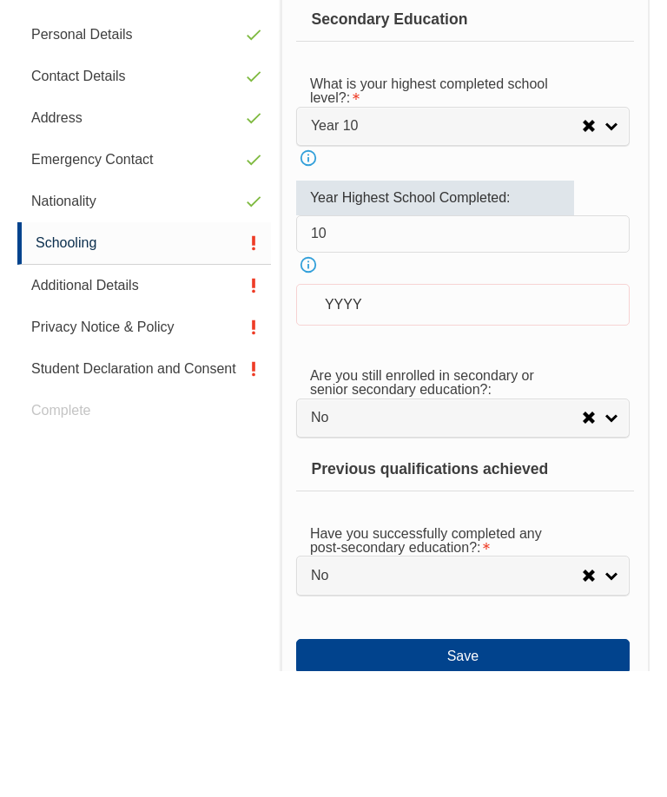
type input "1"
type input "Y"
click at [366, 341] on input "10" at bounding box center [462, 359] width 333 height 36
type input "1"
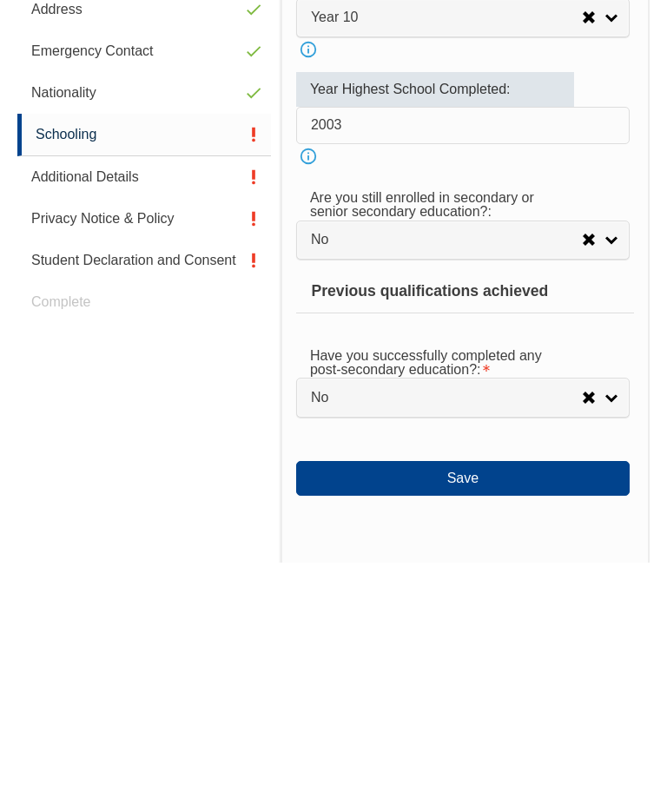
type input "2003"
click at [392, 695] on button "Save" at bounding box center [462, 712] width 333 height 35
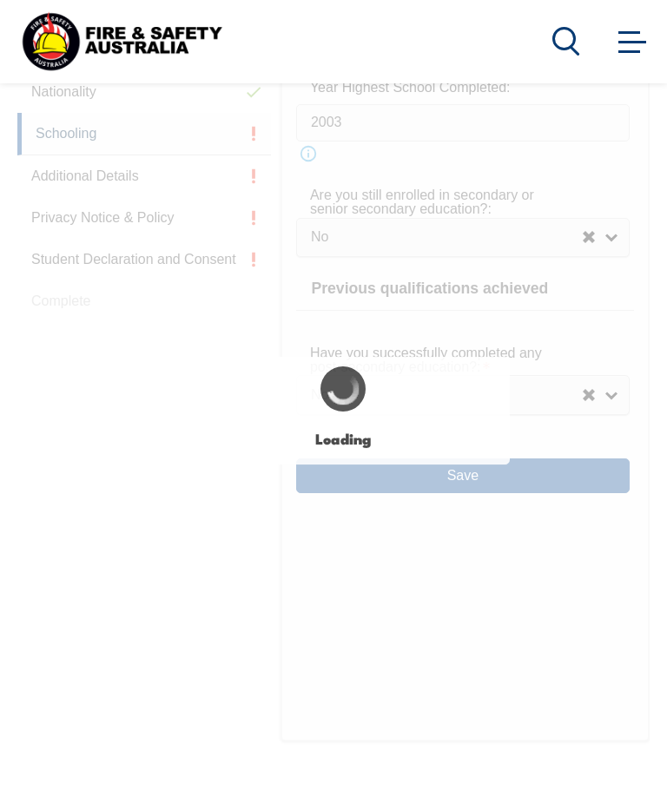
select select
select select "false"
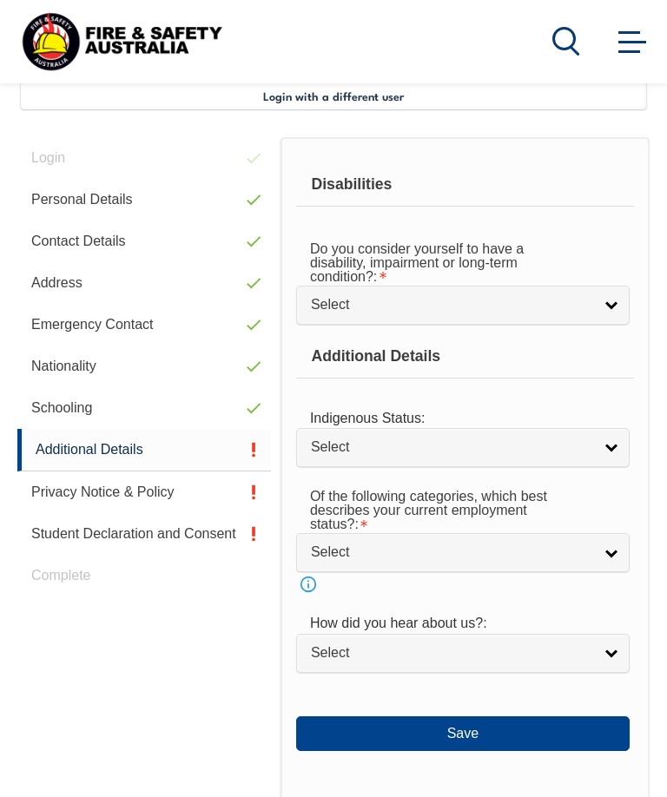
scroll to position [421, 0]
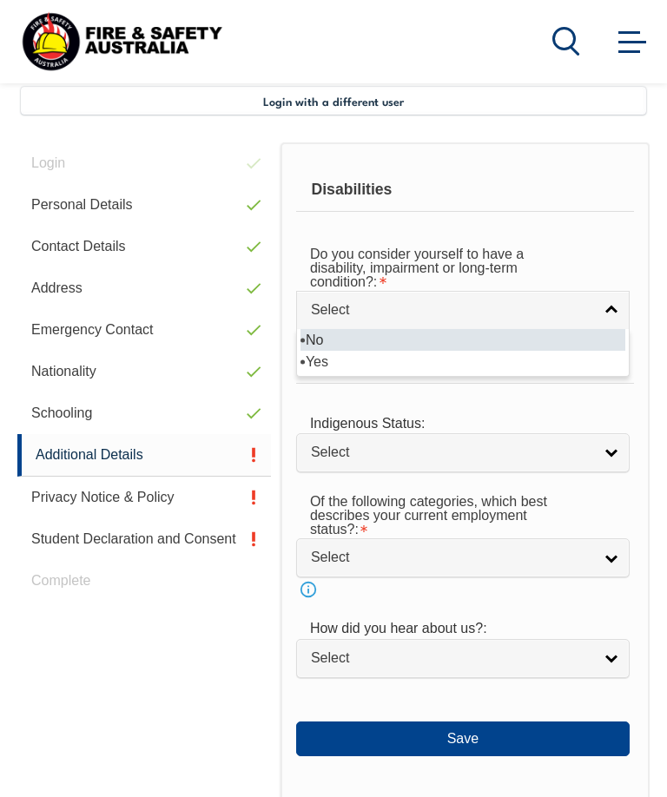
select select "false"
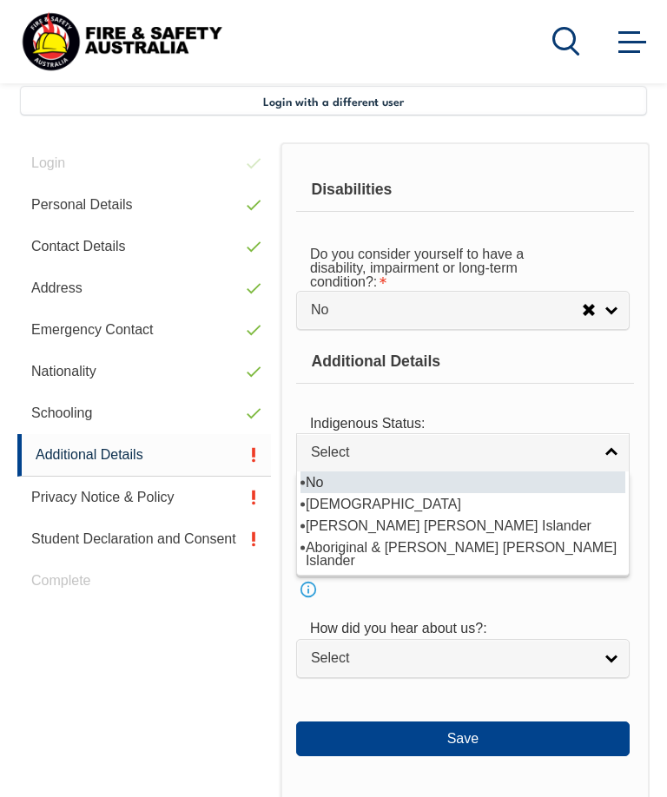
select select "4"
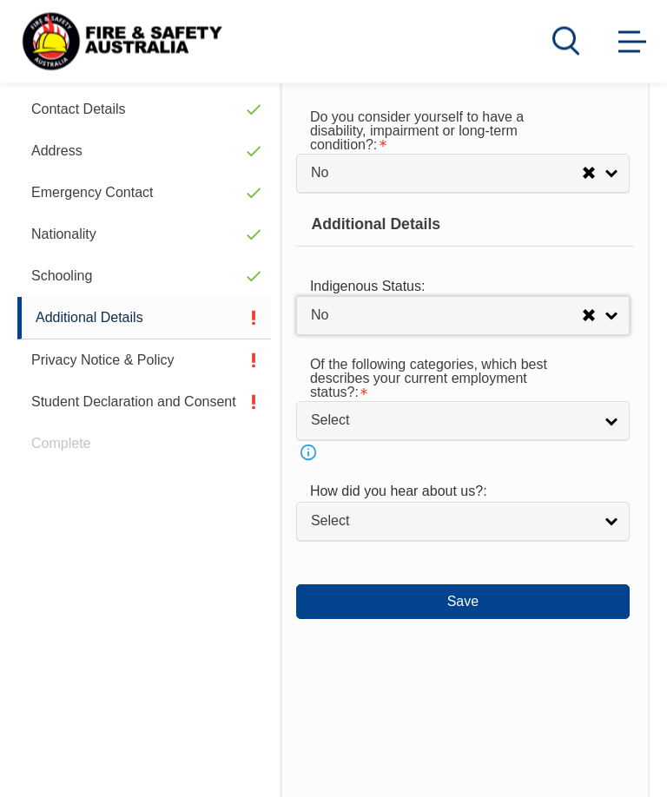
scroll to position [558, 0]
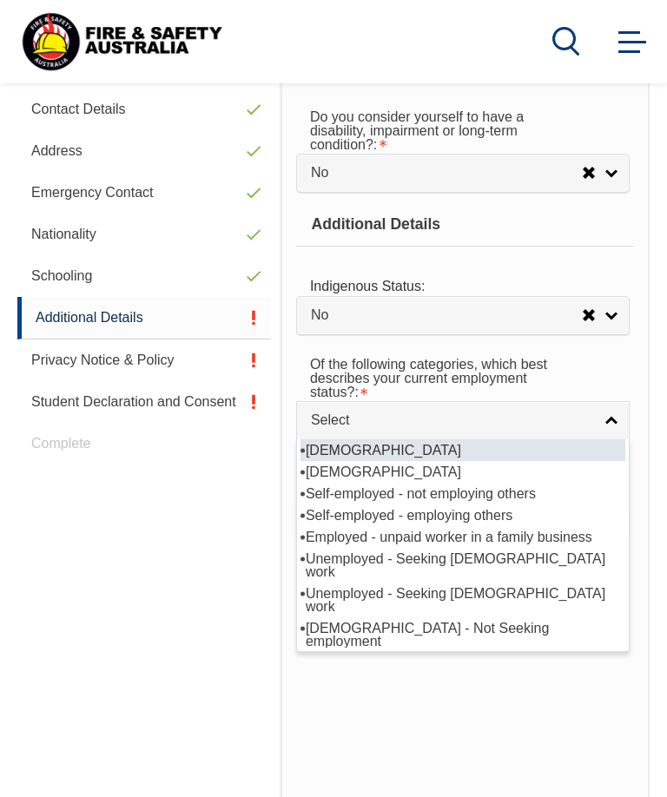
select select "1"
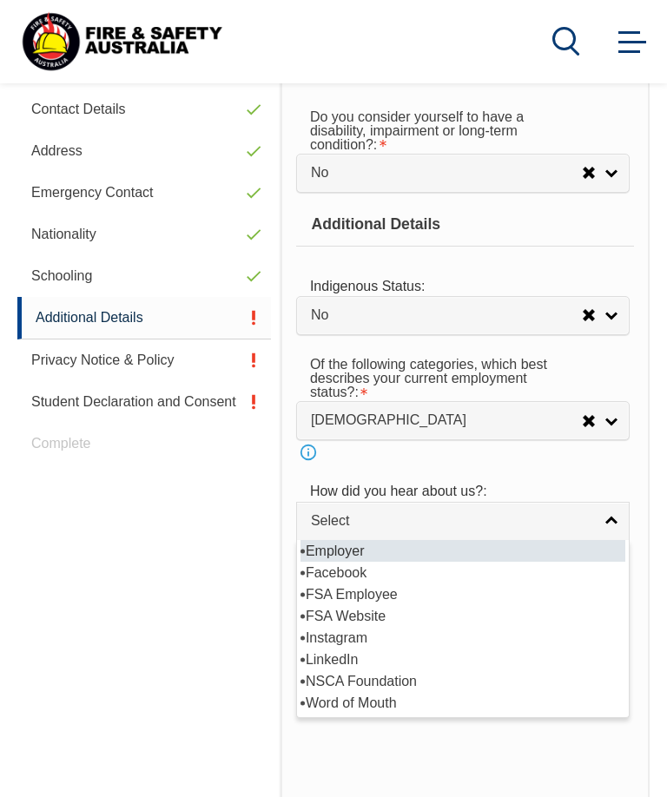
select select "8019"
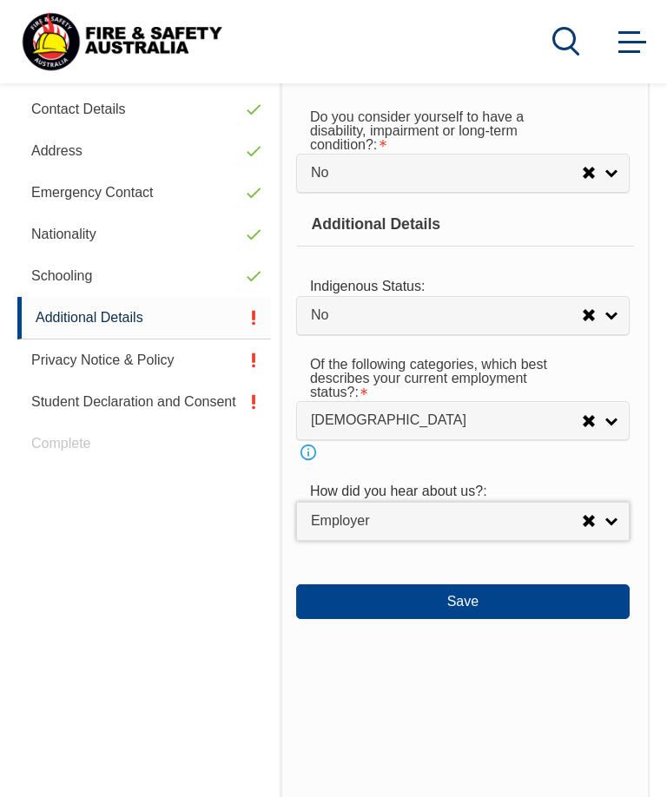
click at [341, 619] on button "Save" at bounding box center [462, 601] width 333 height 35
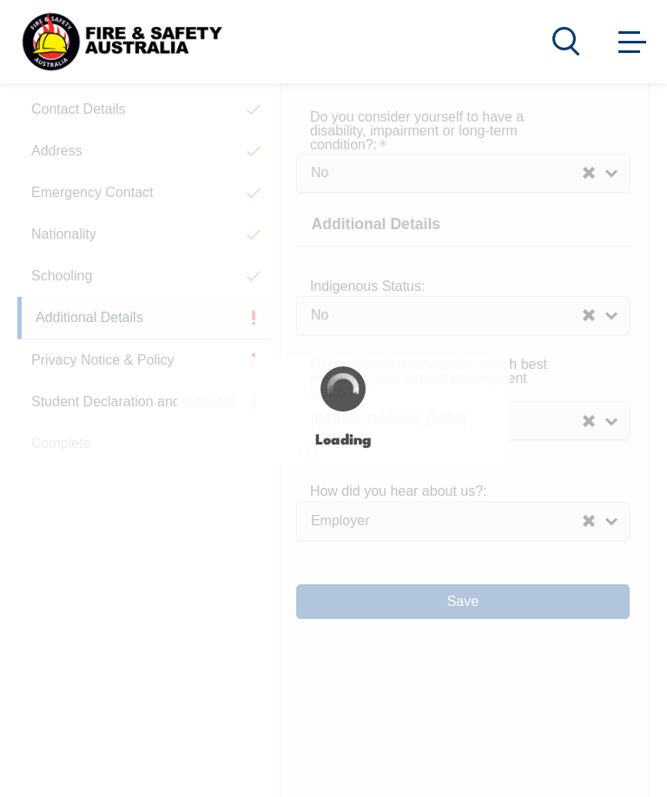
select select "false"
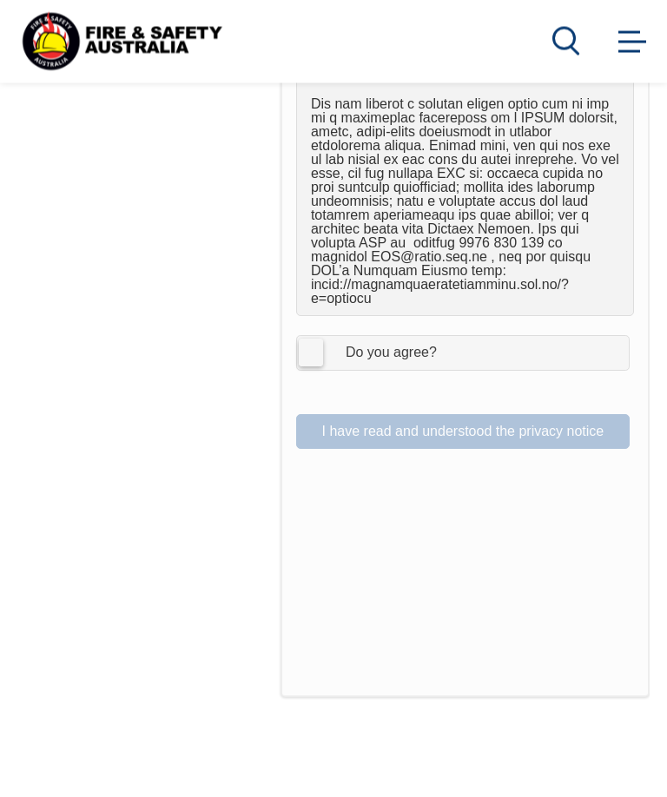
scroll to position [1565, 0]
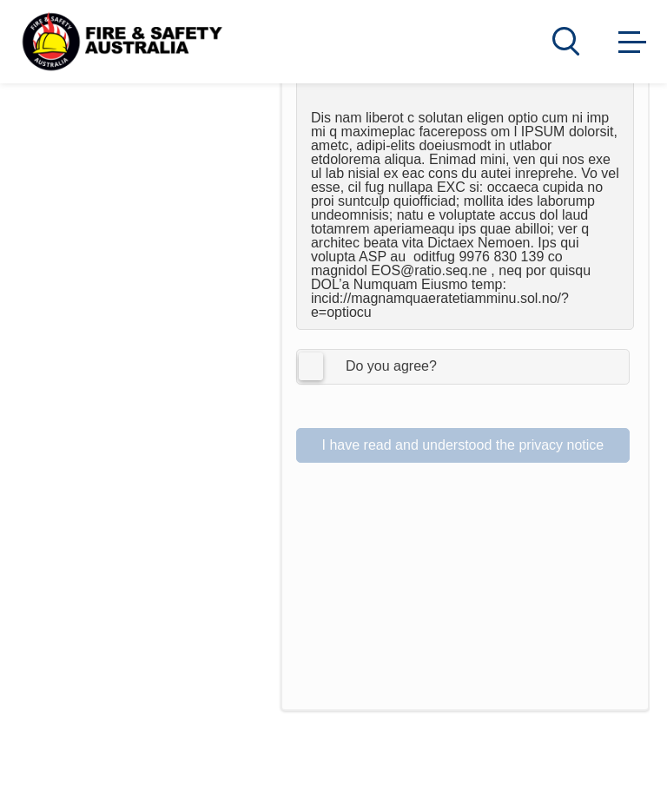
click at [313, 349] on label "I Agree Do you agree?" at bounding box center [462, 366] width 333 height 35
click at [451, 350] on input "I Agree Do you agree?" at bounding box center [466, 366] width 30 height 33
checkbox input "true"
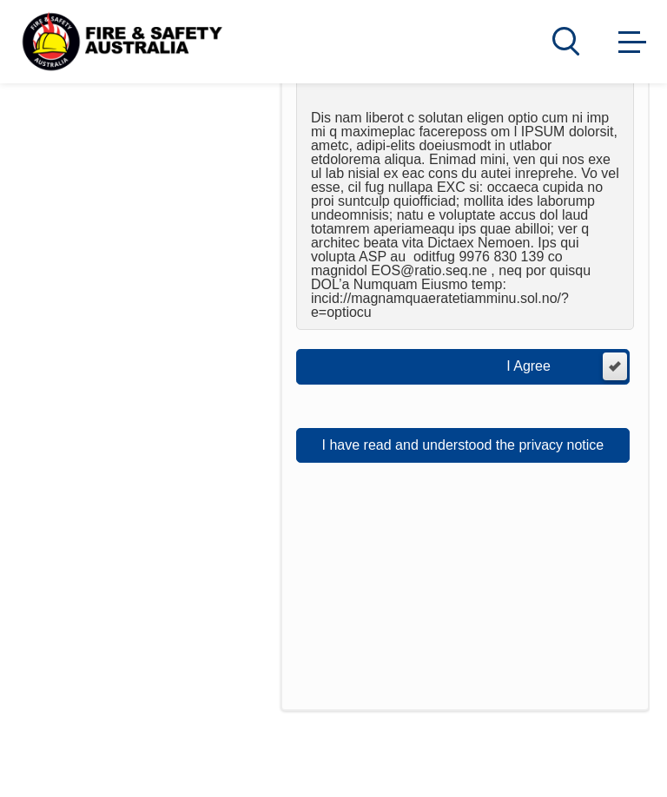
click at [356, 428] on button "I have read and understood the privacy notice" at bounding box center [462, 445] width 333 height 35
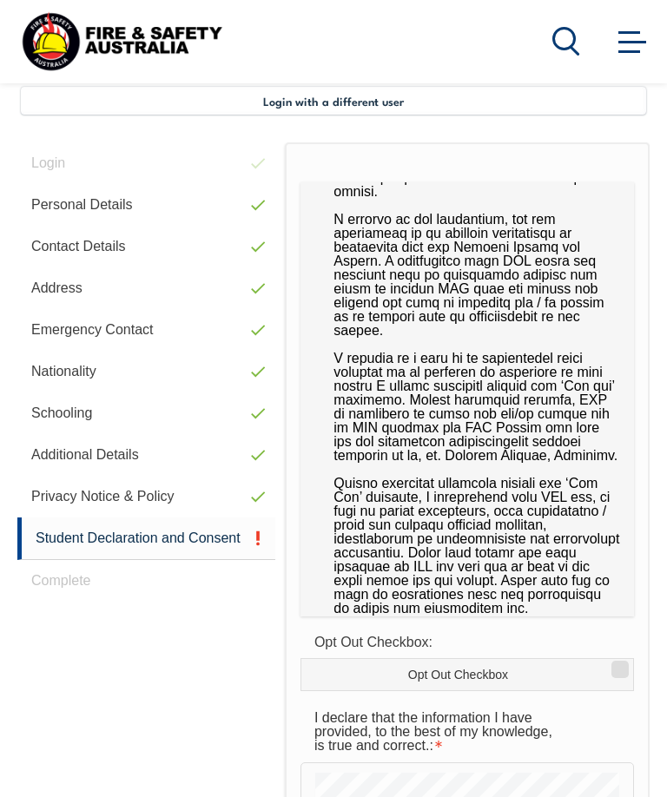
scroll to position [94, 0]
click at [502, 671] on label "Opt Out Checkbox" at bounding box center [466, 674] width 333 height 33
click at [612, 664] on input "Opt Out Checkbox" at bounding box center [617, 663] width 10 height 2
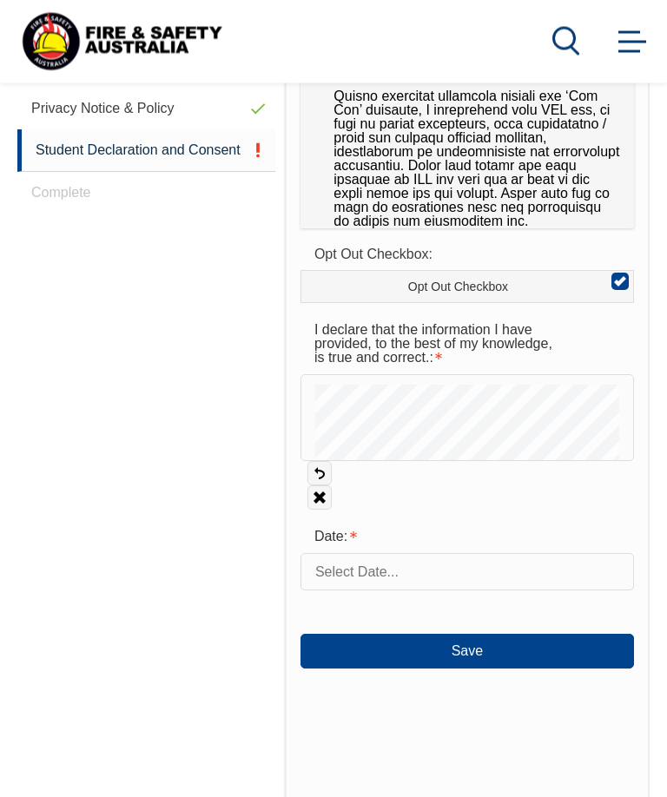
scroll to position [808, 0]
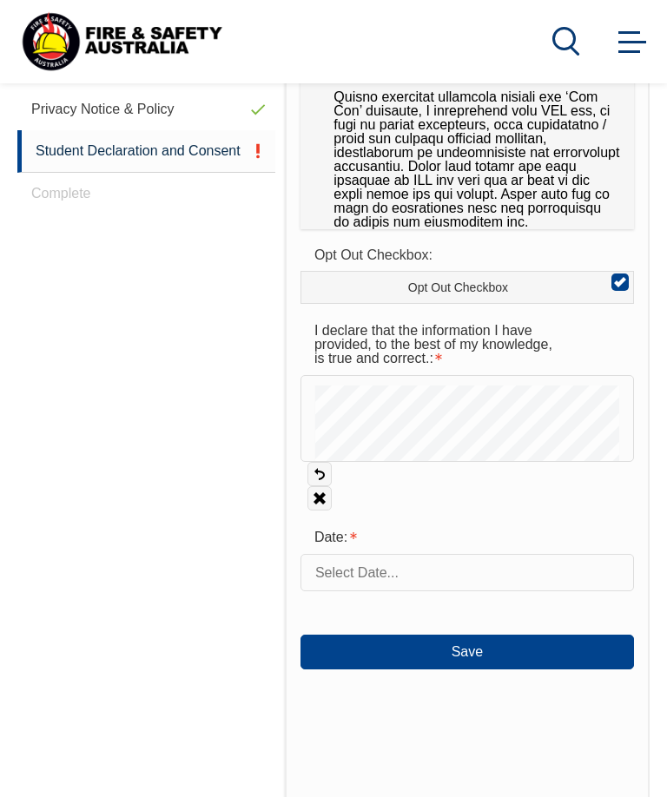
click at [385, 538] on div "Date:" at bounding box center [439, 537] width 278 height 33
click at [384, 538] on div "Date:" at bounding box center [439, 537] width 278 height 33
click at [371, 537] on div "Date:" at bounding box center [439, 537] width 278 height 33
click at [383, 535] on div "Date:" at bounding box center [439, 537] width 278 height 33
click at [384, 534] on div "Date:" at bounding box center [439, 537] width 278 height 33
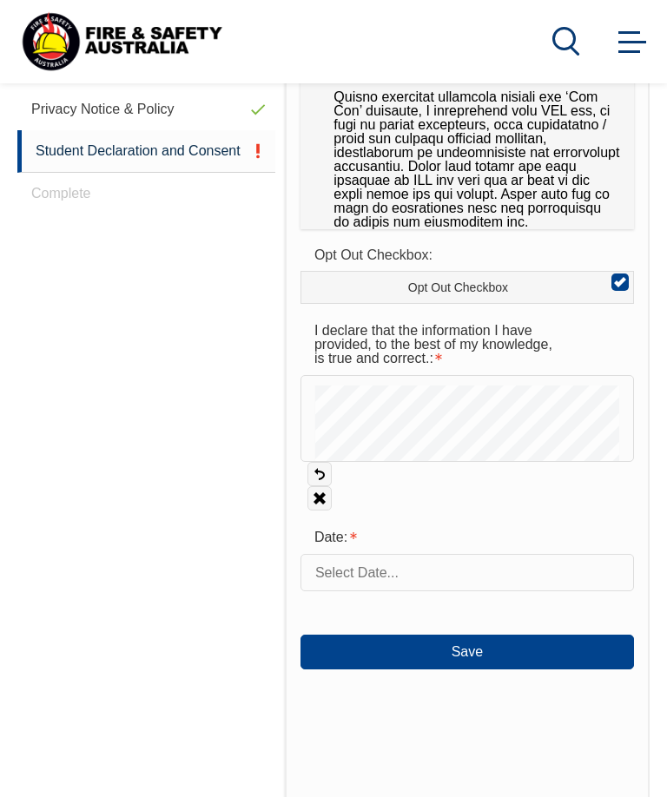
click at [320, 531] on div "Date:" at bounding box center [439, 537] width 278 height 33
click at [623, 275] on input "Opt Out Checkbox" at bounding box center [617, 276] width 10 height 2
click at [598, 276] on label "Opt Out Checkbox" at bounding box center [466, 287] width 333 height 33
click at [612, 276] on input "Opt Out Checkbox" at bounding box center [617, 276] width 10 height 2
checkbox input "true"
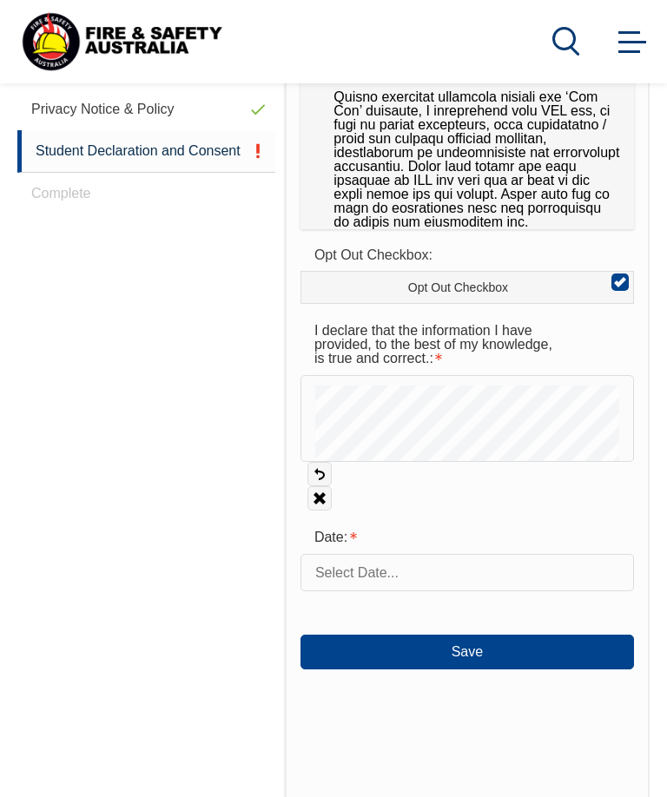
click at [347, 646] on button "Save" at bounding box center [466, 652] width 333 height 35
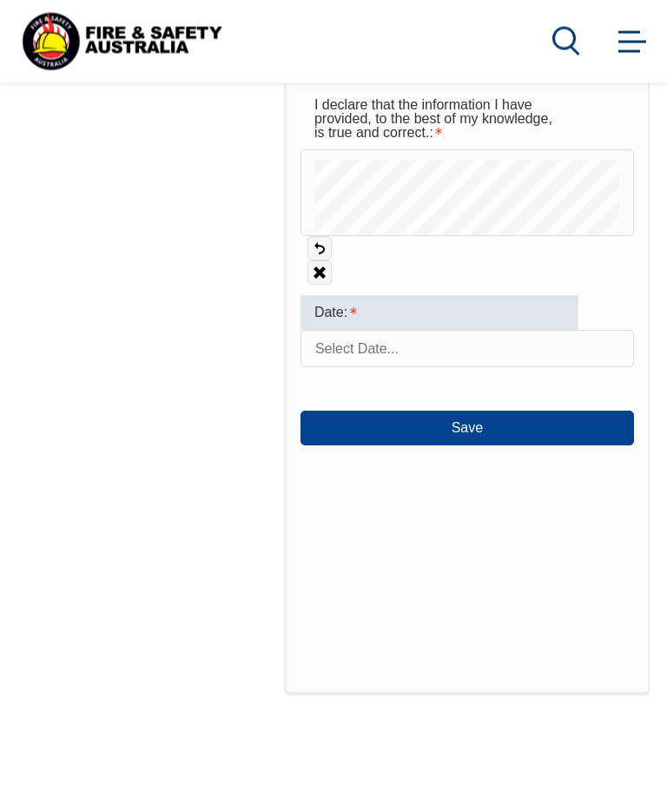
scroll to position [1031, 0]
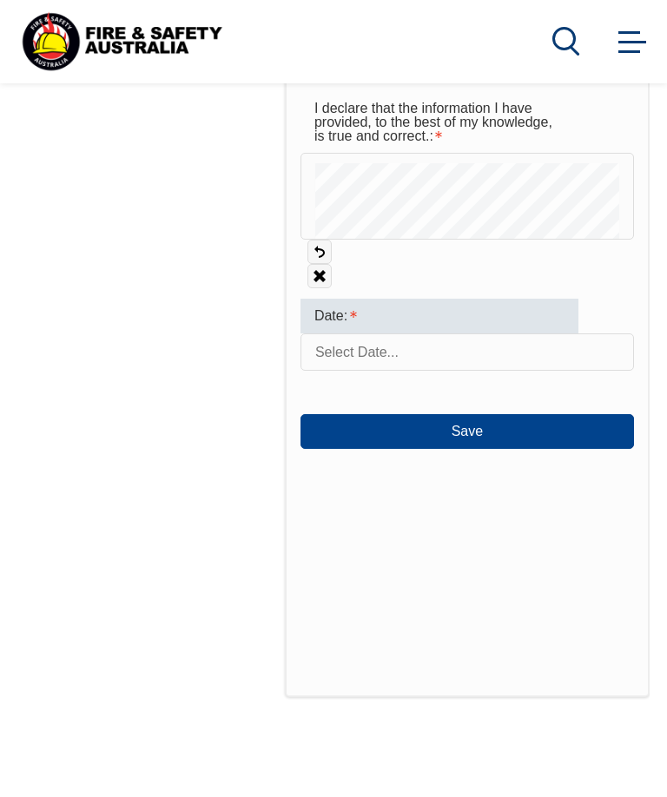
click at [372, 320] on div "Date:" at bounding box center [439, 316] width 278 height 35
click at [349, 348] on input "text" at bounding box center [466, 351] width 333 height 36
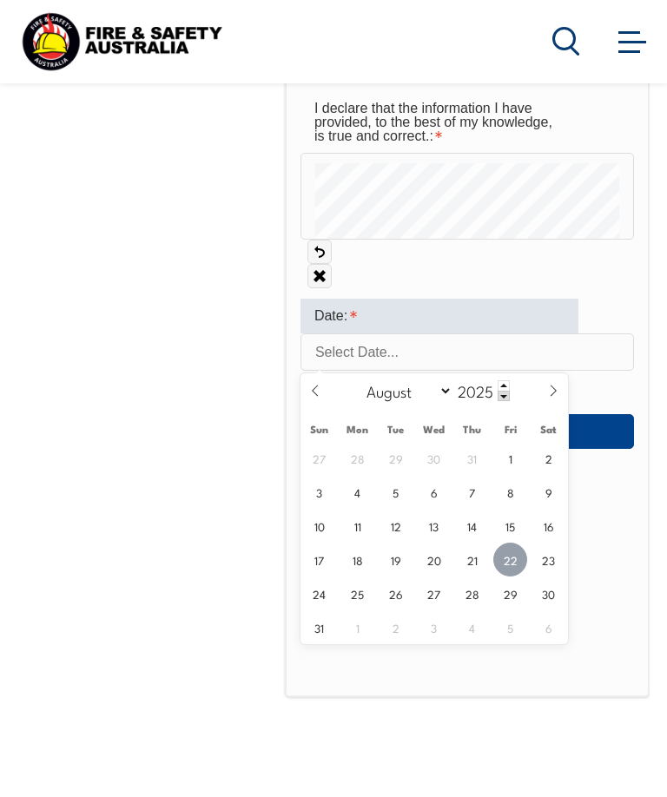
click at [504, 554] on span "22" at bounding box center [510, 560] width 34 height 34
type input "August 22, 2025"
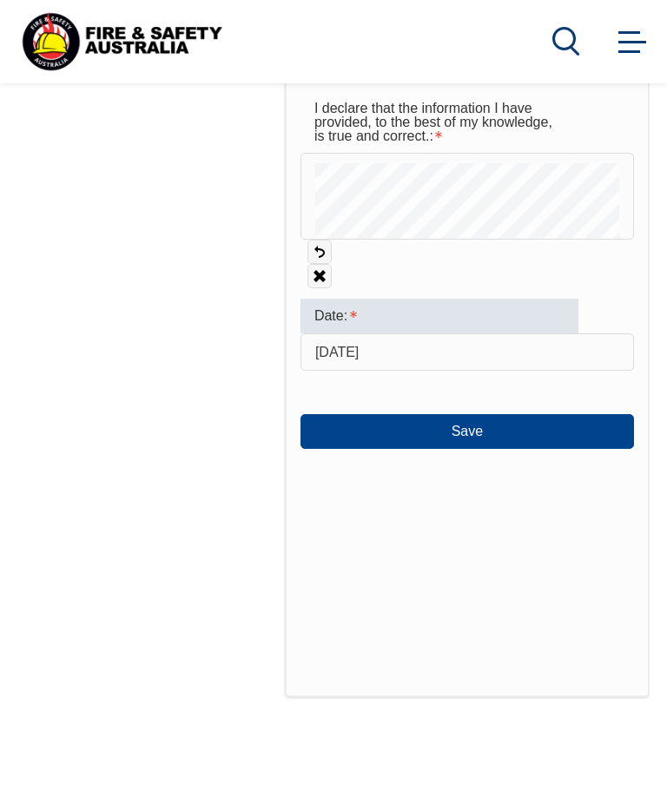
click at [342, 437] on button "Save" at bounding box center [466, 431] width 333 height 35
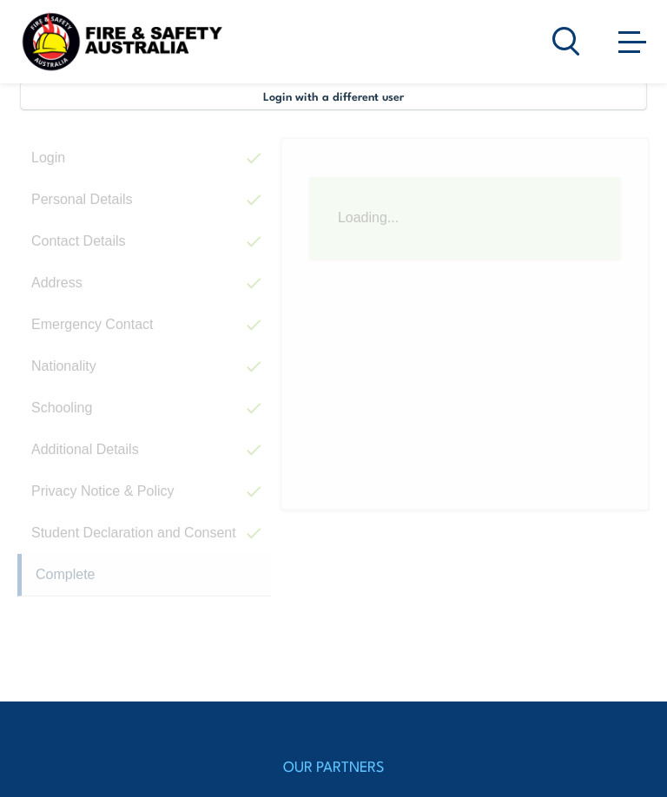
scroll to position [421, 0]
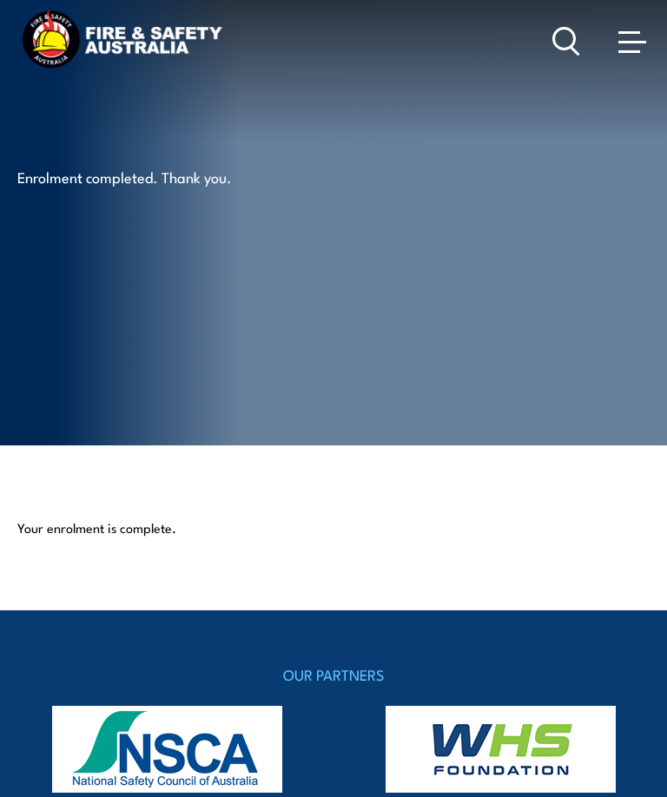
click at [638, 43] on span at bounding box center [632, 42] width 28 height 3
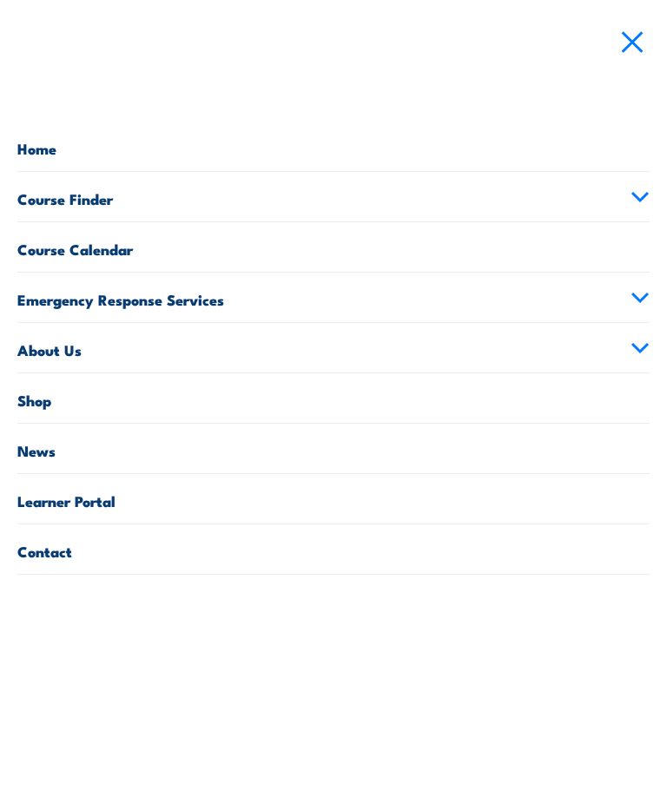
click at [642, 50] on span at bounding box center [632, 40] width 28 height 19
